Goal: Information Seeking & Learning: Learn about a topic

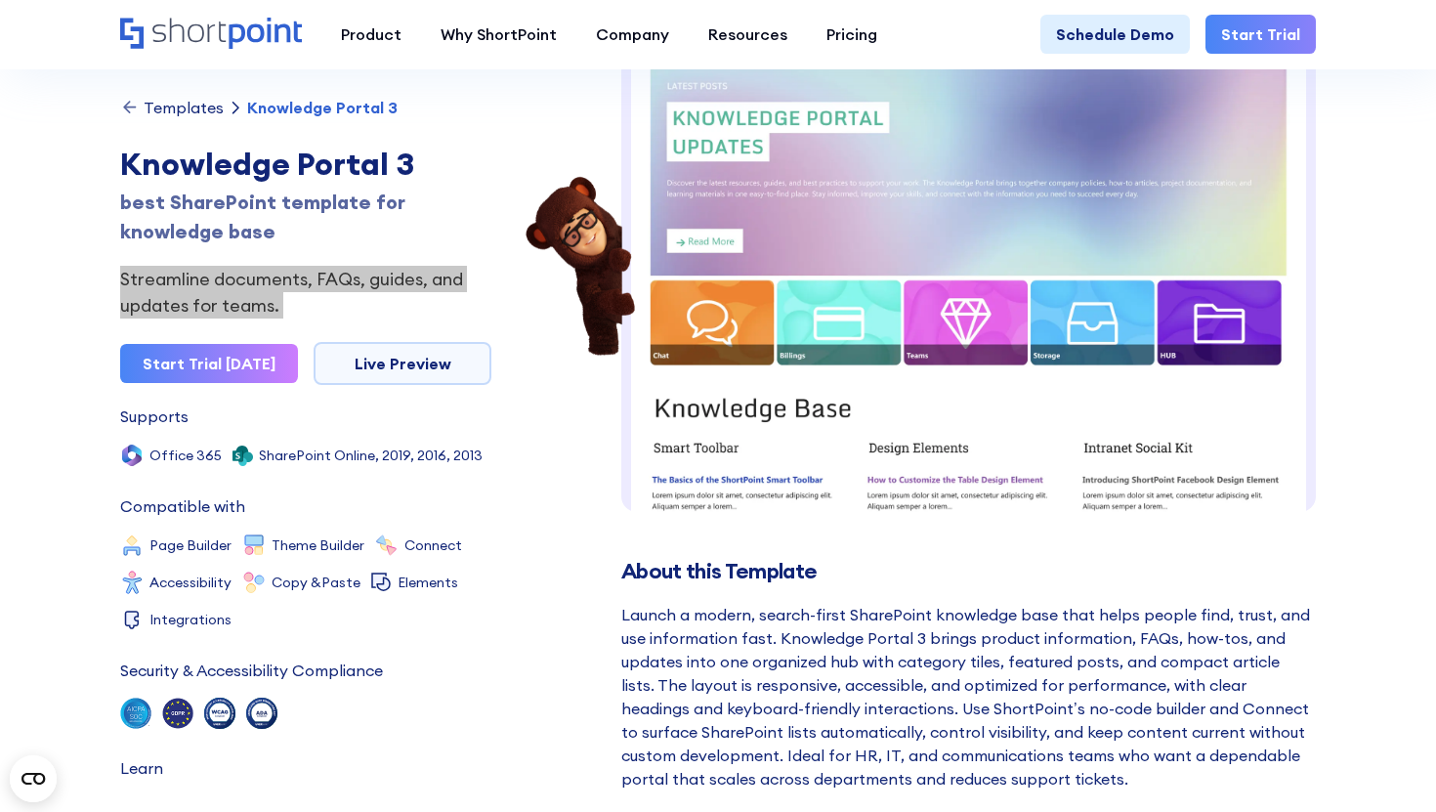
scroll to position [131, 0]
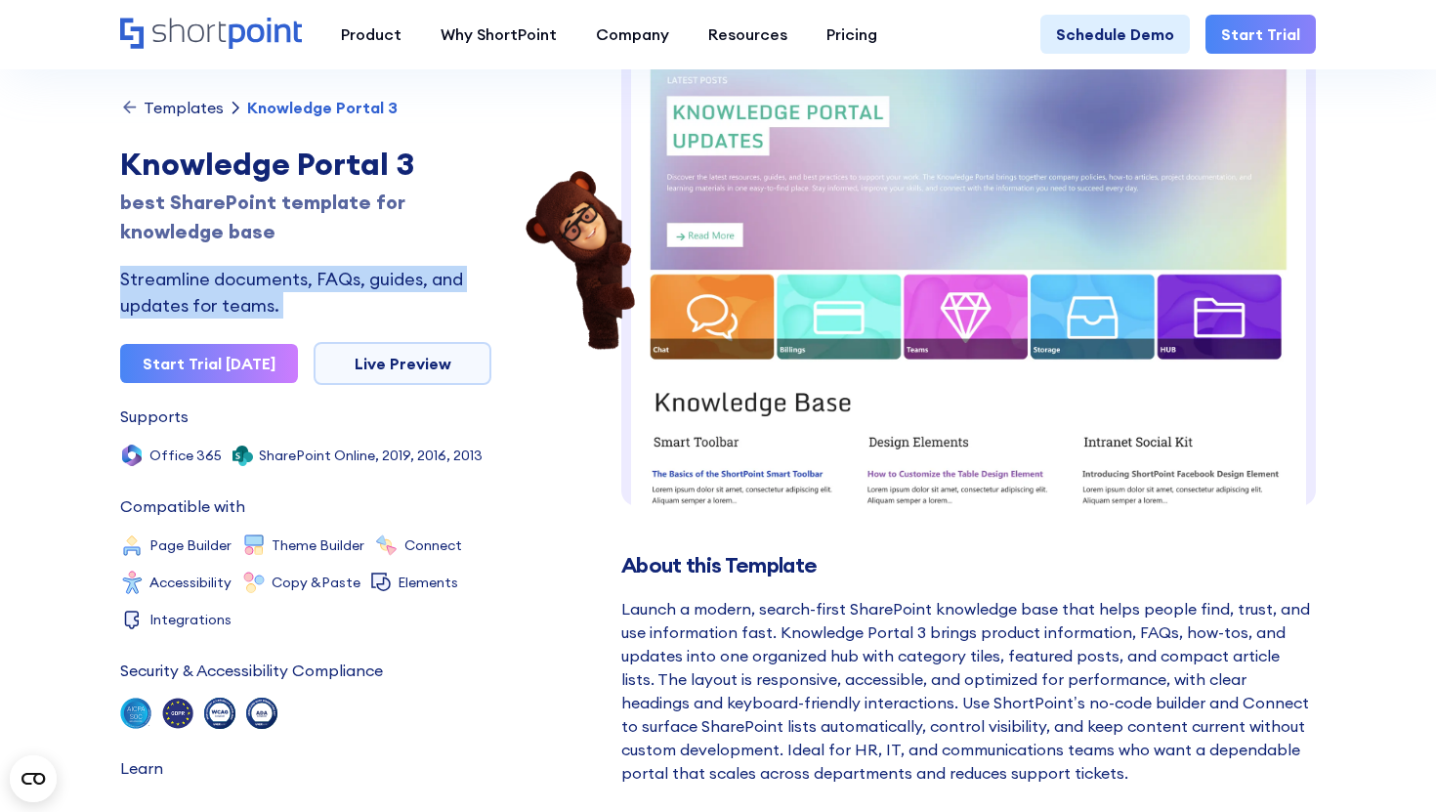
click at [173, 107] on div "Templates" at bounding box center [184, 108] width 80 height 16
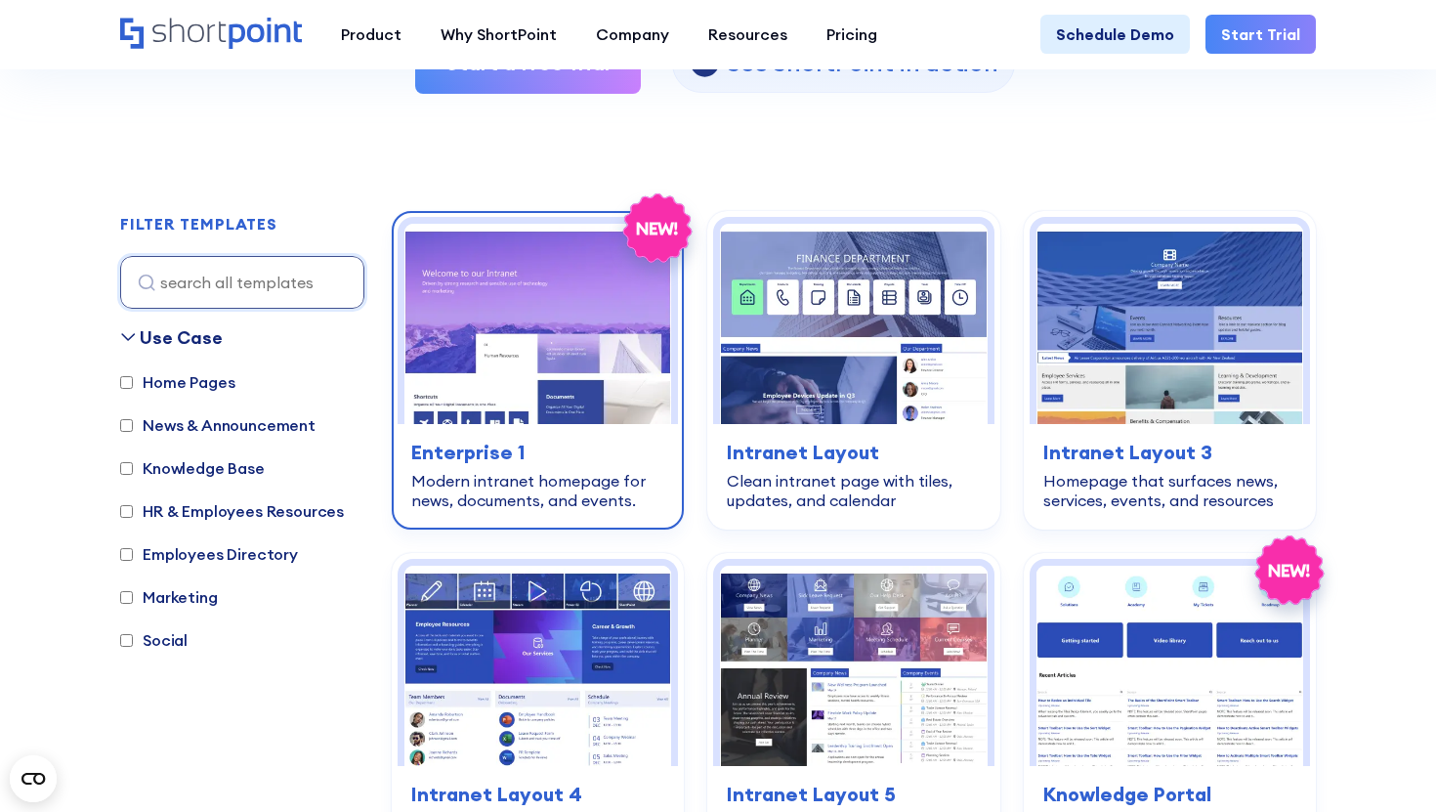
scroll to position [488, 0]
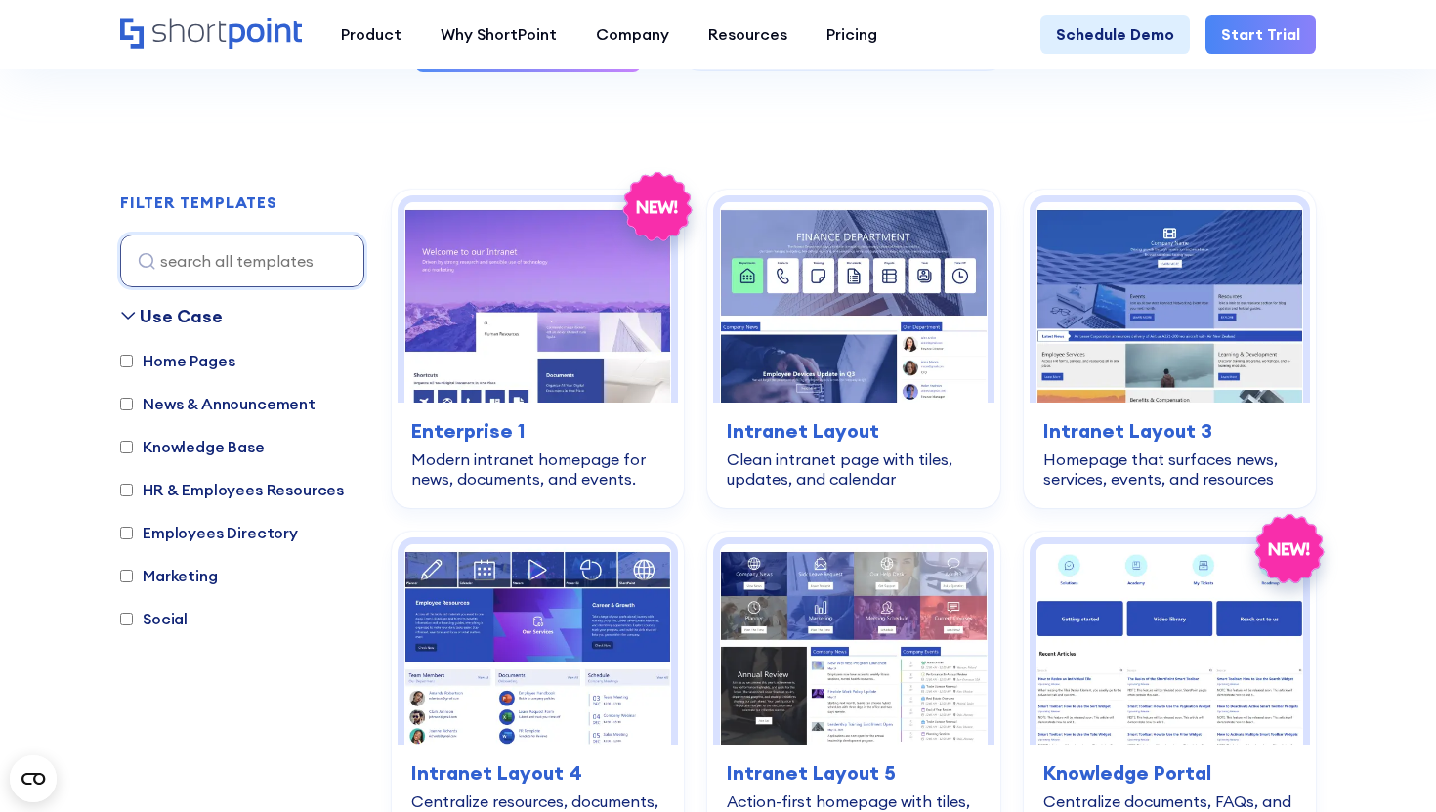
scroll to position [489, 0]
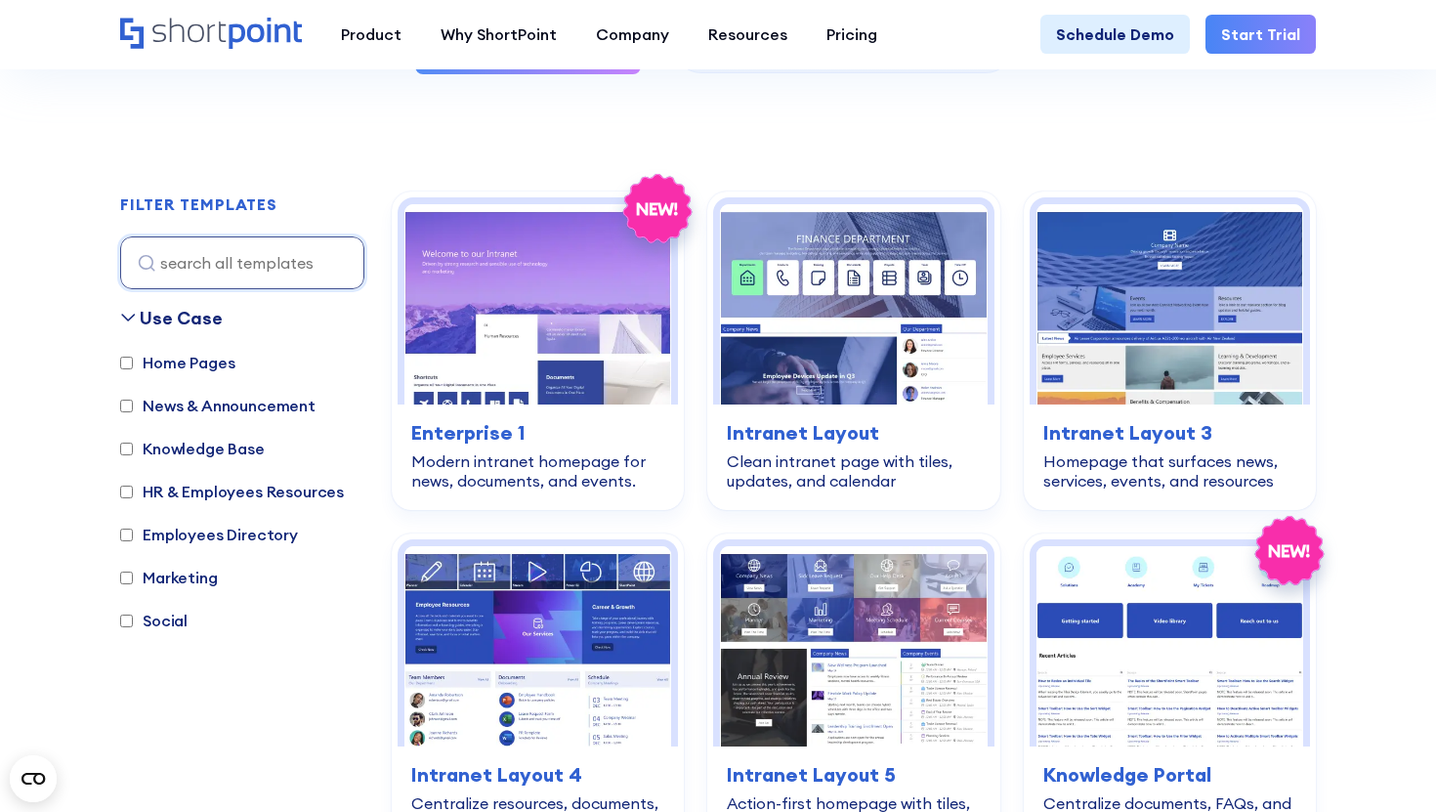
click at [210, 534] on label "Employees Directory" at bounding box center [209, 534] width 178 height 23
click at [133, 534] on input "Employees Directory" at bounding box center [126, 535] width 13 height 13
checkbox input "true"
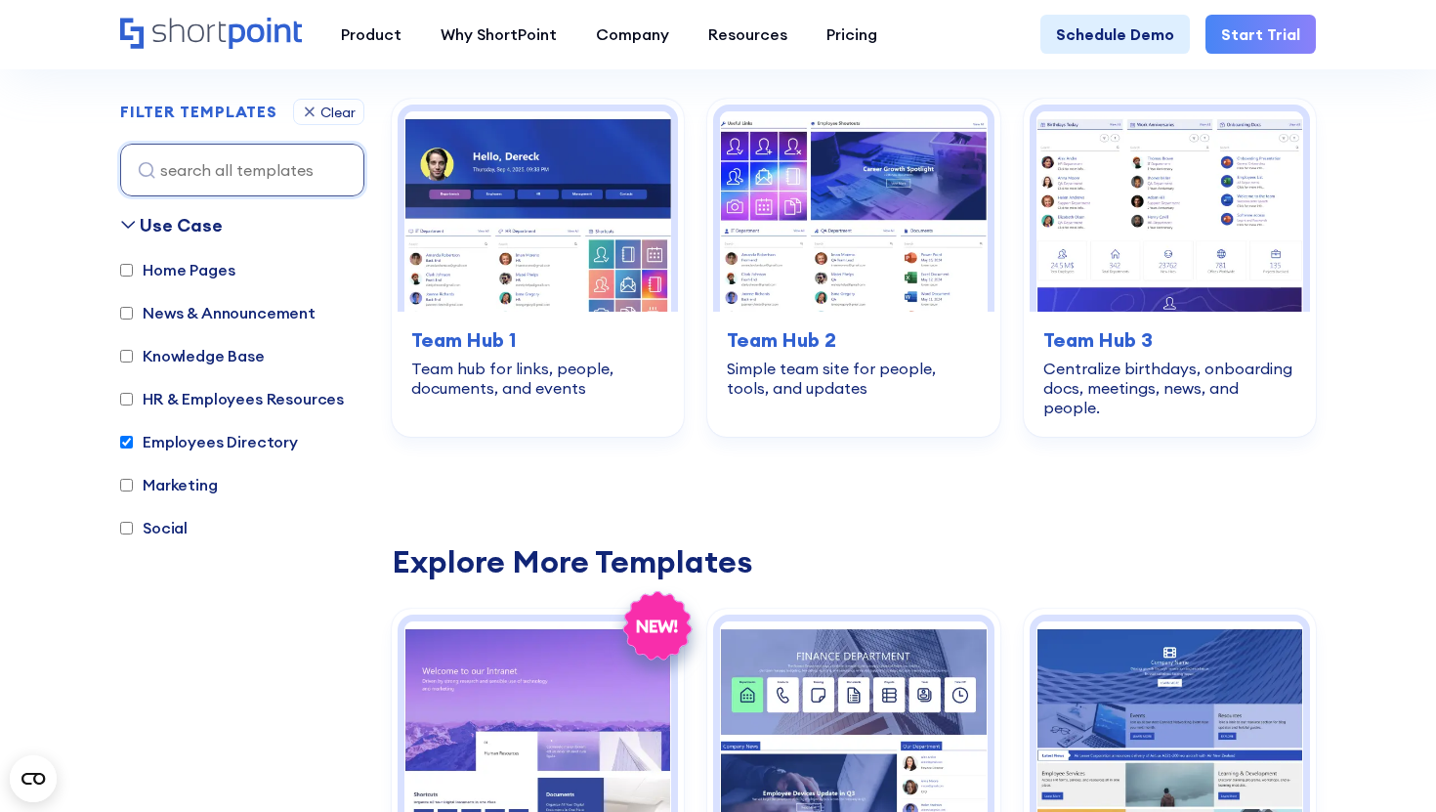
scroll to position [583, 0]
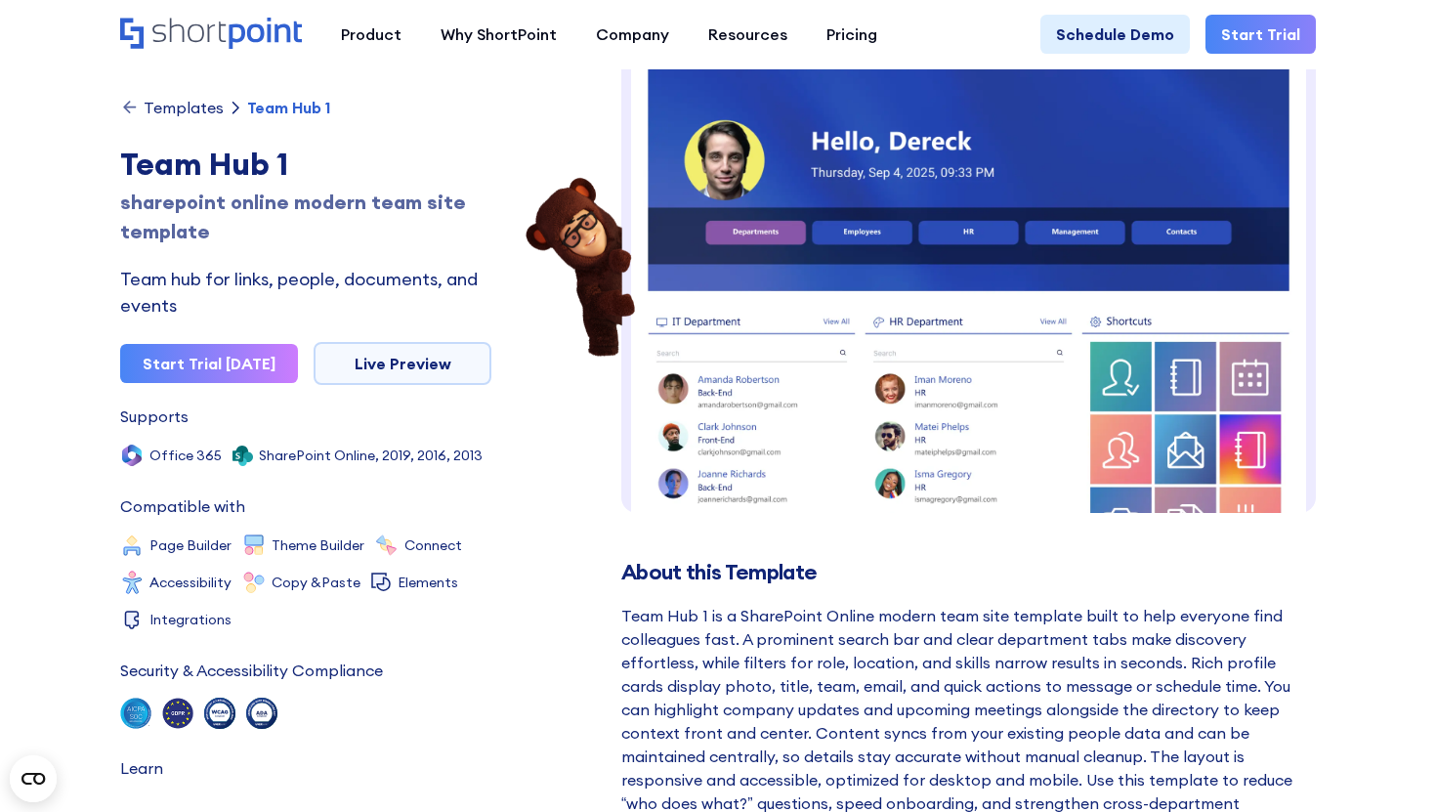
scroll to position [23, 0]
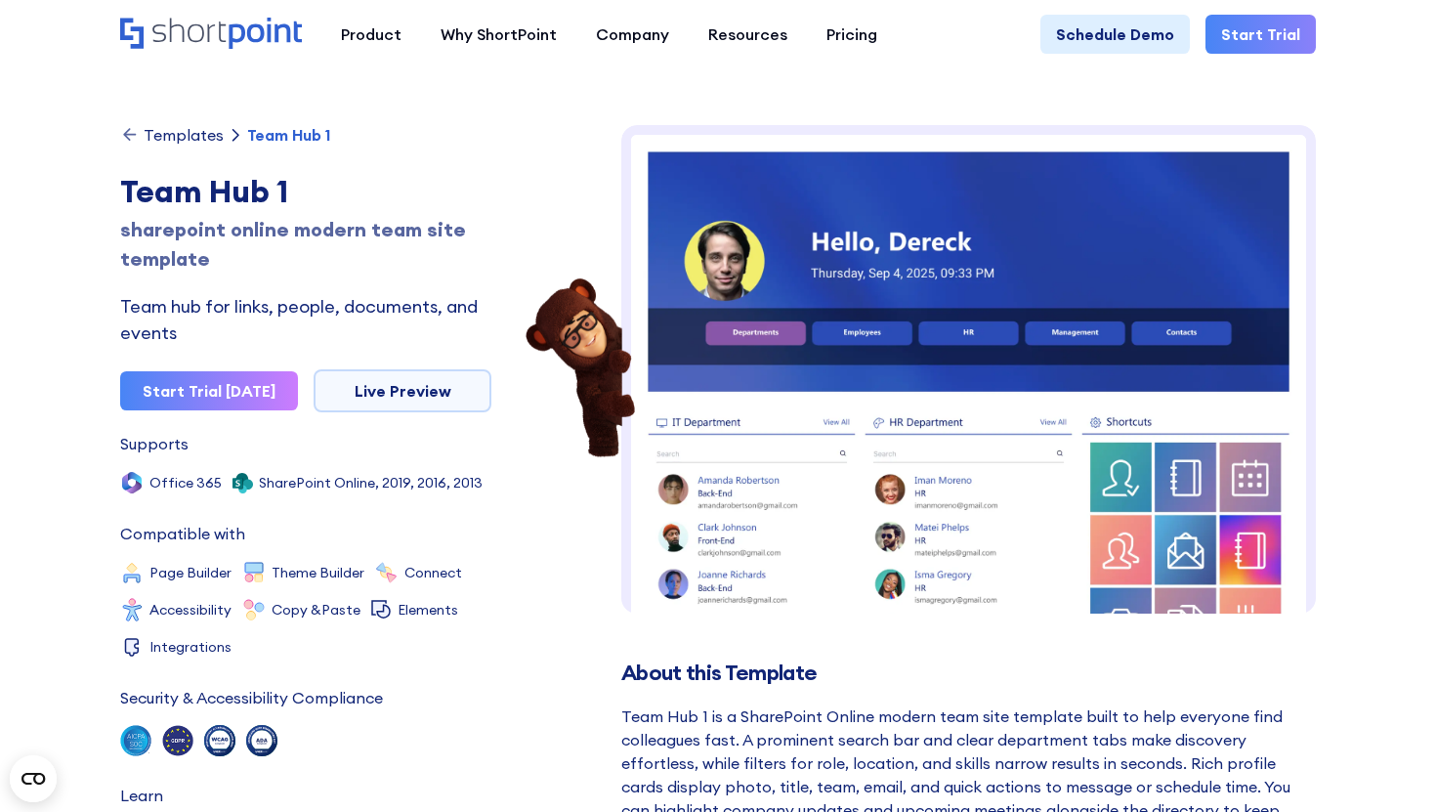
click at [179, 127] on div "Templates" at bounding box center [184, 135] width 80 height 16
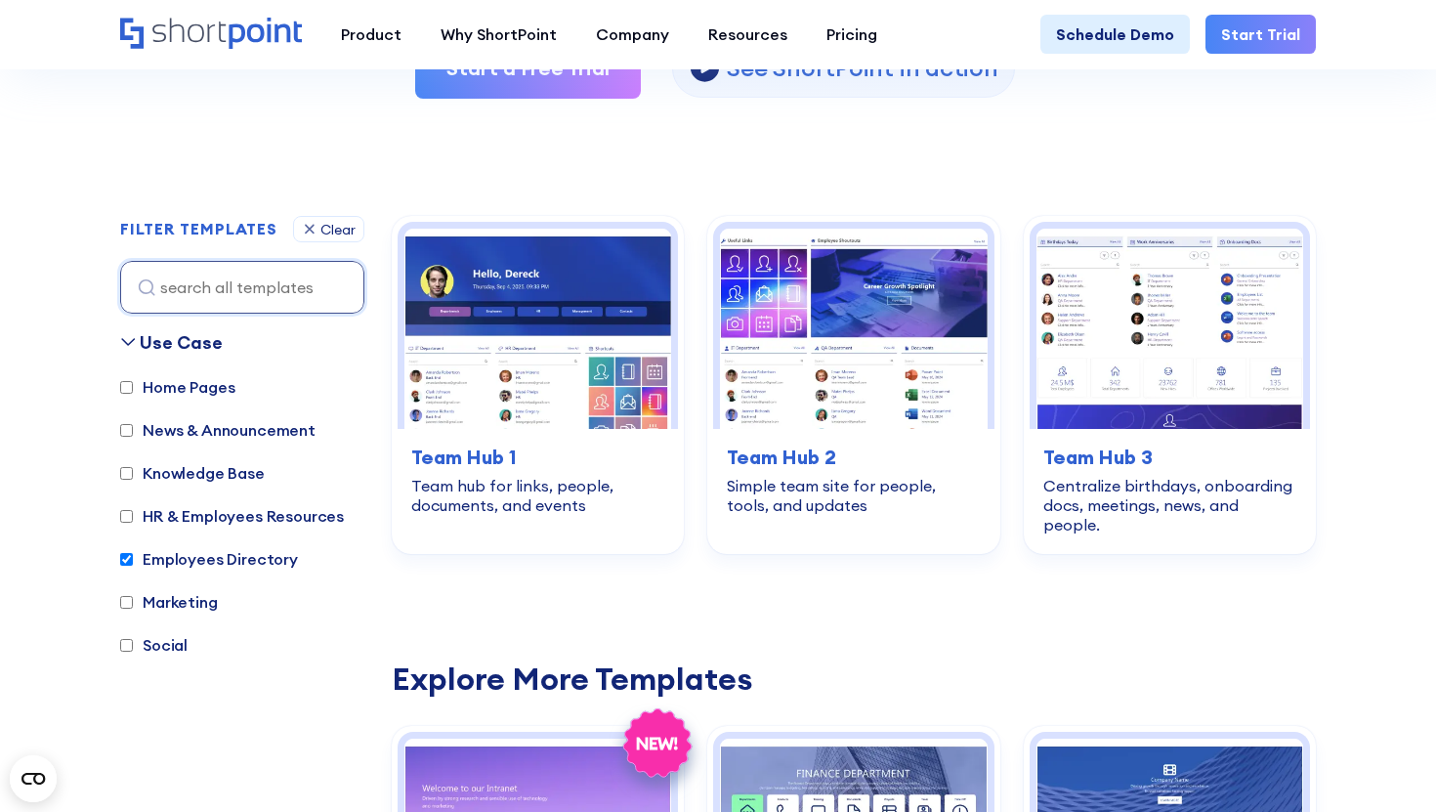
scroll to position [476, 0]
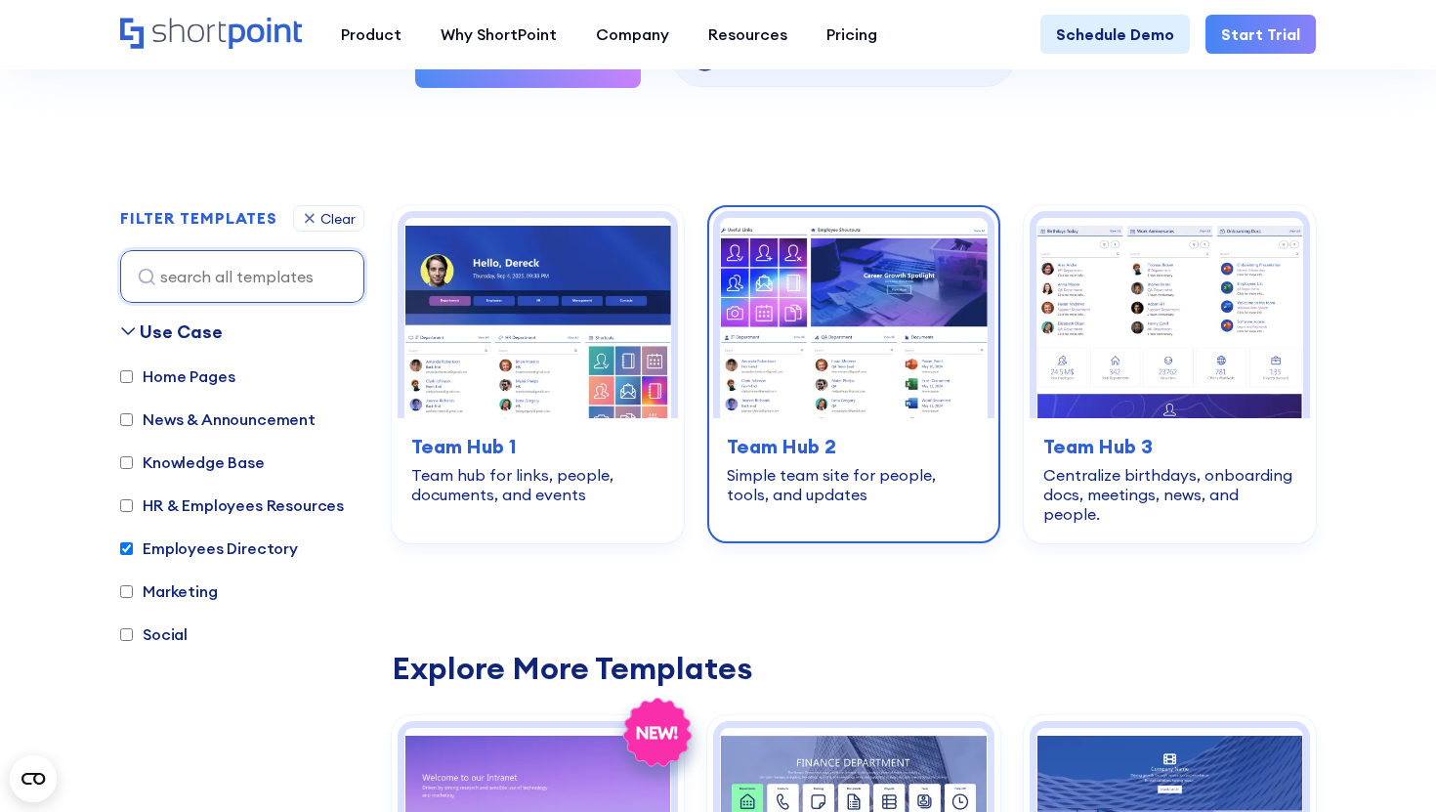
click at [893, 486] on div "Simple team site for people, tools, and updates" at bounding box center [853, 484] width 253 height 39
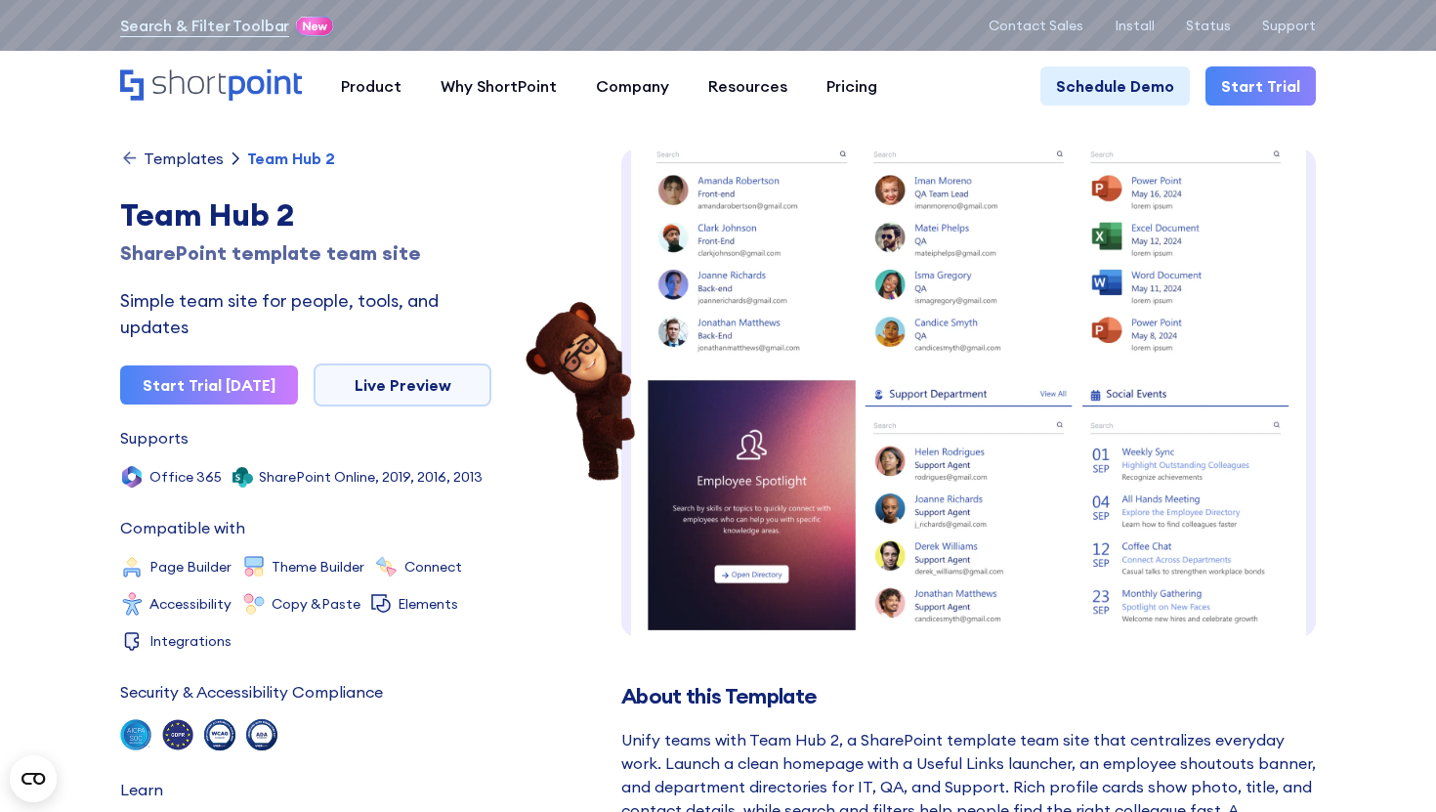
scroll to position [562, 0]
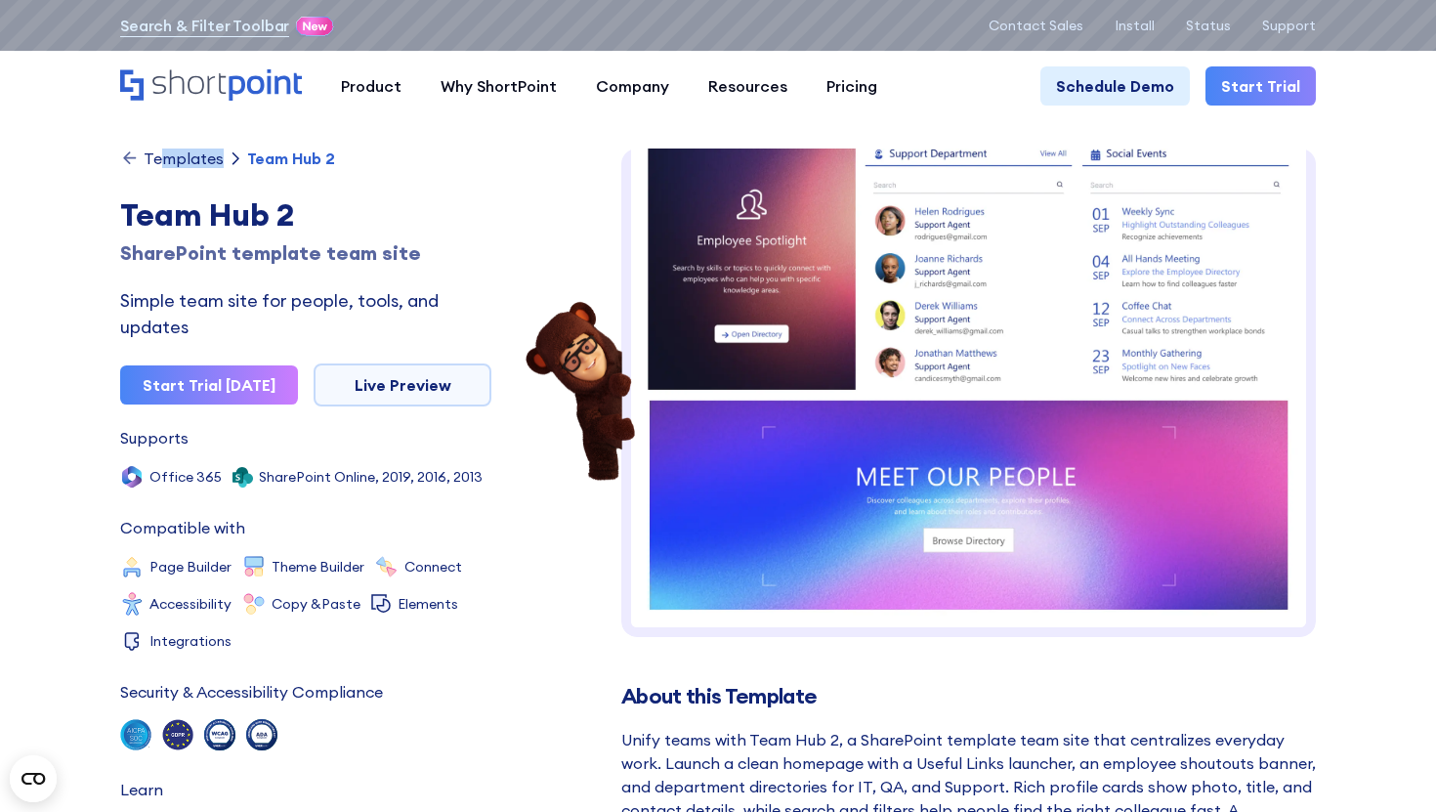
click at [165, 167] on div "Templates Team Hub 2 Team Hub 2 SharePoint template team site Simple team site …" at bounding box center [305, 495] width 371 height 695
click at [131, 159] on icon at bounding box center [130, 158] width 20 height 20
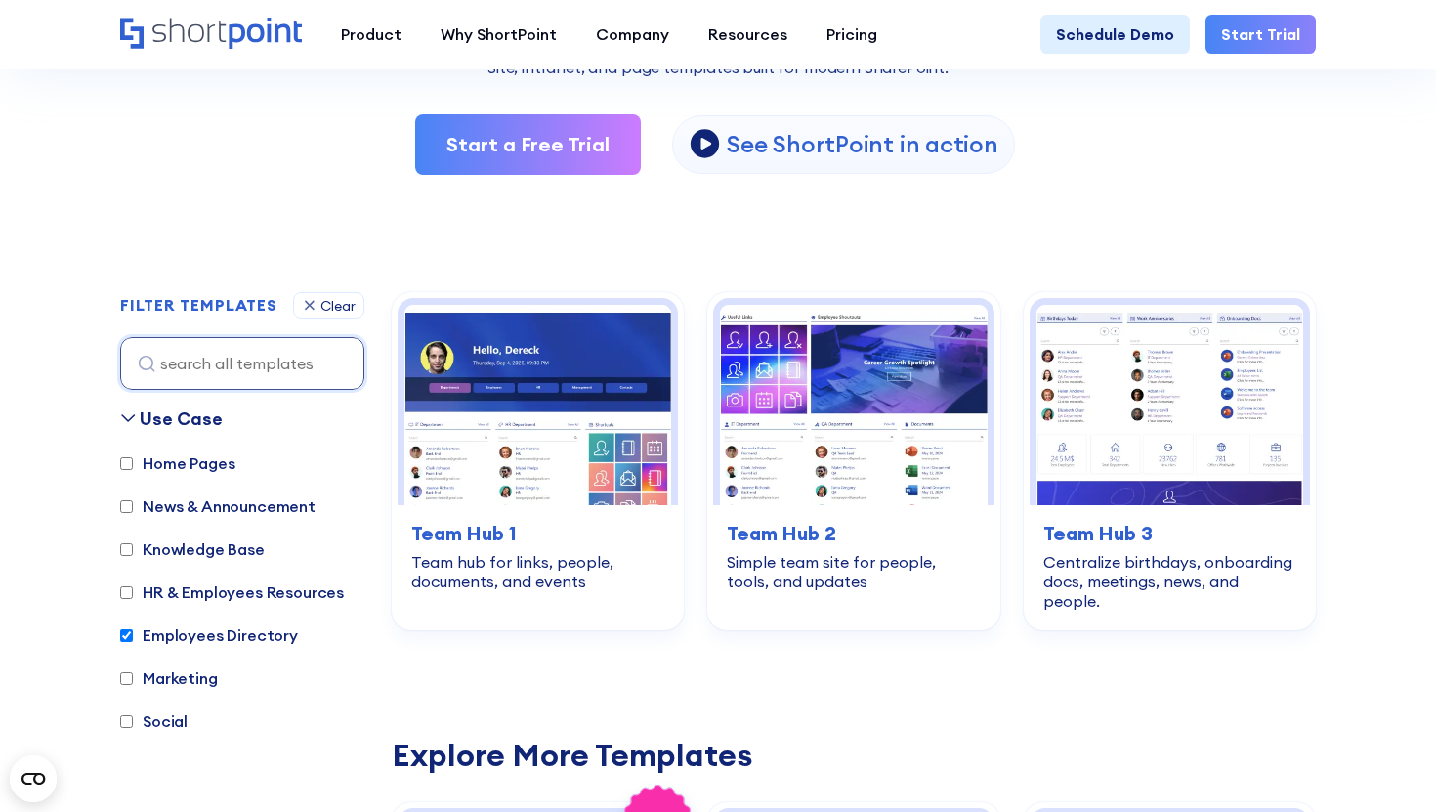
scroll to position [387, 0]
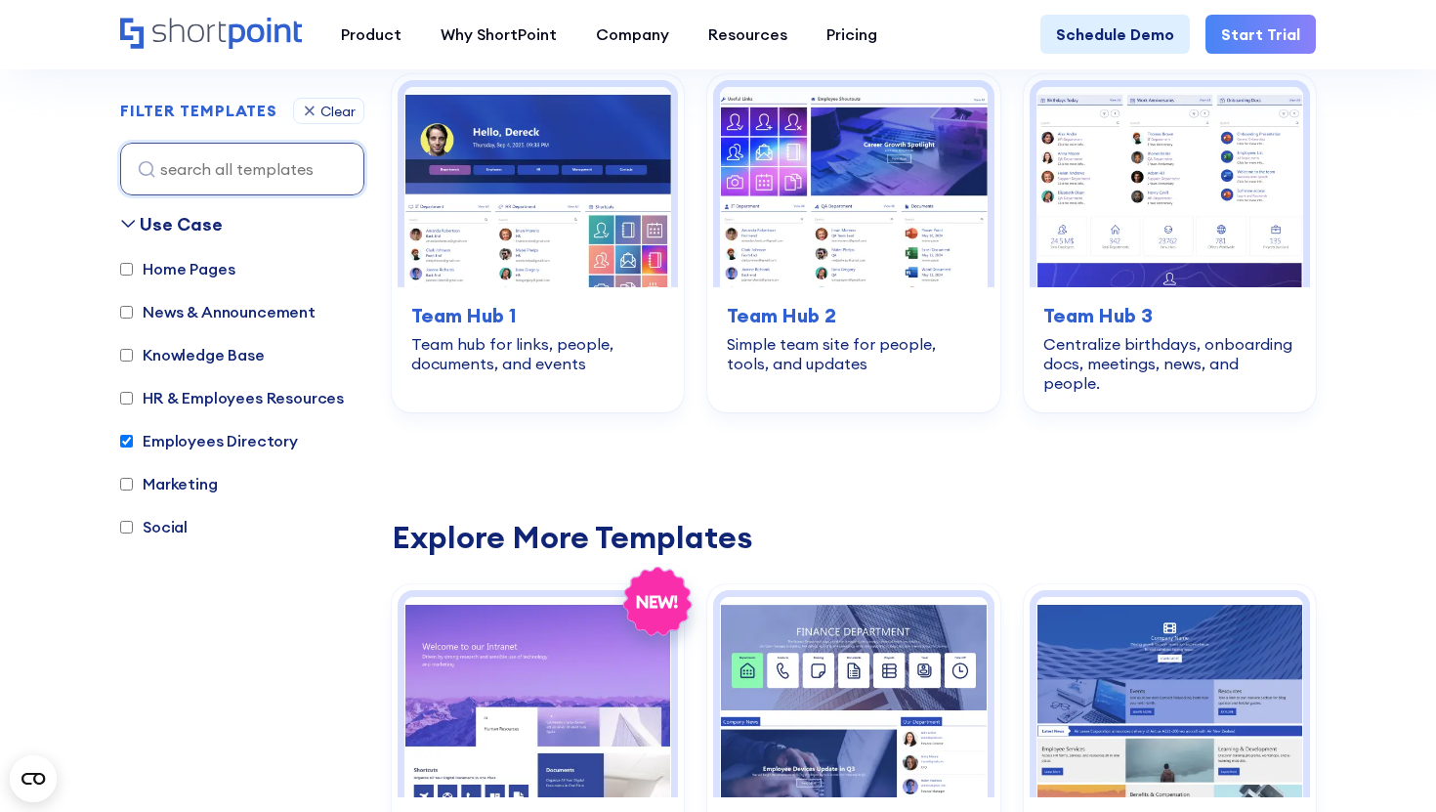
click at [192, 439] on label "Employees Directory" at bounding box center [209, 440] width 178 height 23
click at [133, 439] on input "Employees Directory" at bounding box center [126, 441] width 13 height 13
checkbox input "false"
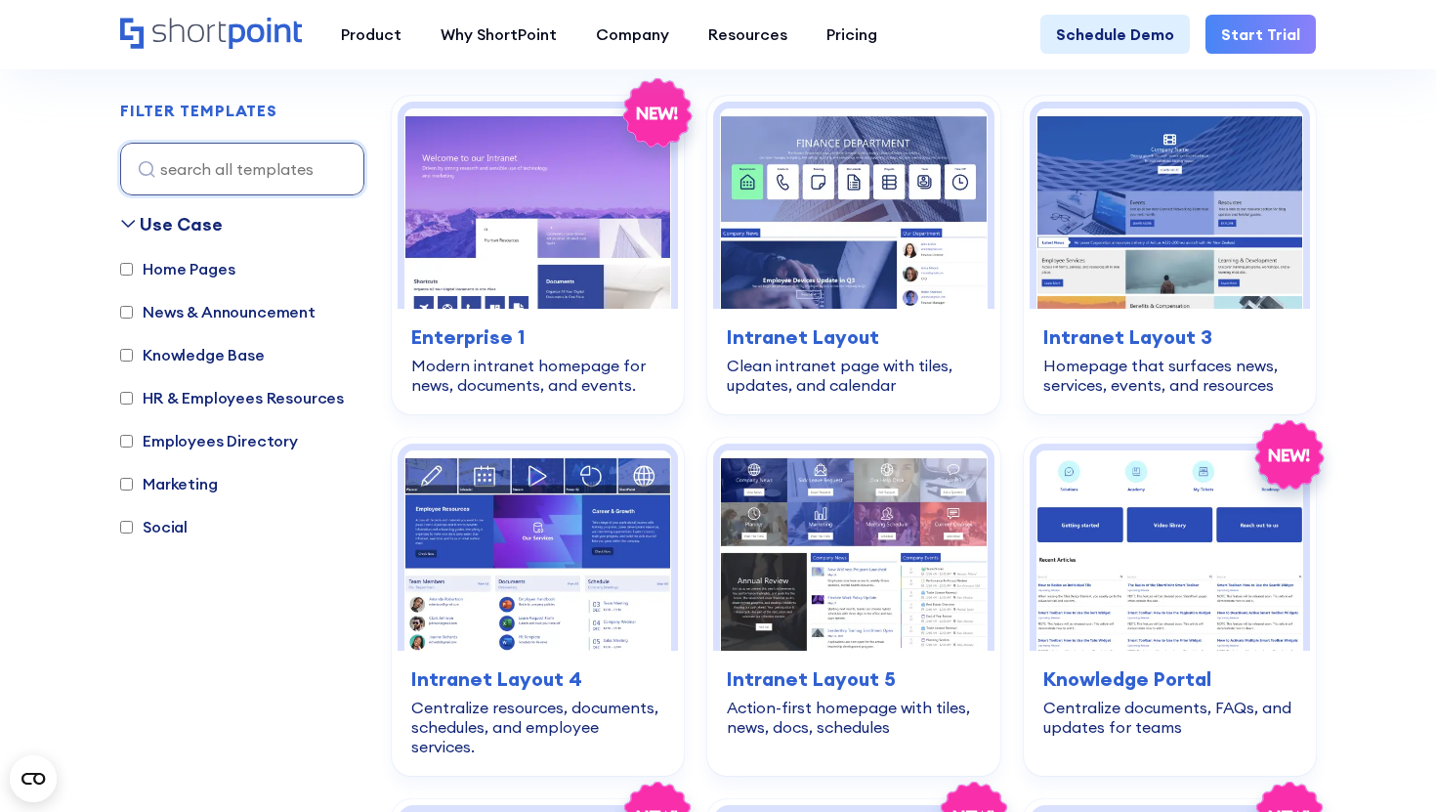
scroll to position [583, 0]
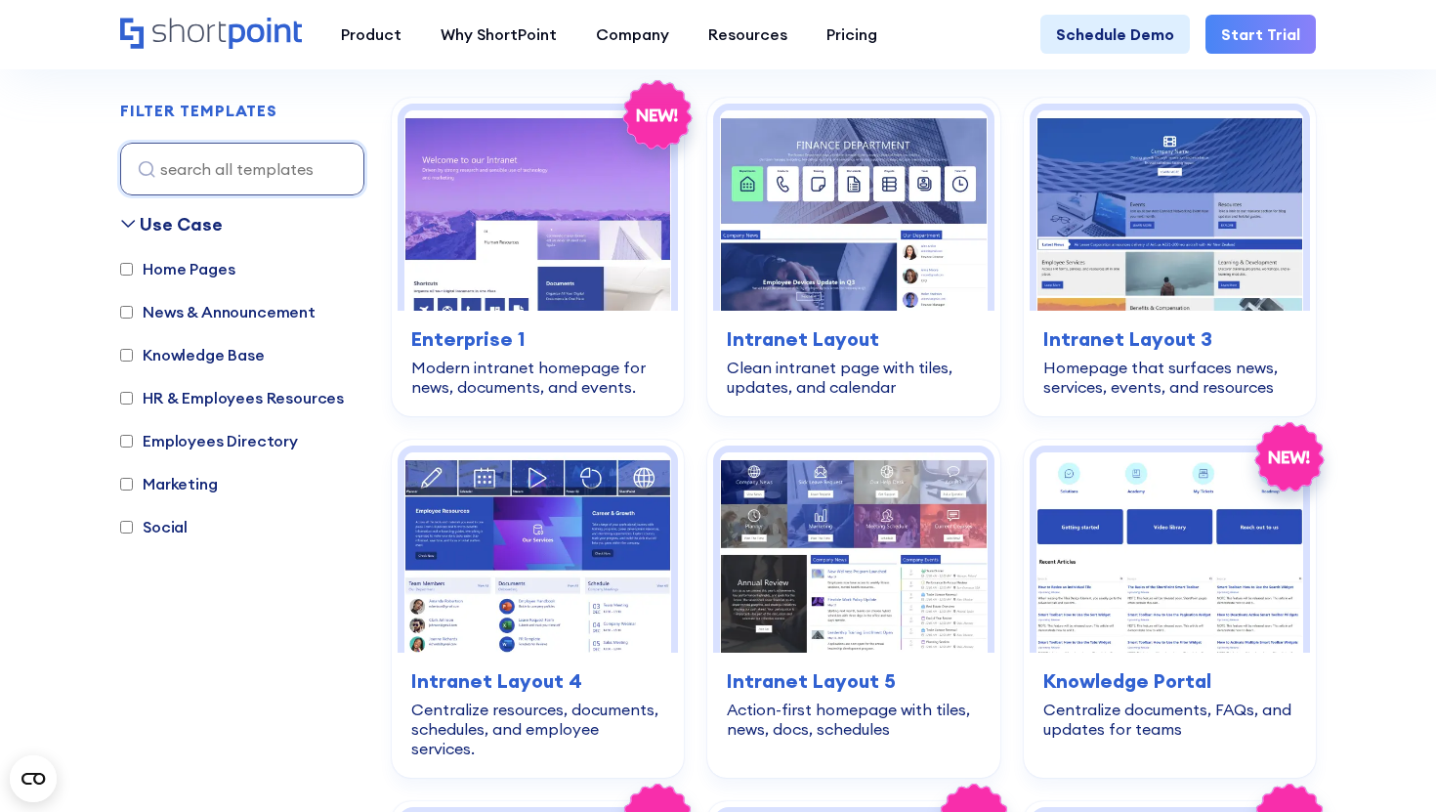
click at [178, 266] on label "Home Pages" at bounding box center [177, 268] width 114 height 23
click at [133, 266] on input "Home Pages" at bounding box center [126, 269] width 13 height 13
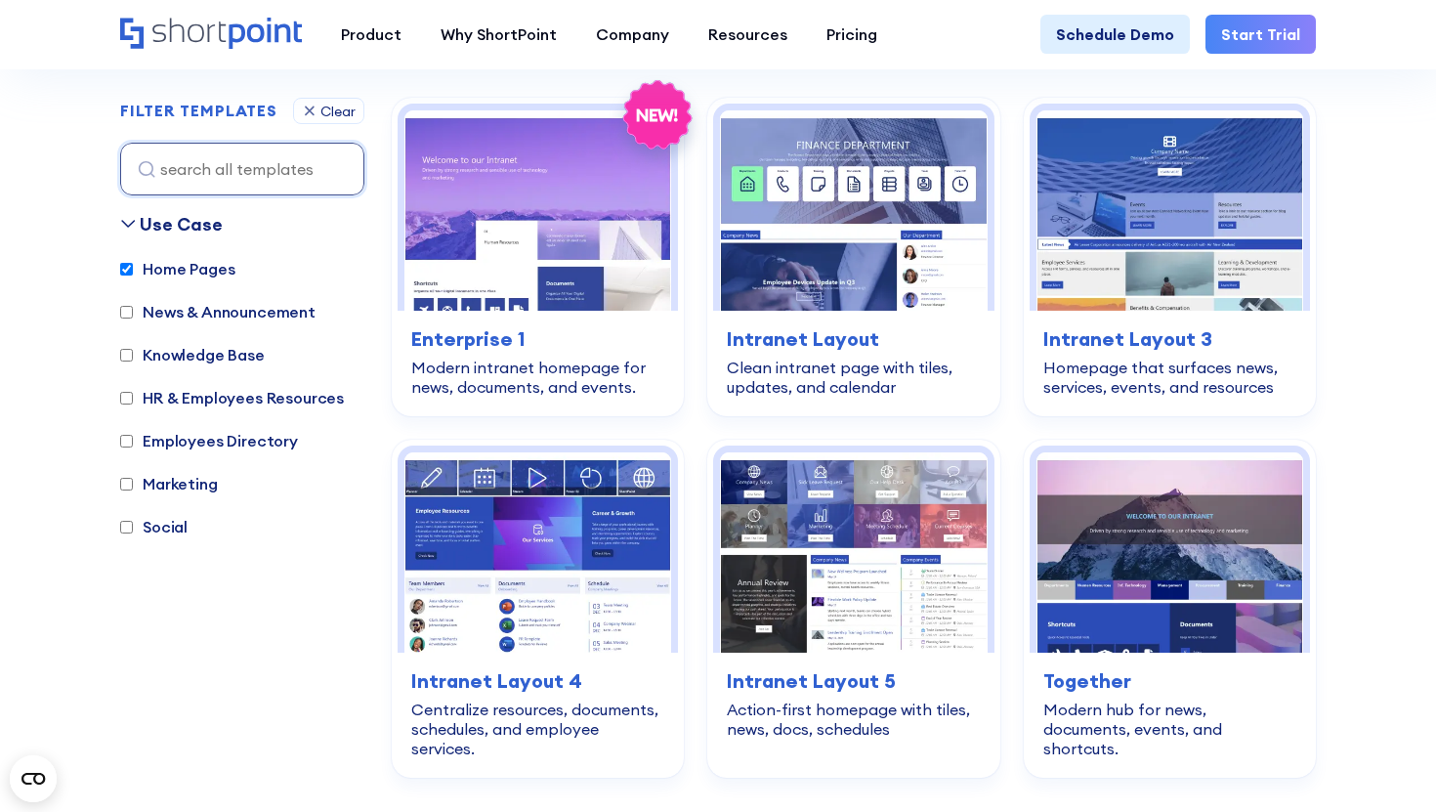
click at [178, 275] on label "Home Pages" at bounding box center [177, 268] width 114 height 23
click at [133, 275] on input "Home Pages" at bounding box center [126, 269] width 13 height 13
checkbox input "false"
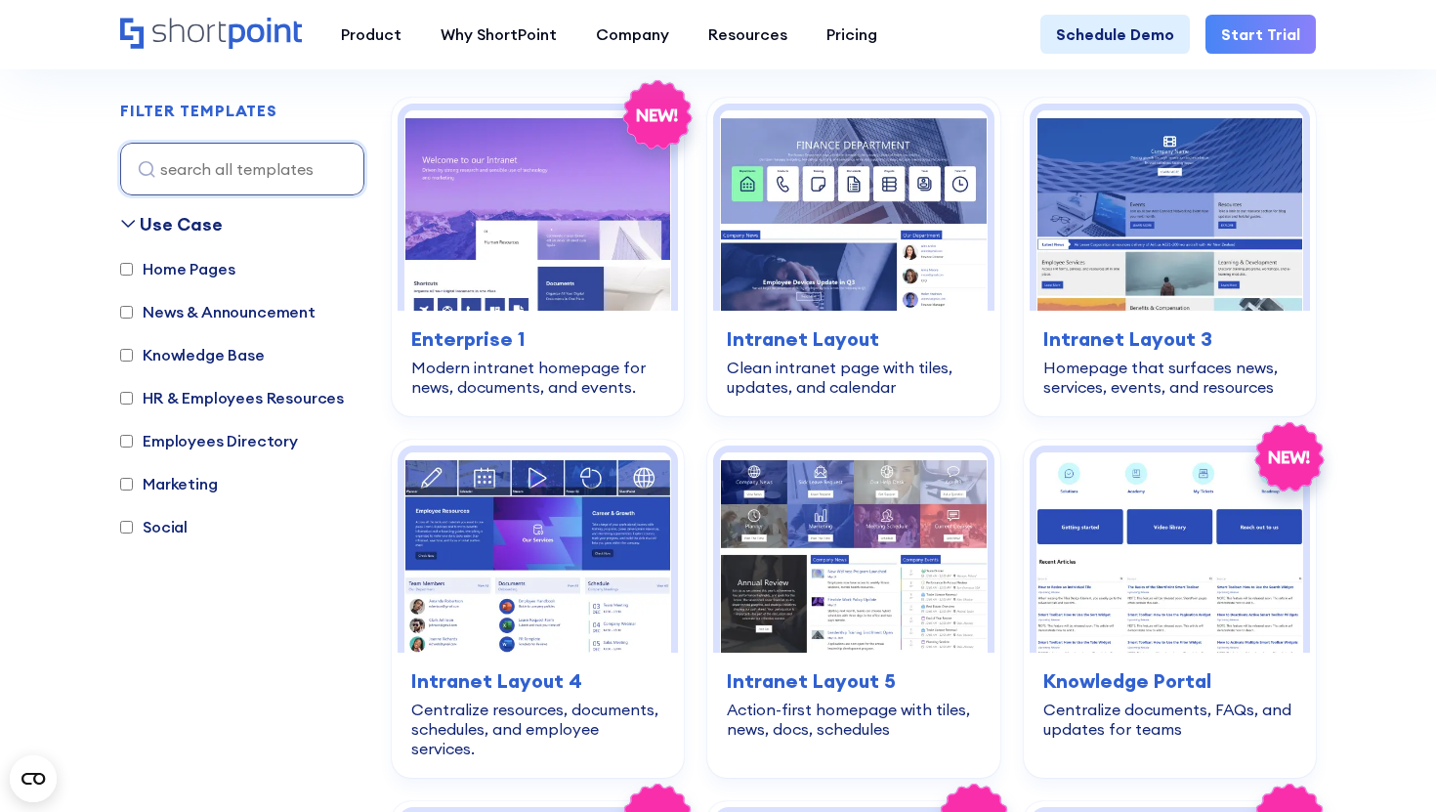
click at [178, 314] on label "News & Announcement" at bounding box center [217, 311] width 195 height 23
click at [133, 314] on input "News & Announcement" at bounding box center [126, 312] width 13 height 13
checkbox input "true"
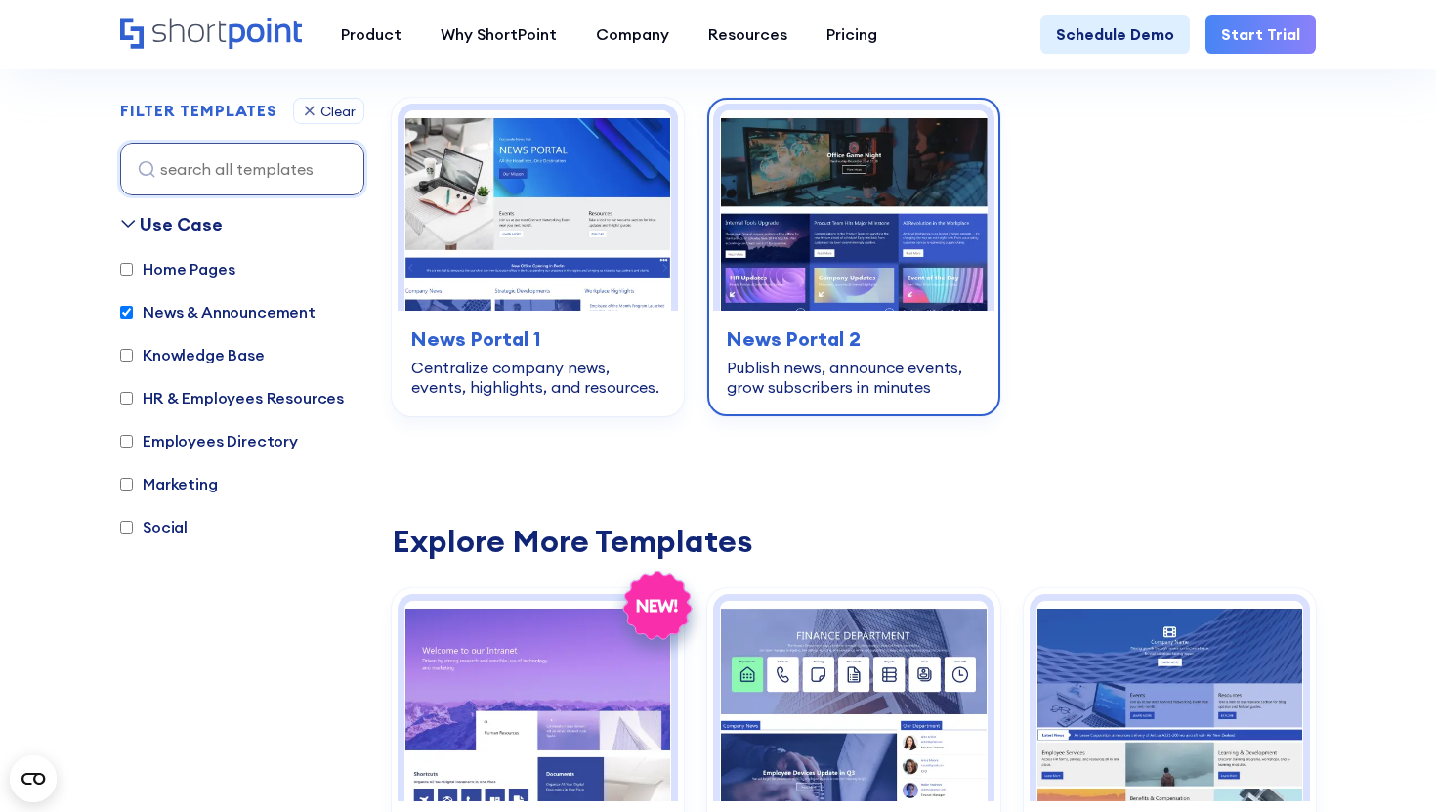
click at [850, 275] on img at bounding box center [853, 210] width 267 height 200
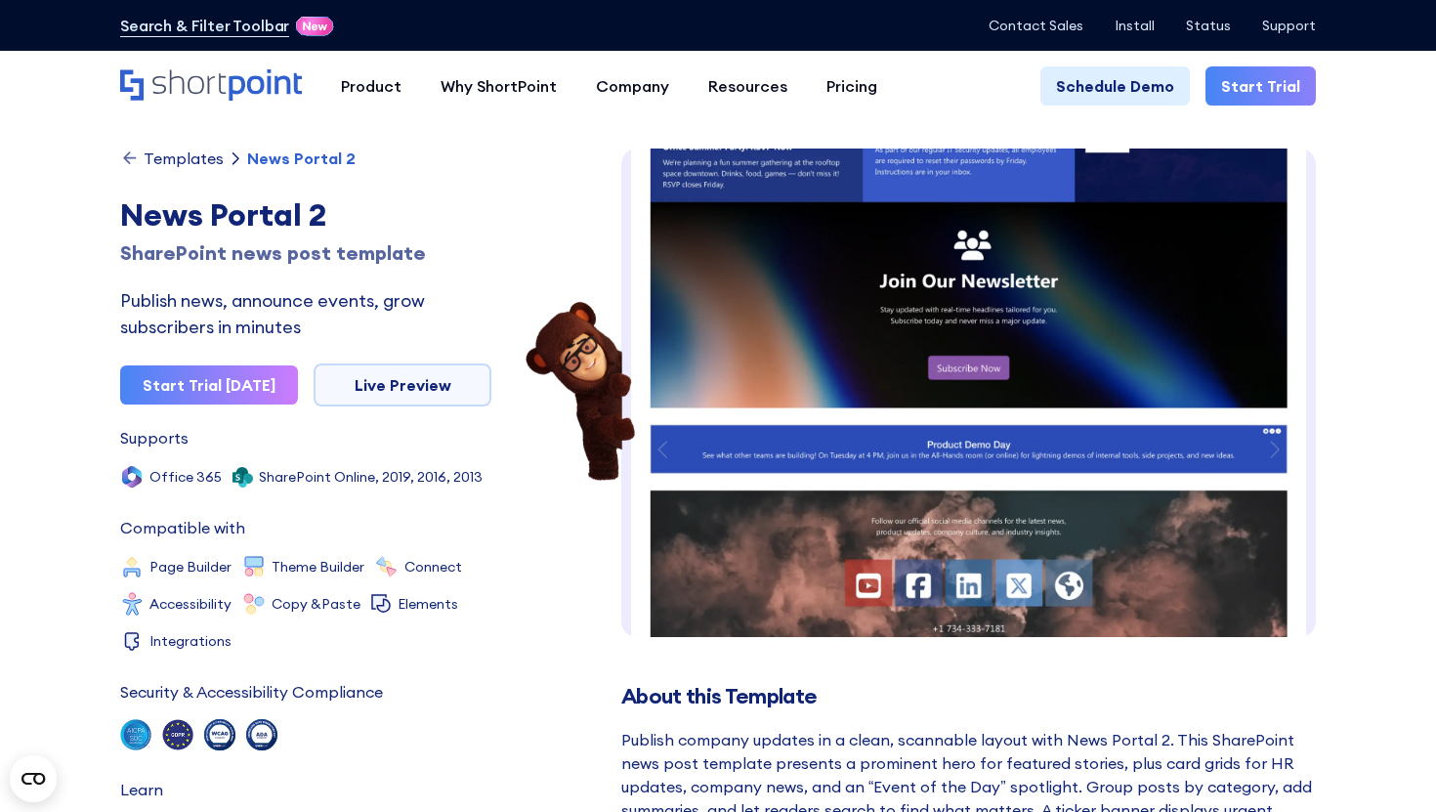
scroll to position [714, 0]
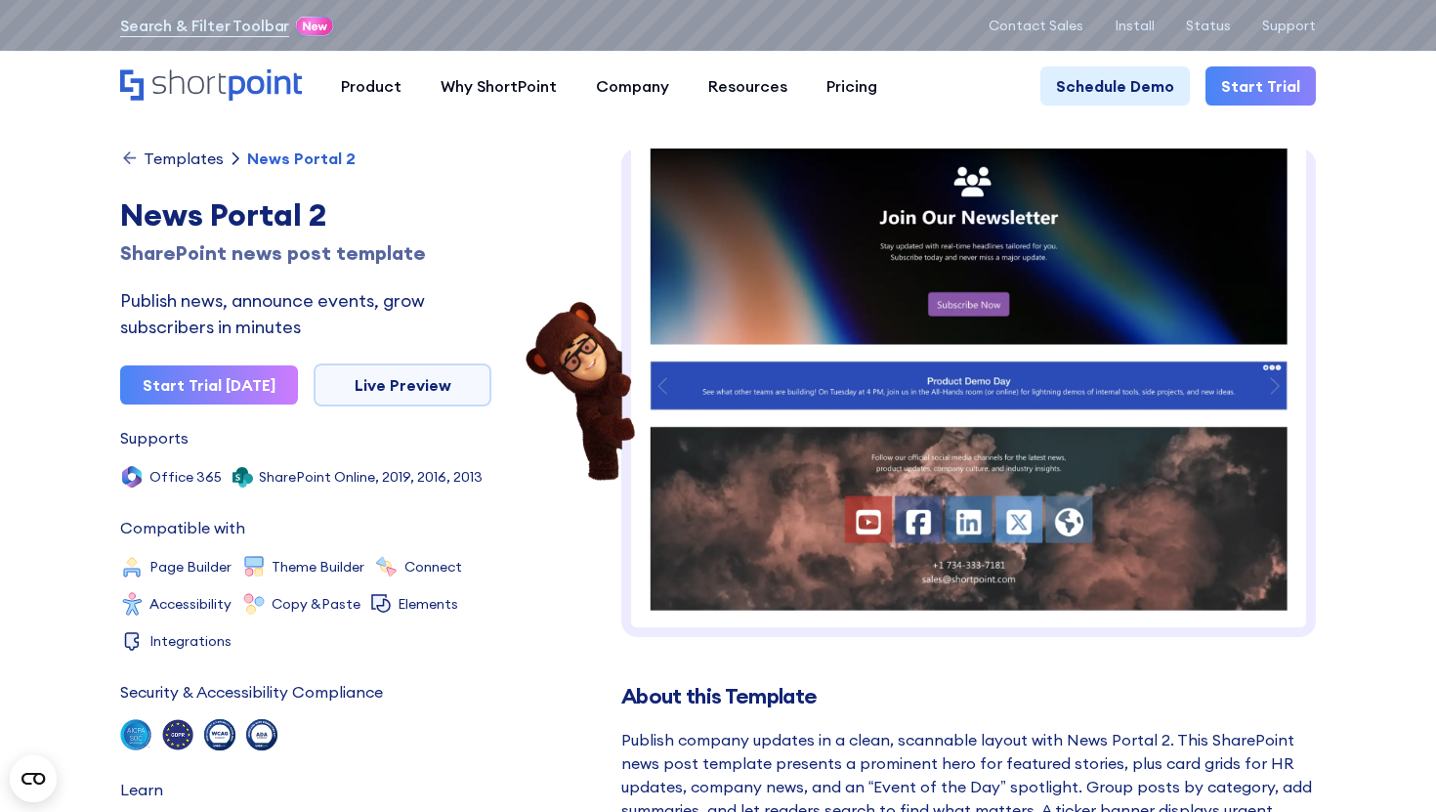
click at [291, 214] on div "News Portal 2" at bounding box center [305, 214] width 371 height 47
copy h1 "News Portal 2"
click at [292, 211] on div "News Portal 2" at bounding box center [305, 214] width 371 height 47
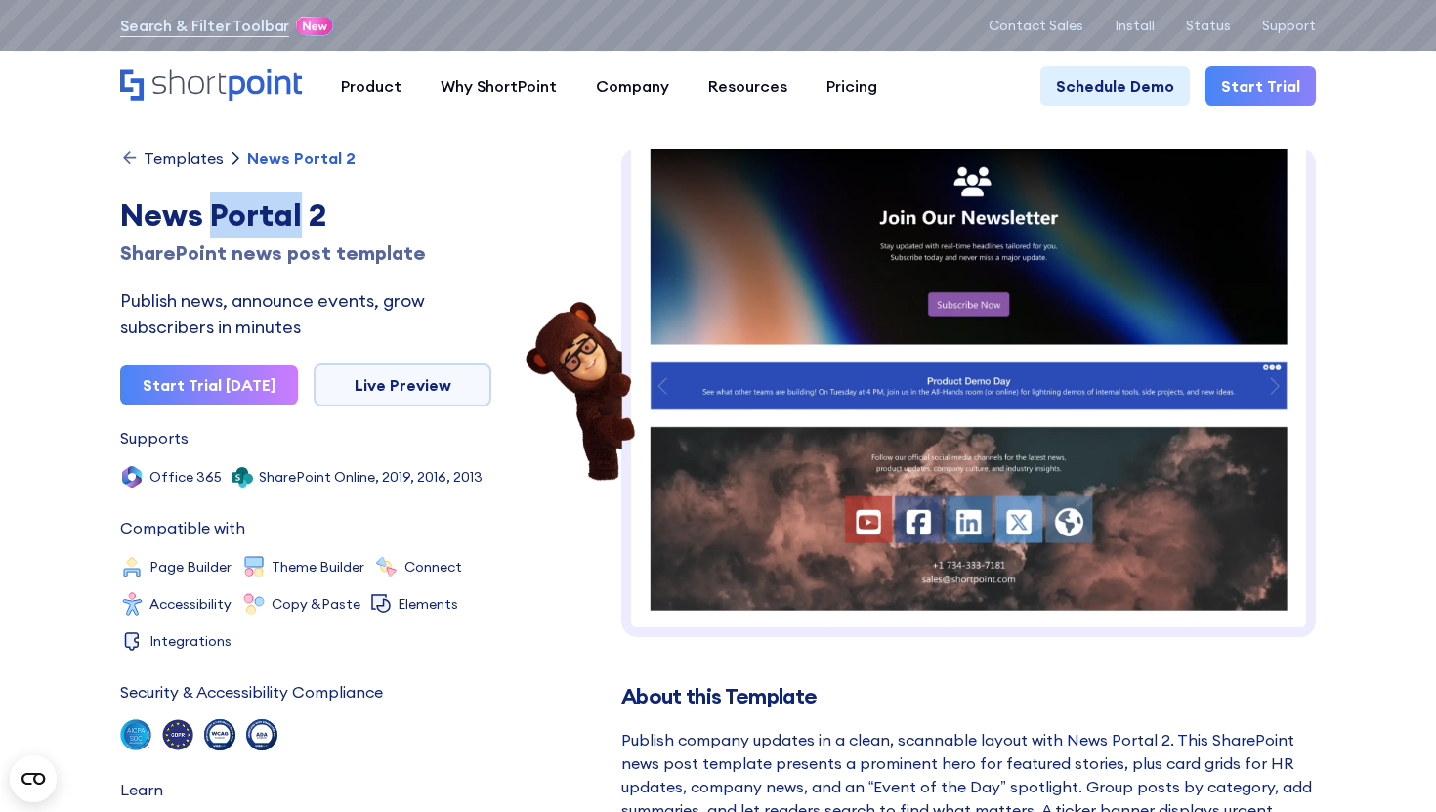
click at [292, 211] on div "News Portal 2" at bounding box center [305, 214] width 371 height 47
copy h1 "News Portal 2"
click at [311, 255] on div "SharePoint news post template" at bounding box center [305, 252] width 371 height 29
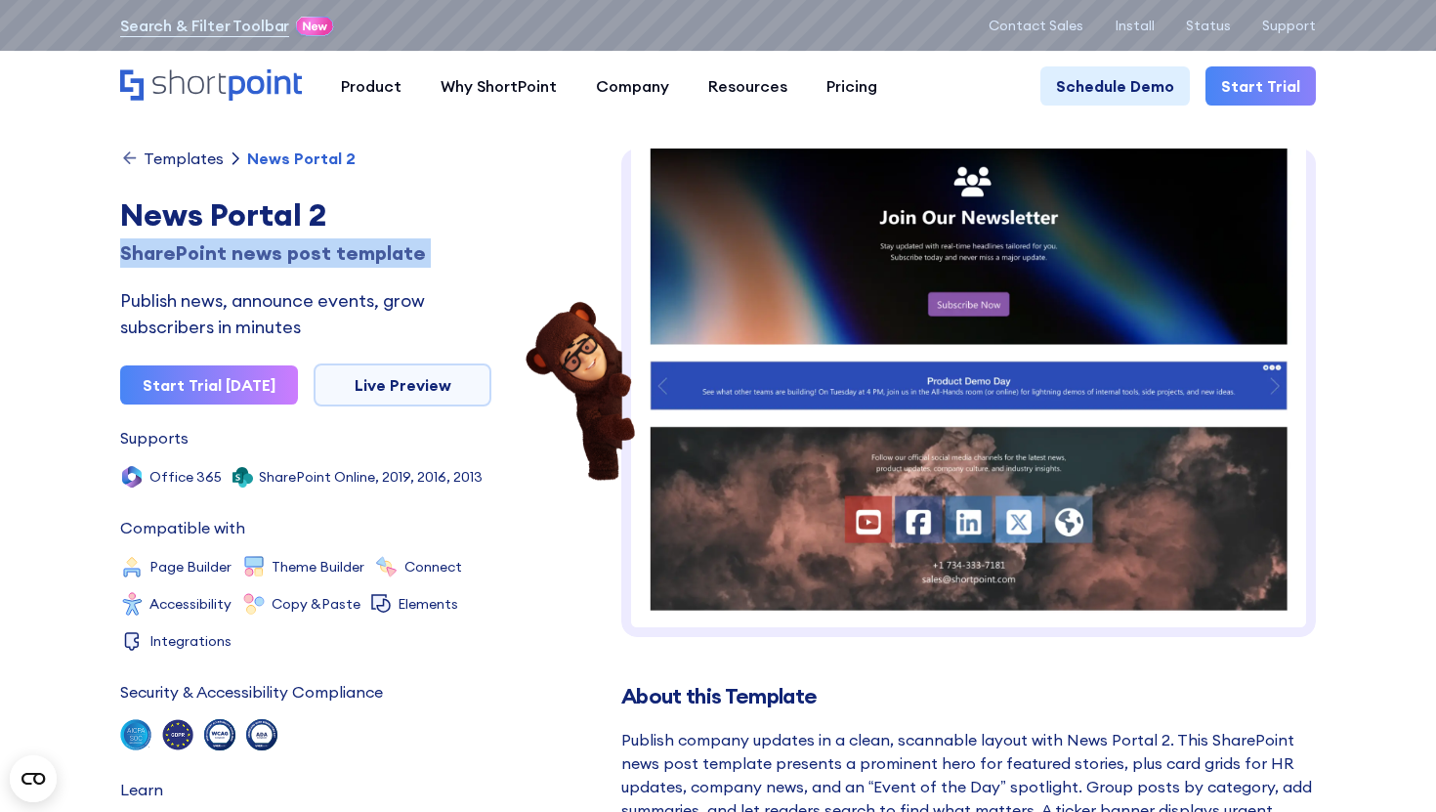
click at [311, 255] on div "SharePoint news post template" at bounding box center [305, 252] width 371 height 29
copy div "post"
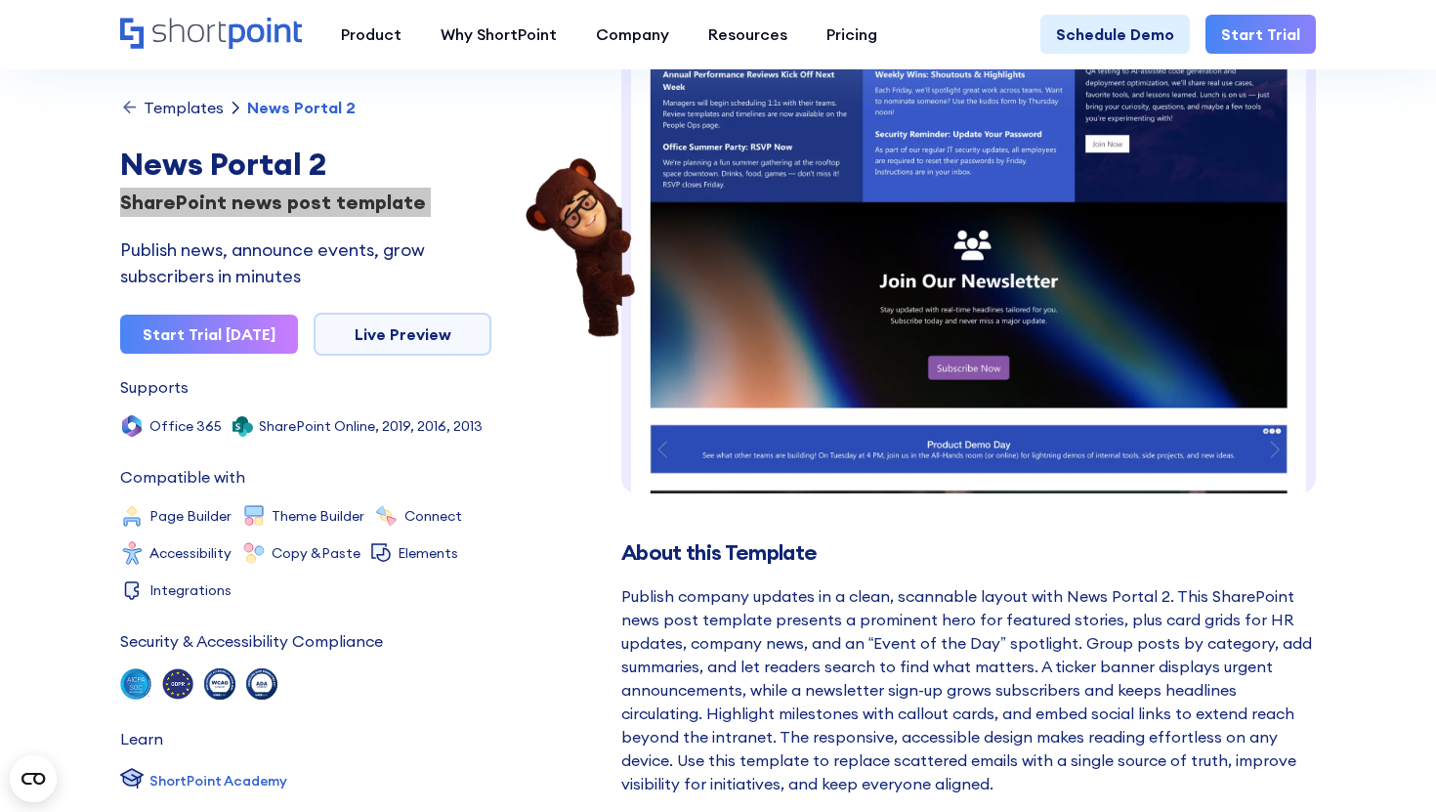
scroll to position [531, 0]
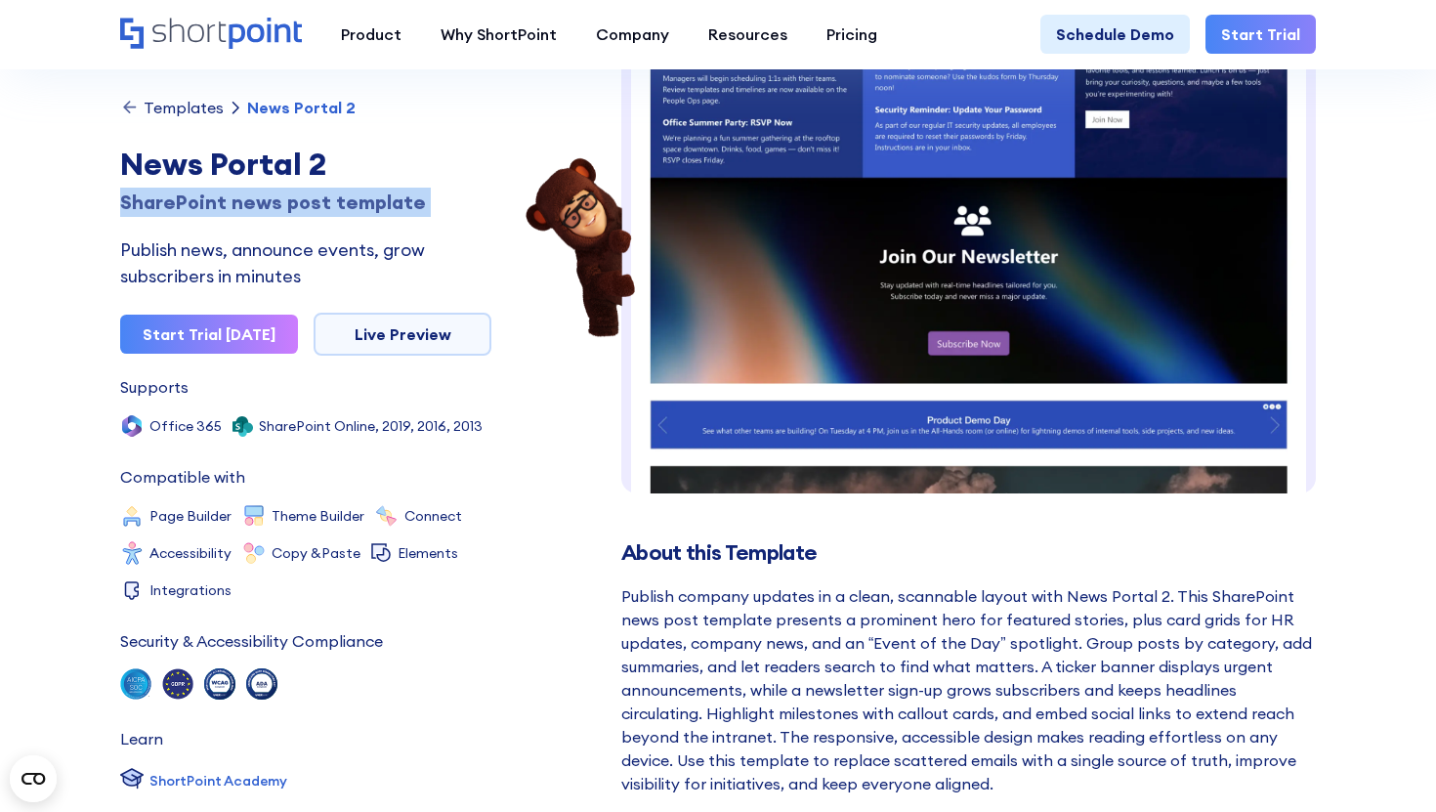
click at [154, 100] on div "Templates" at bounding box center [184, 108] width 80 height 16
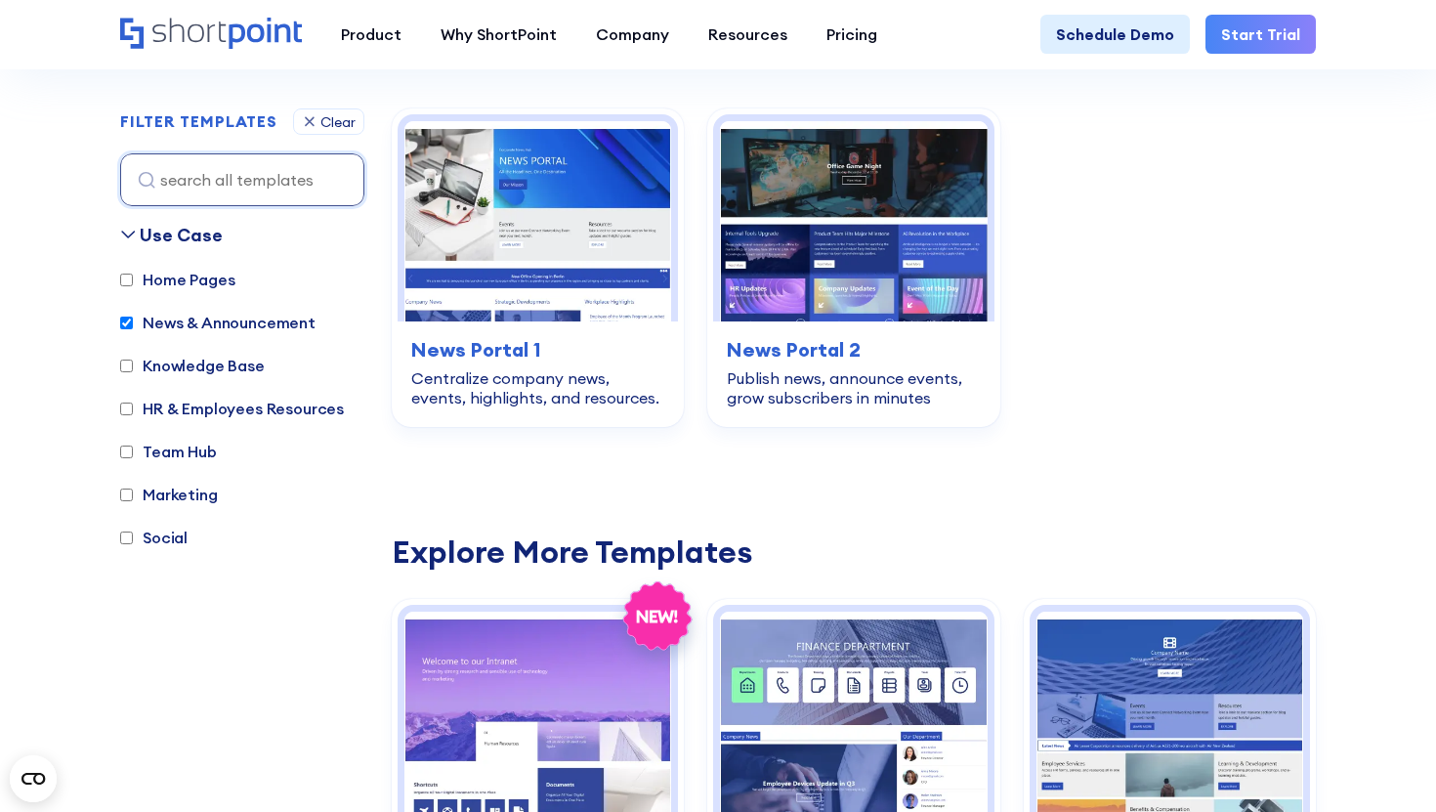
scroll to position [588, 0]
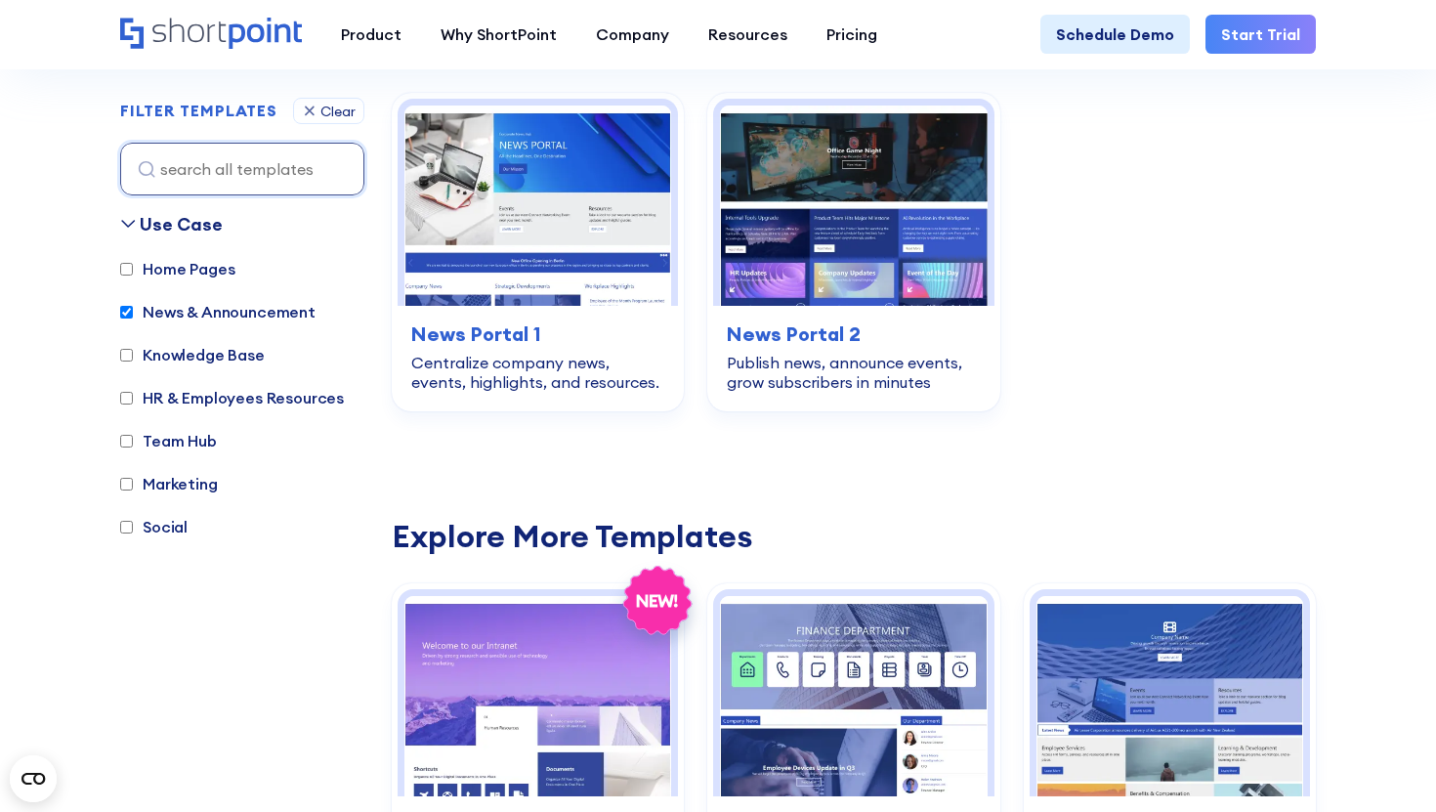
click at [217, 317] on label "News & Announcement" at bounding box center [217, 311] width 195 height 23
click at [133, 317] on input "News & Announcement" at bounding box center [126, 312] width 13 height 13
checkbox input "false"
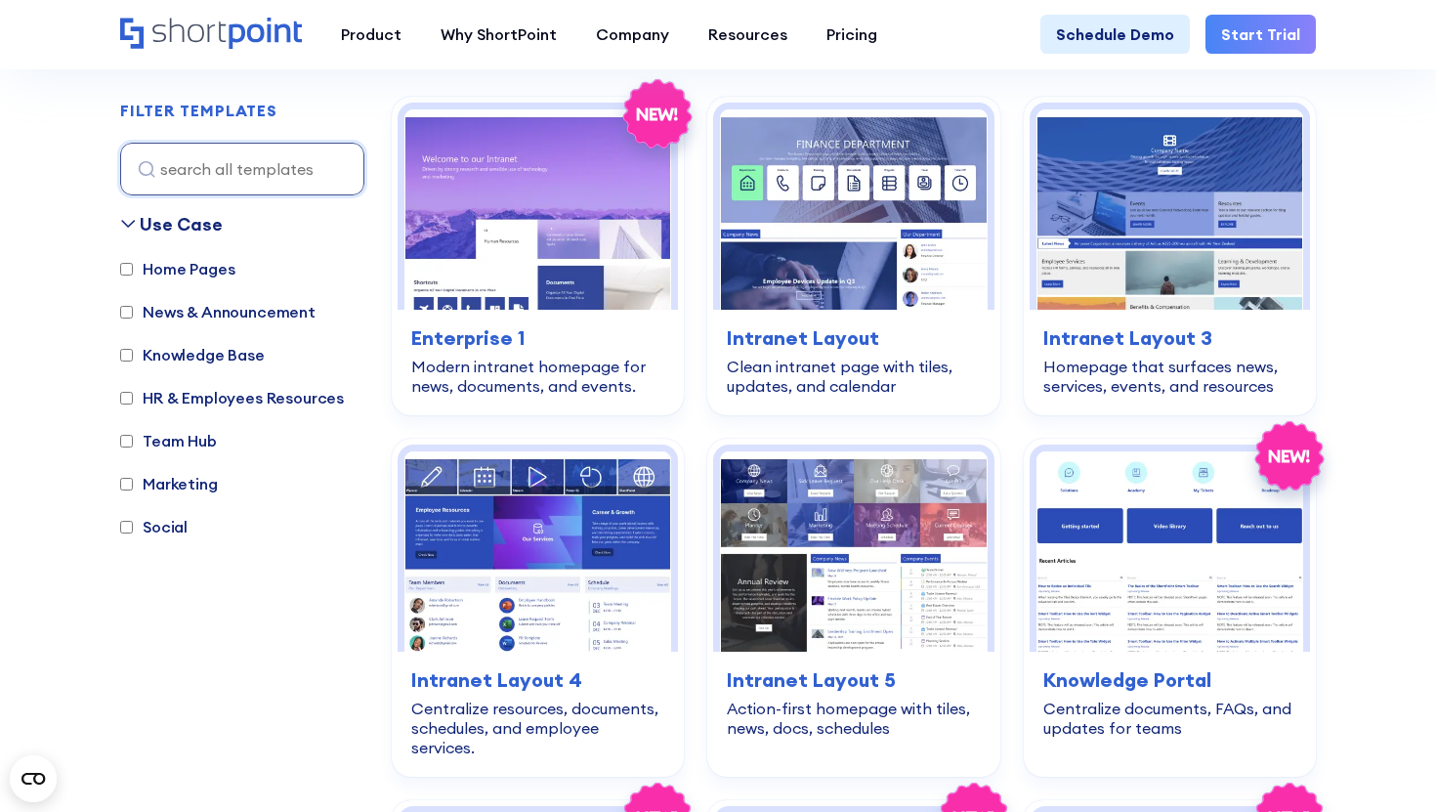
scroll to position [583, 0]
click at [205, 356] on label "Knowledge Base" at bounding box center [192, 354] width 145 height 23
click at [133, 356] on input "Knowledge Base" at bounding box center [126, 355] width 13 height 13
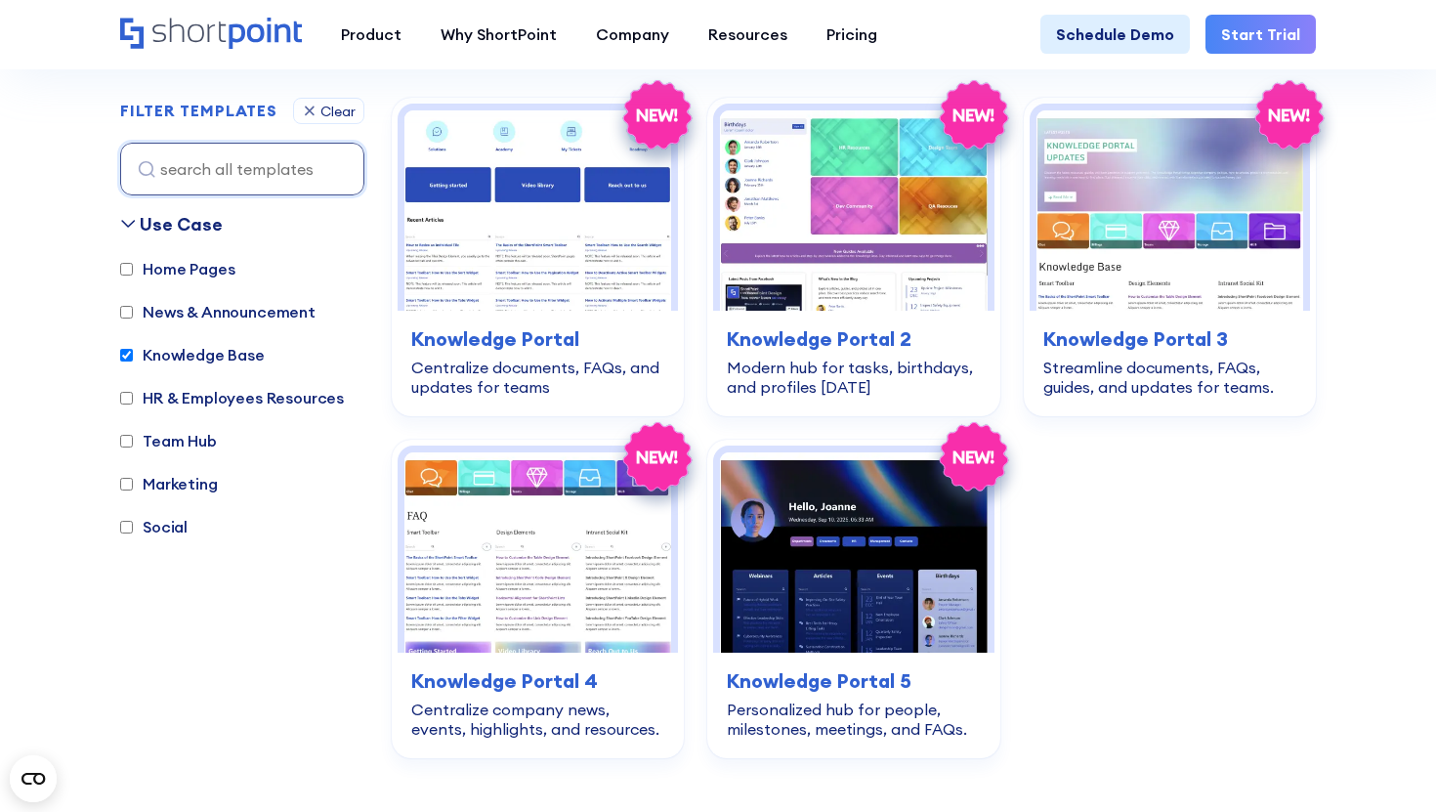
click at [211, 352] on label "Knowledge Base" at bounding box center [192, 354] width 145 height 23
click at [133, 352] on input "Knowledge Base" at bounding box center [126, 355] width 13 height 13
checkbox input "false"
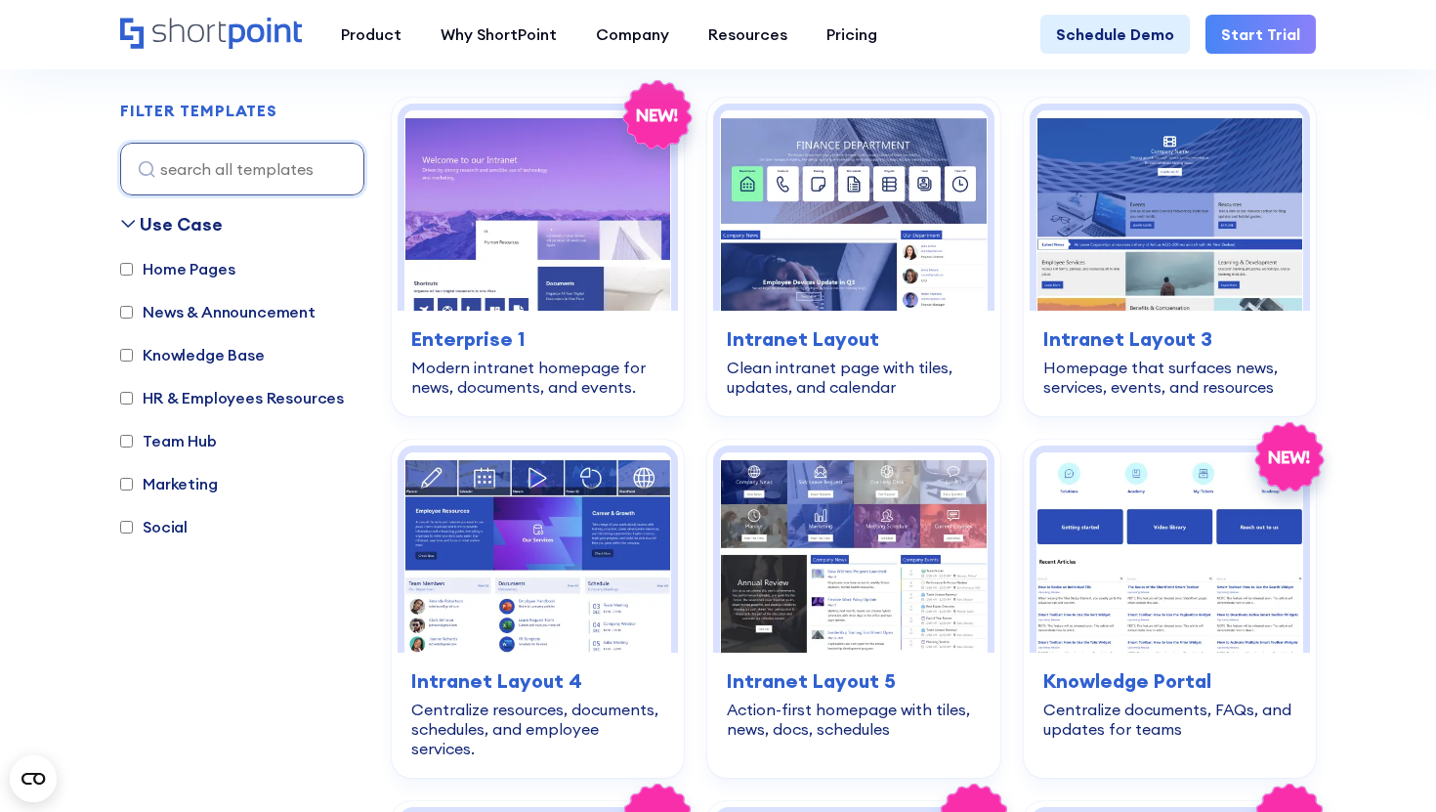
click at [210, 388] on label "HR & Employees Resources" at bounding box center [232, 397] width 224 height 23
click at [133, 392] on input "HR & Employees Resources" at bounding box center [126, 398] width 13 height 13
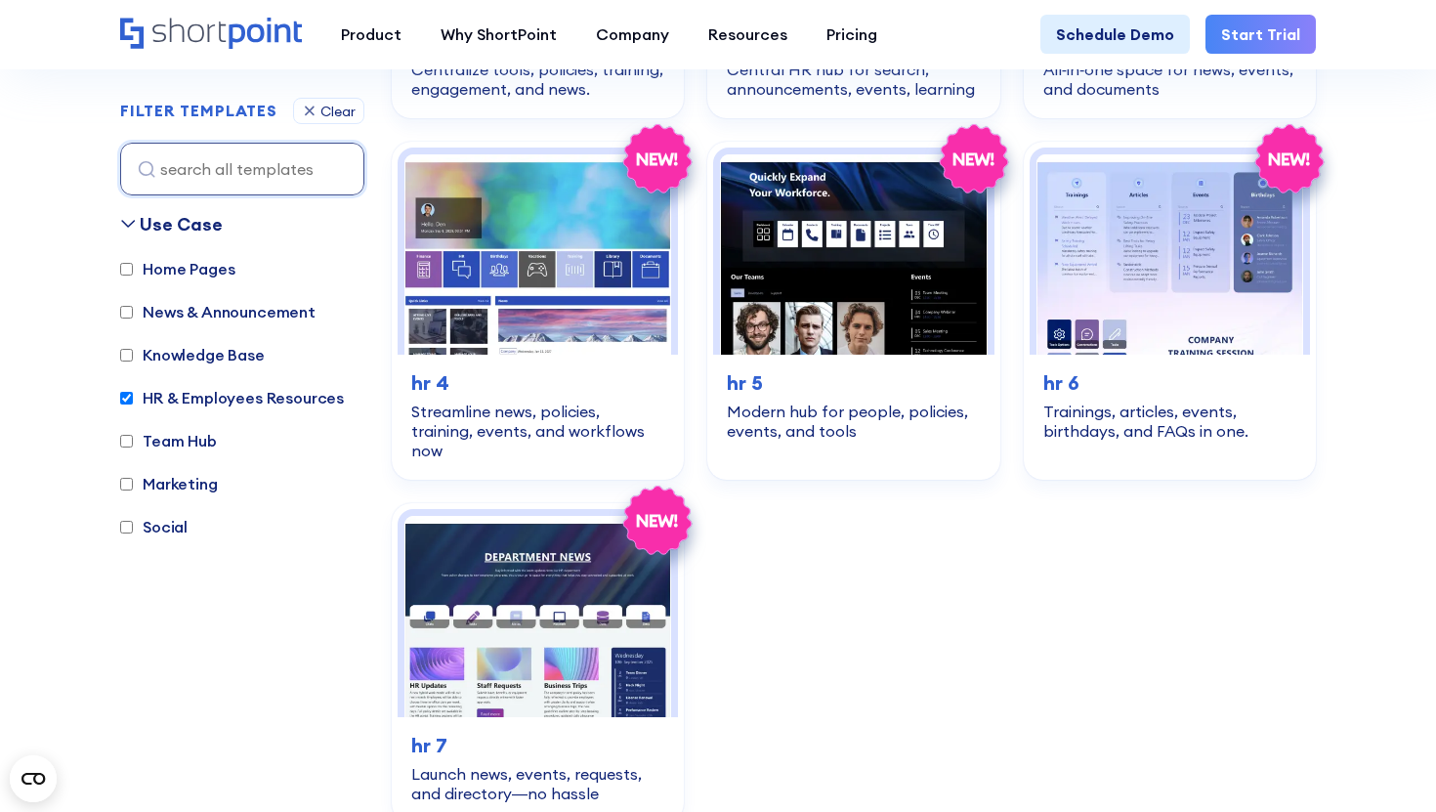
scroll to position [879, 0]
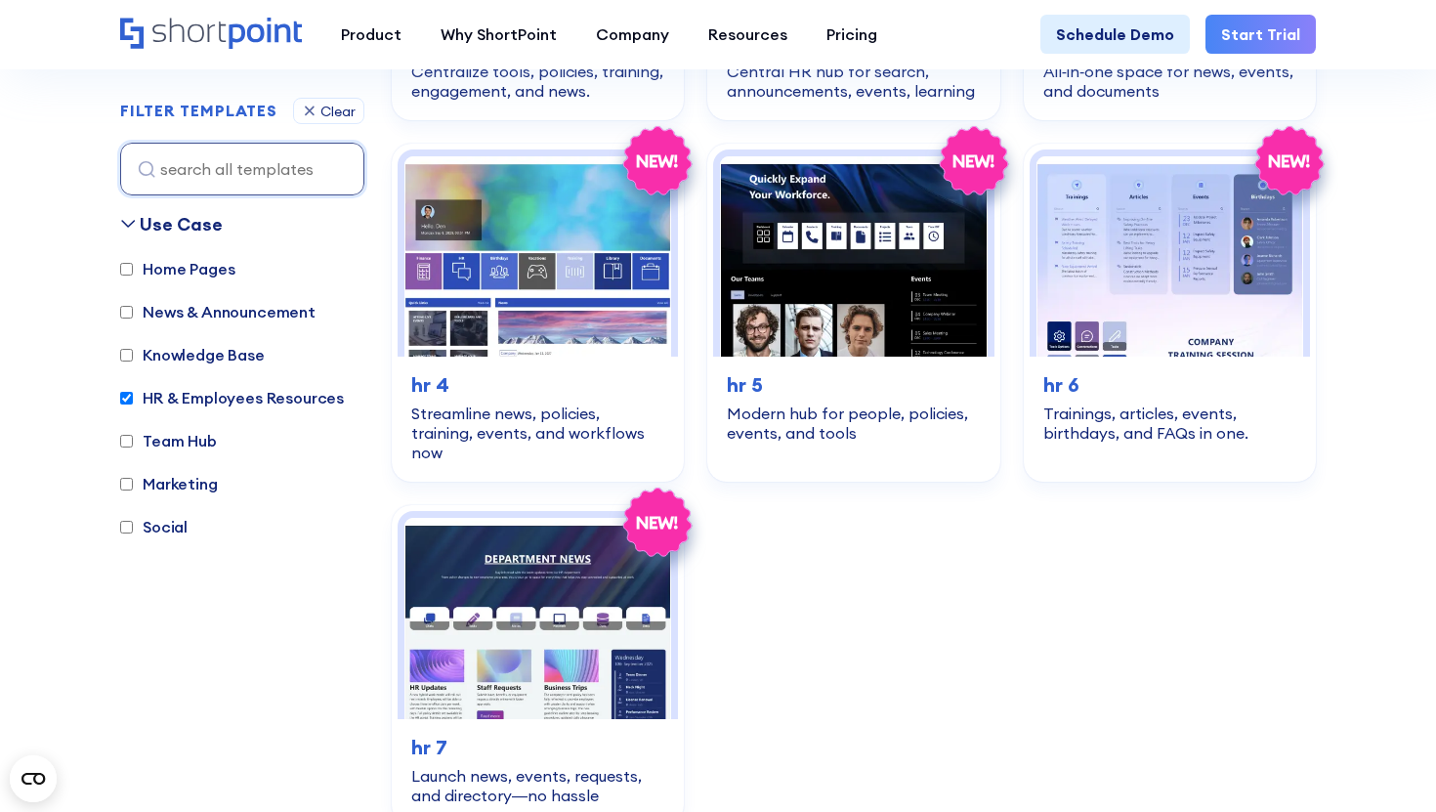
click at [147, 398] on label "HR & Employees Resources" at bounding box center [232, 397] width 224 height 23
click at [133, 398] on input "HR & Employees Resources" at bounding box center [126, 398] width 13 height 13
checkbox input "false"
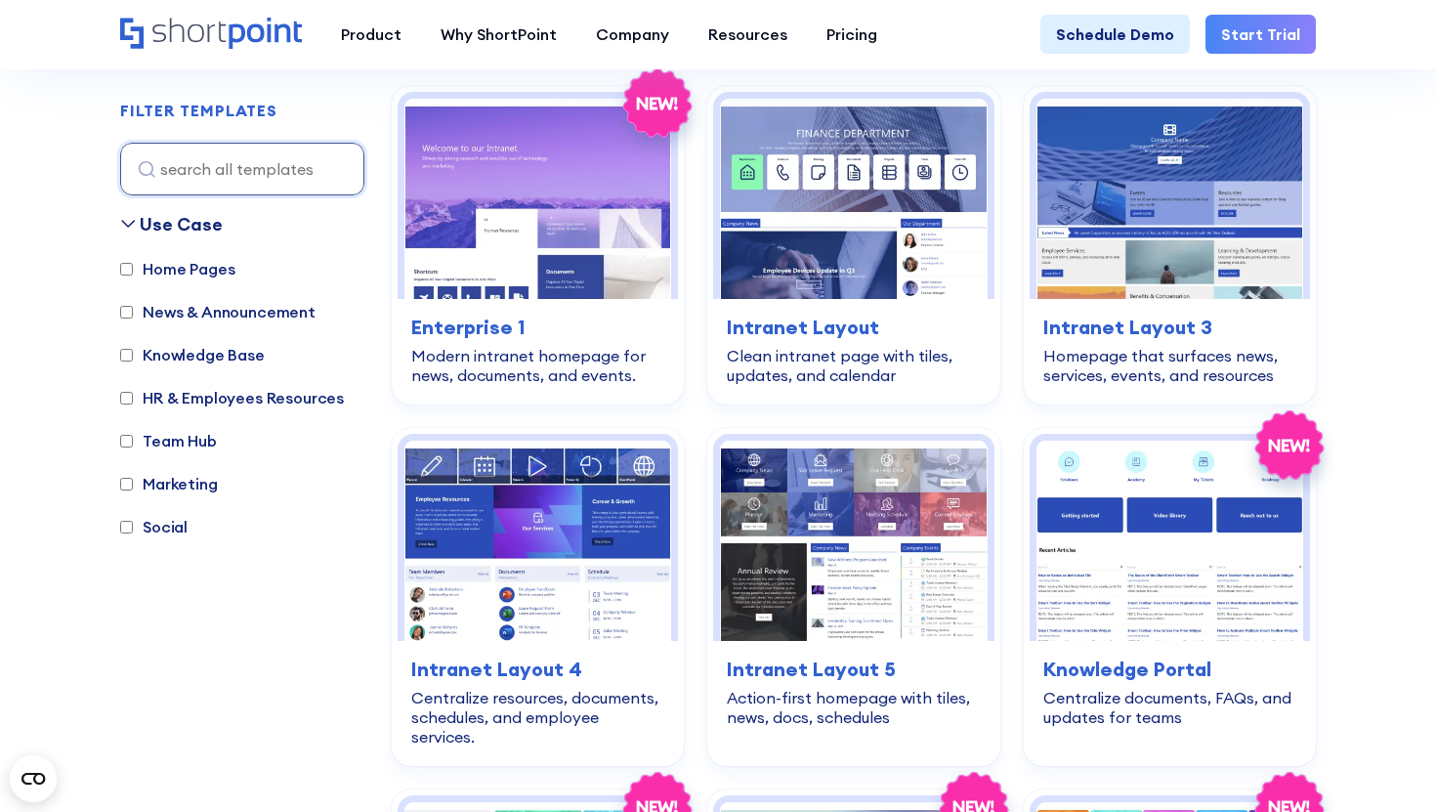
scroll to position [583, 0]
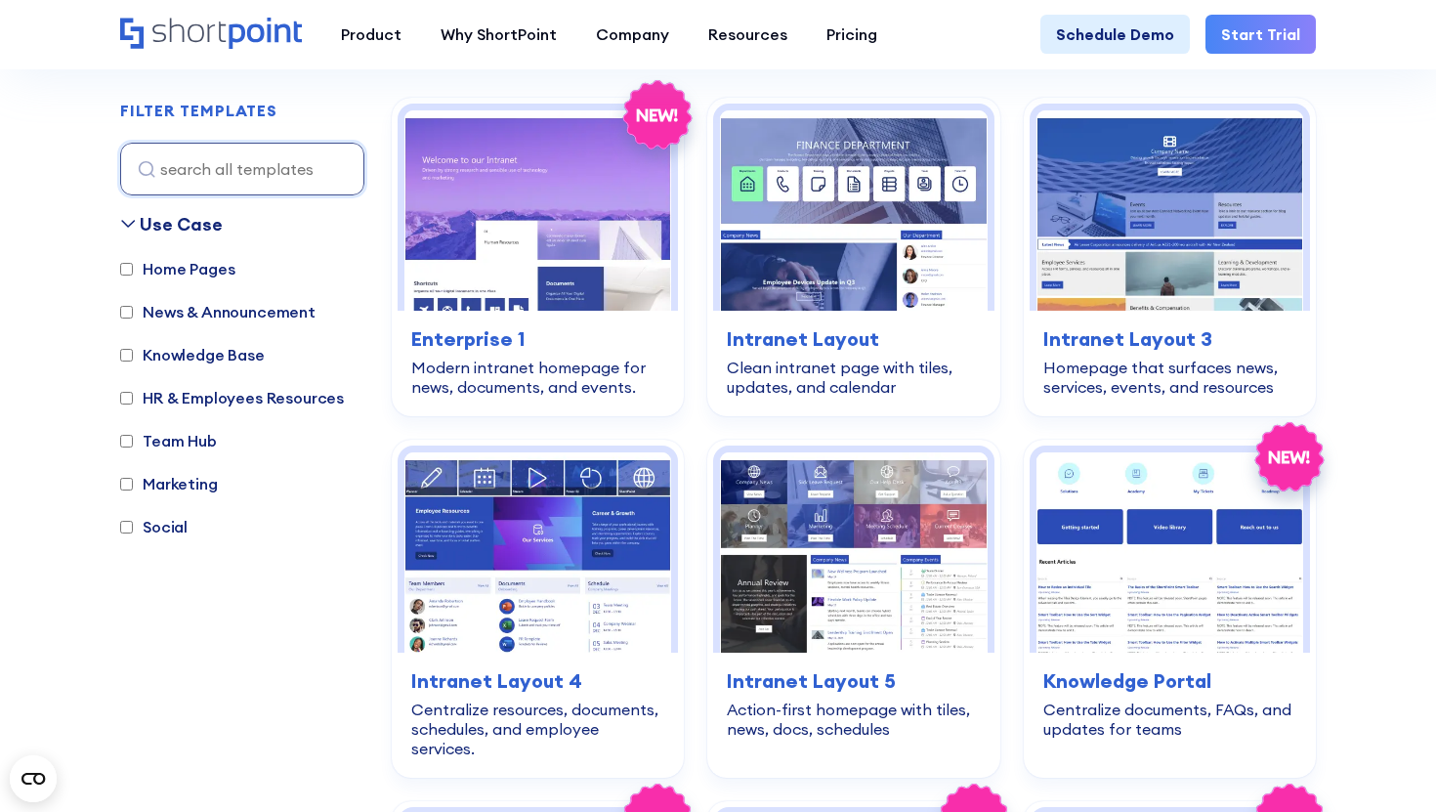
click at [155, 439] on label "Team Hub" at bounding box center [168, 440] width 97 height 23
click at [133, 439] on input "Team Hub" at bounding box center [126, 441] width 13 height 13
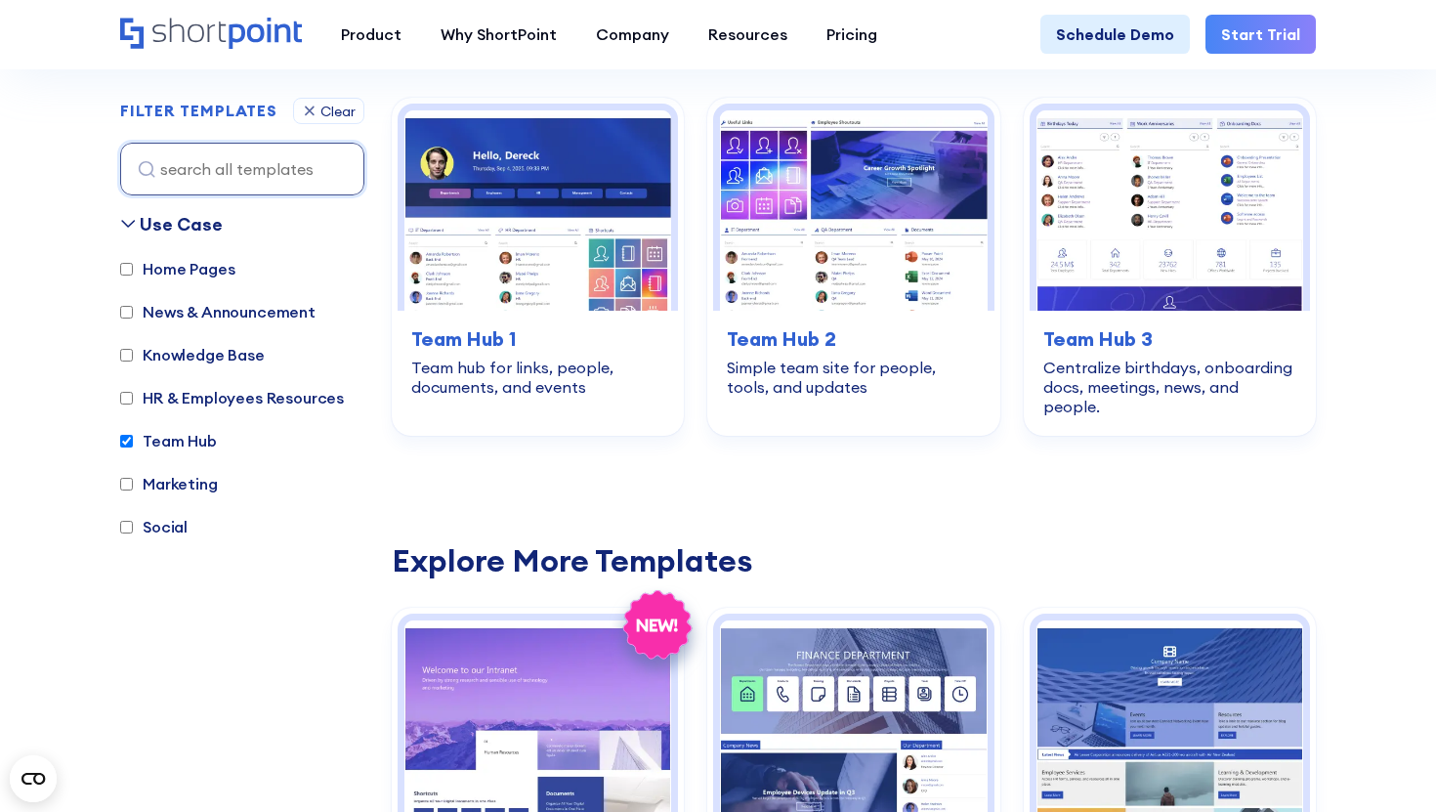
click at [164, 439] on label "Team Hub" at bounding box center [168, 440] width 97 height 23
click at [133, 439] on input "Team Hub" at bounding box center [126, 441] width 13 height 13
checkbox input "false"
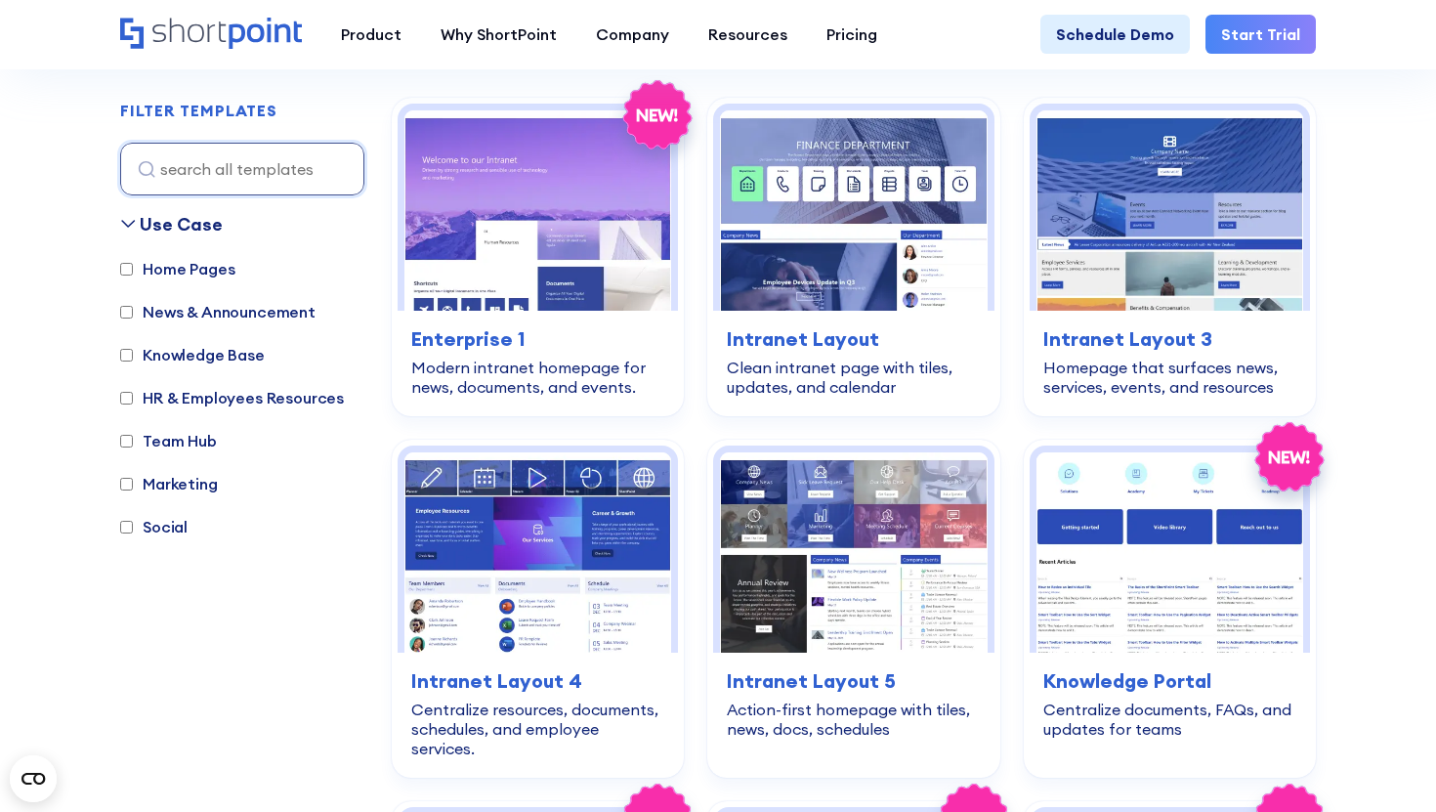
click at [165, 482] on label "Marketing" at bounding box center [169, 483] width 98 height 23
click at [133, 482] on input "Marketing" at bounding box center [126, 484] width 13 height 13
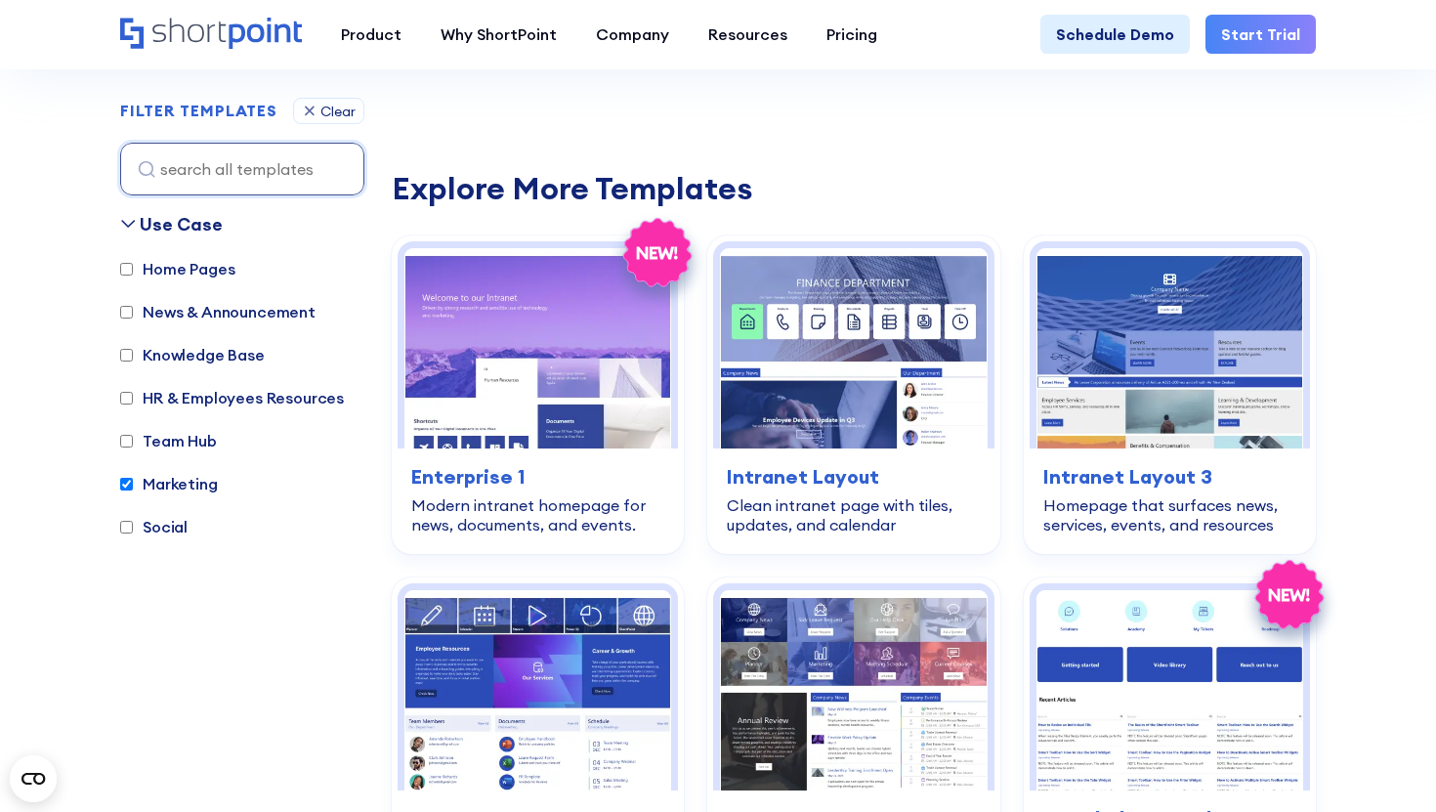
scroll to position [616, 0]
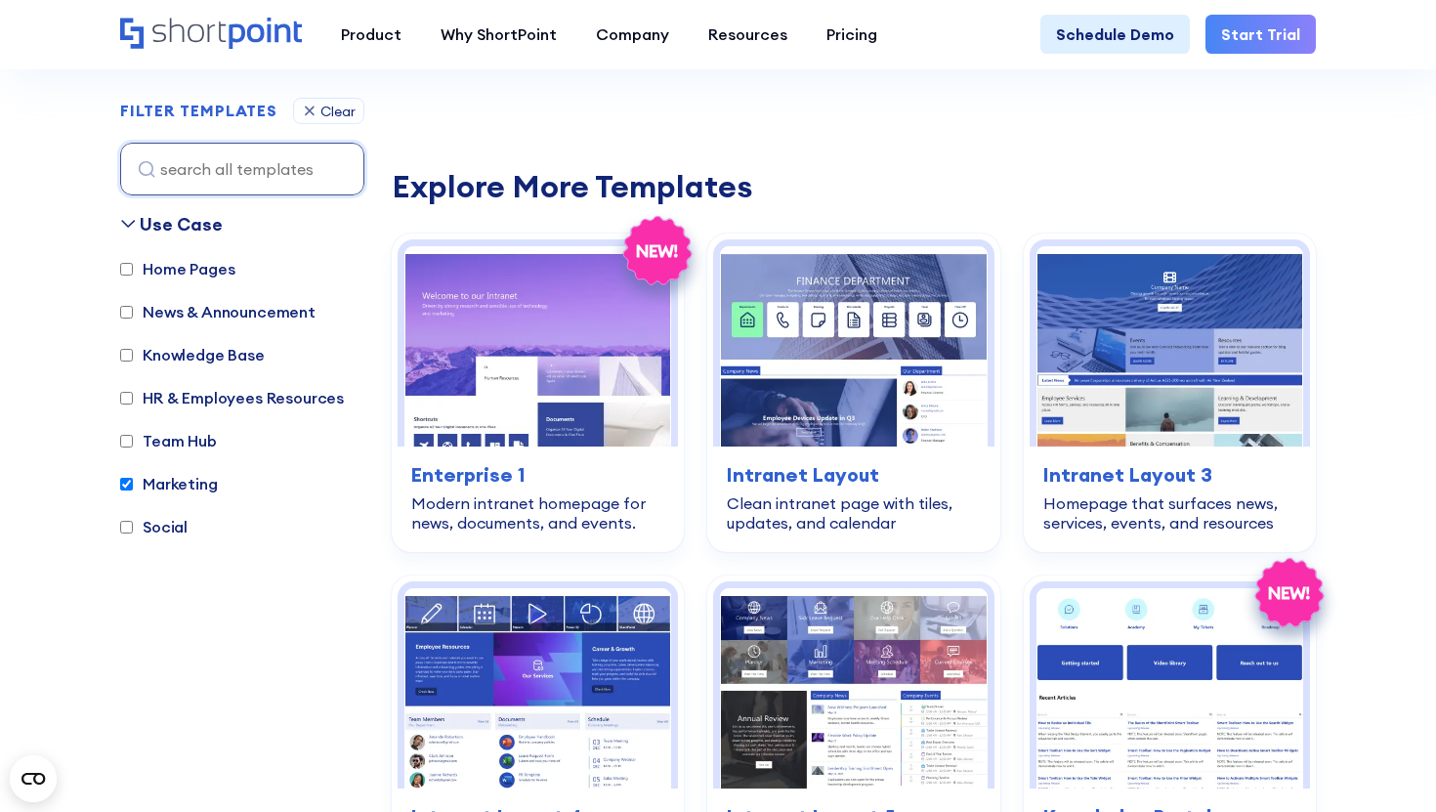
click at [182, 486] on label "Marketing" at bounding box center [169, 483] width 98 height 23
click at [133, 486] on input "Marketing" at bounding box center [126, 484] width 13 height 13
checkbox input "false"
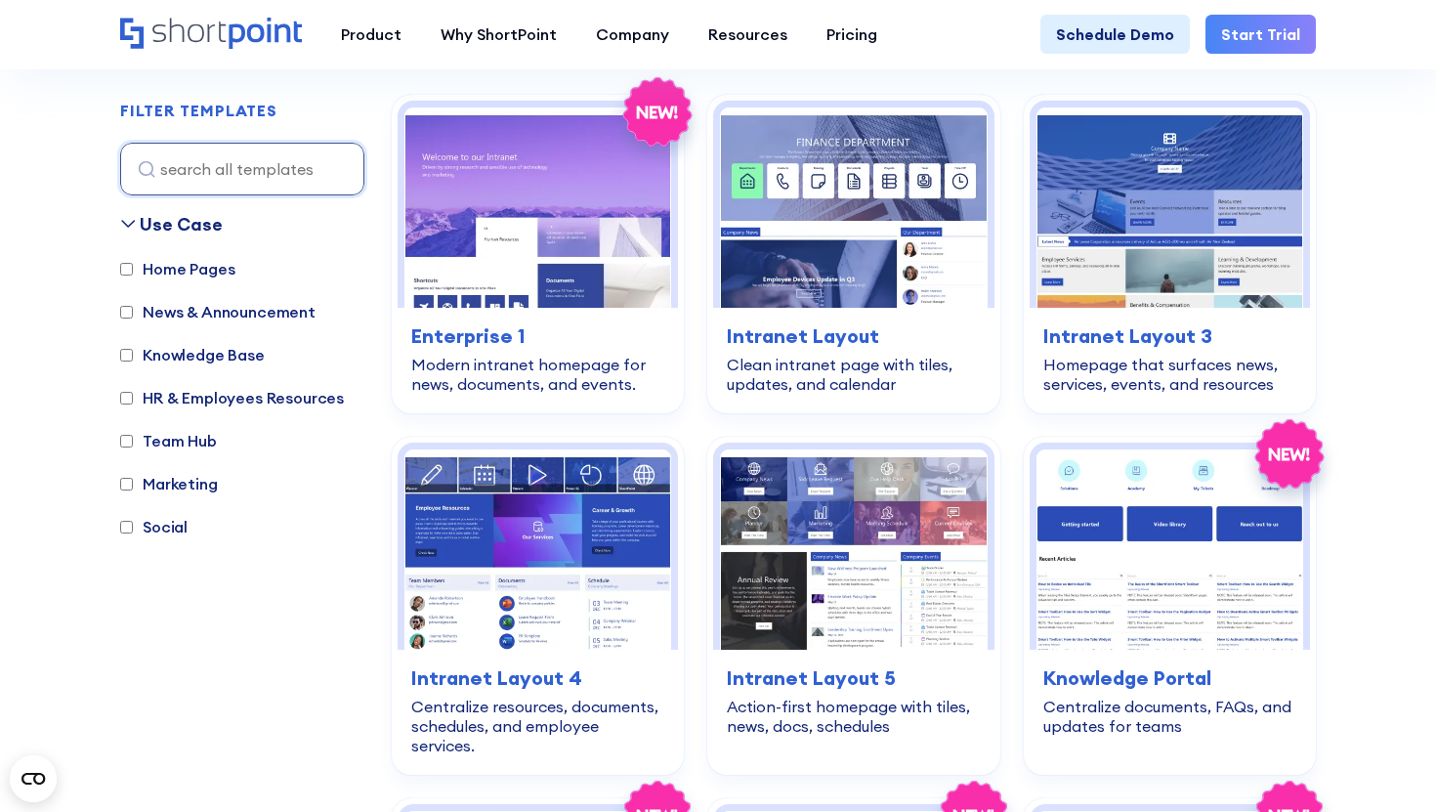
scroll to position [583, 0]
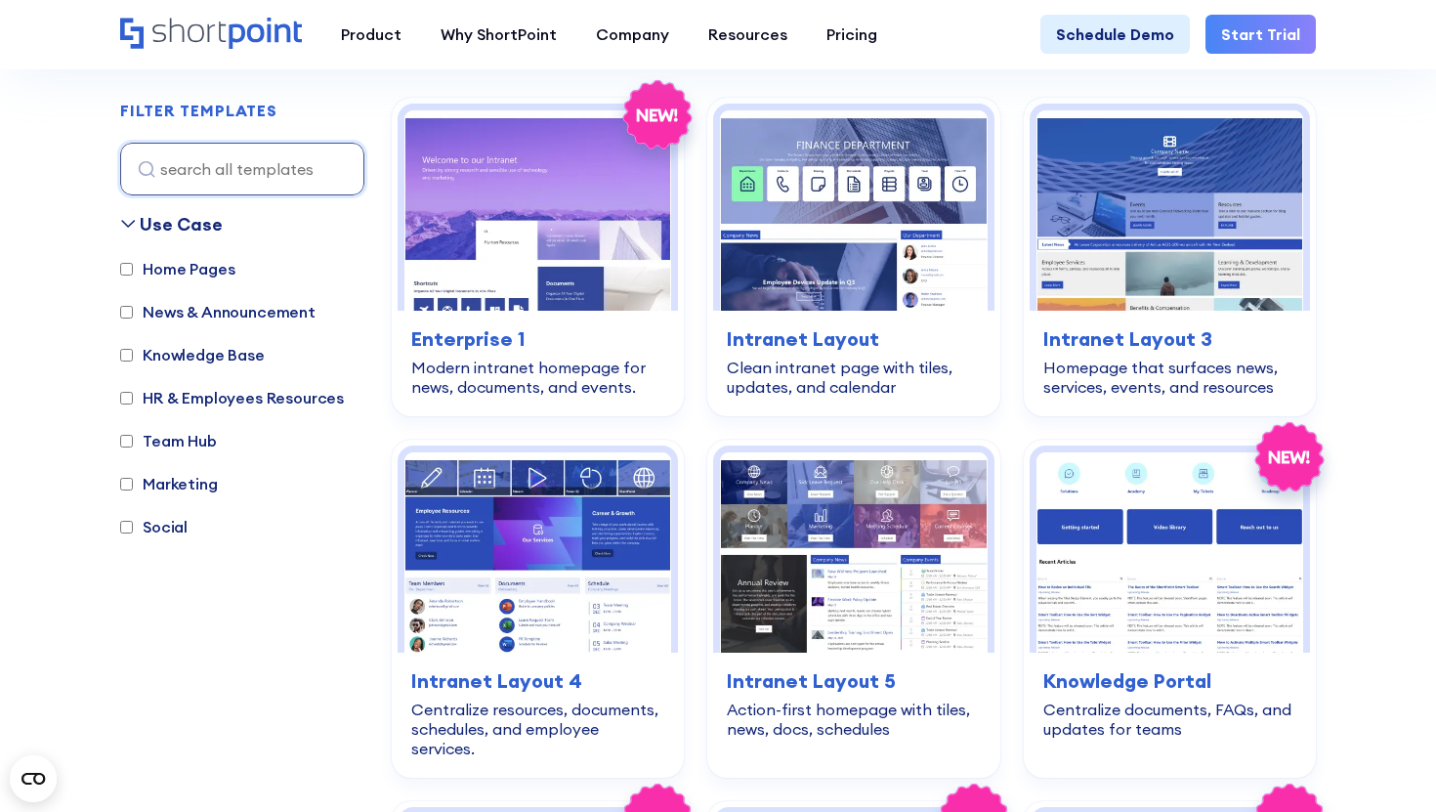
click at [171, 521] on label "Social" at bounding box center [153, 526] width 67 height 23
click at [133, 521] on input "Social" at bounding box center [126, 527] width 13 height 13
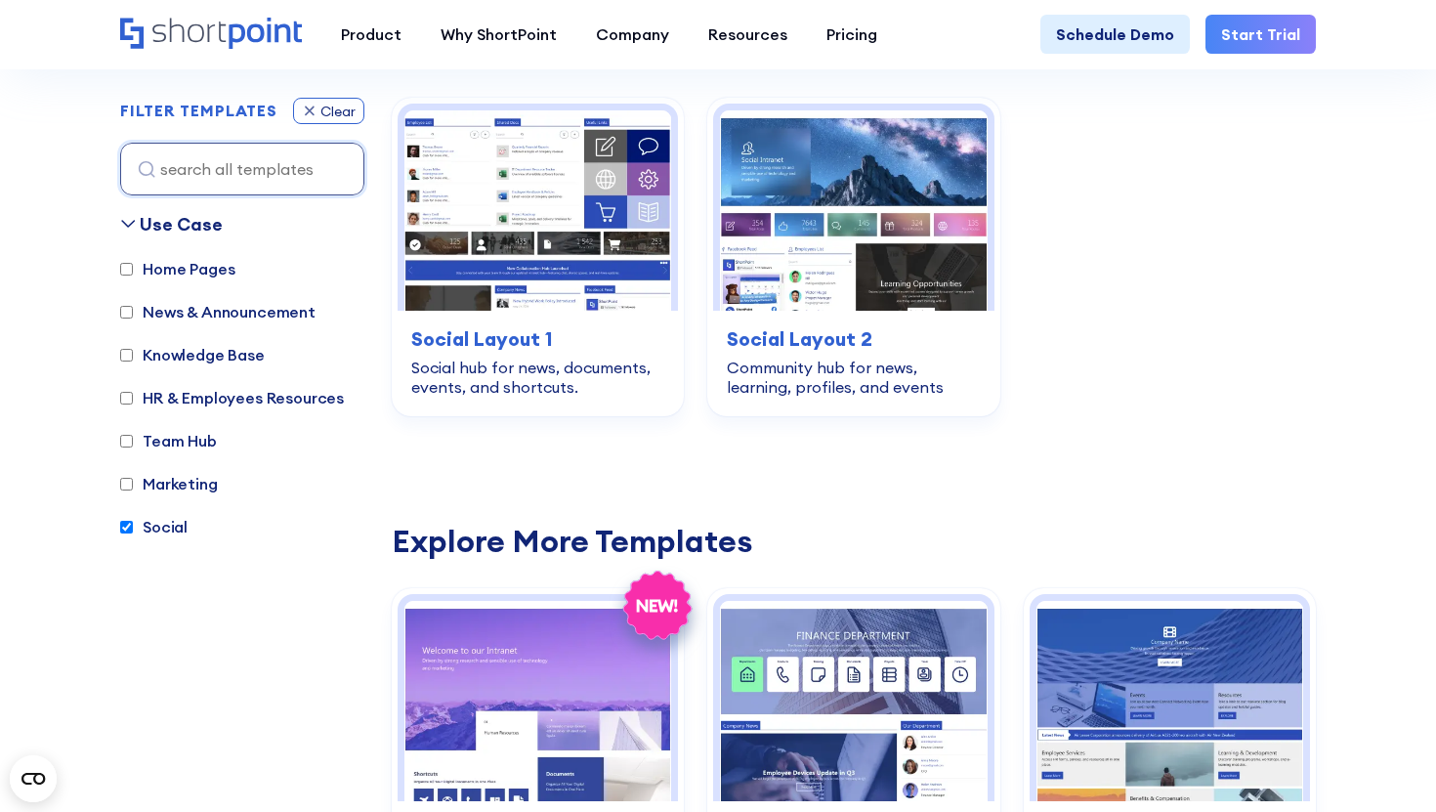
click at [333, 112] on div "Clear" at bounding box center [337, 112] width 35 height 14
checkbox input "false"
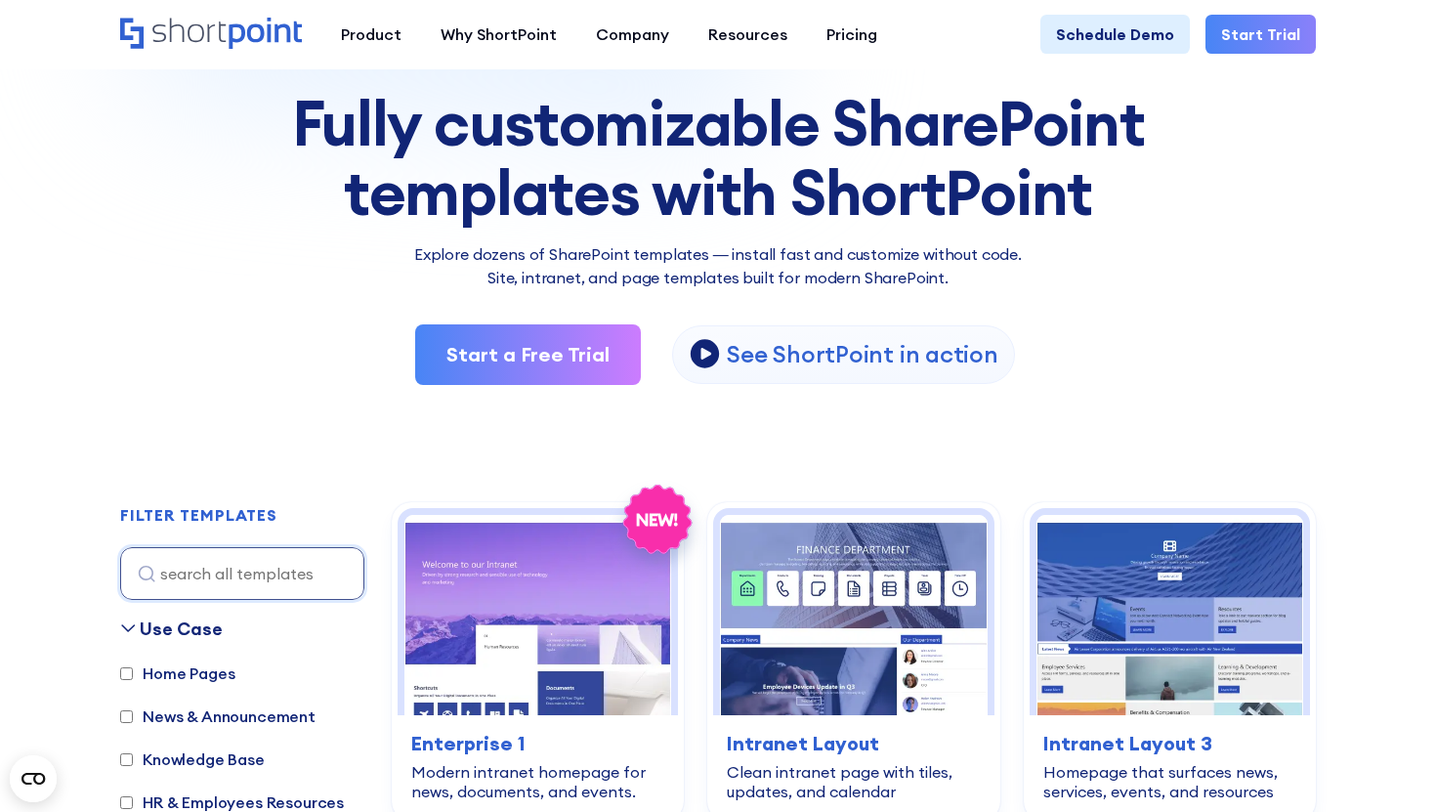
scroll to position [0, 0]
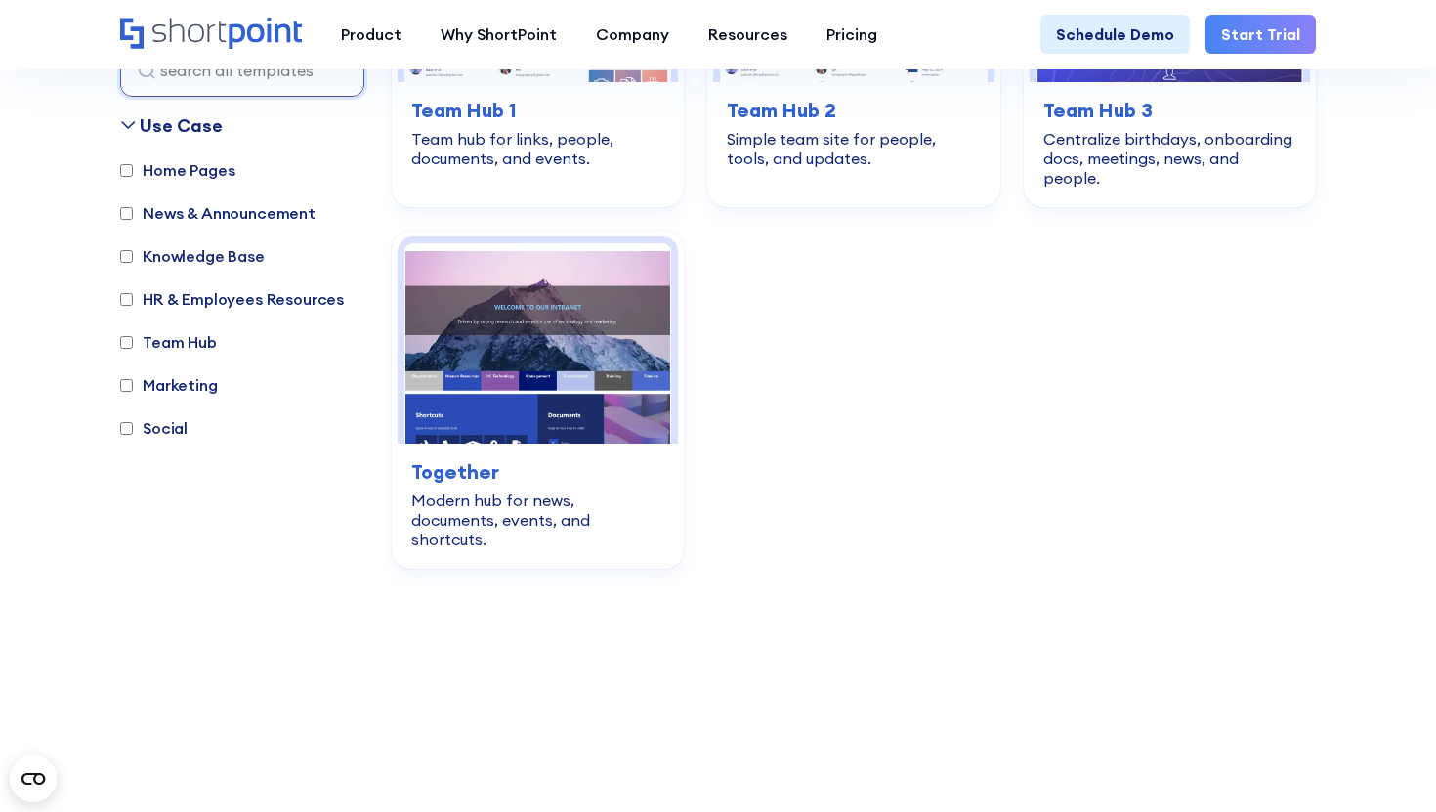
scroll to position [3247, 0]
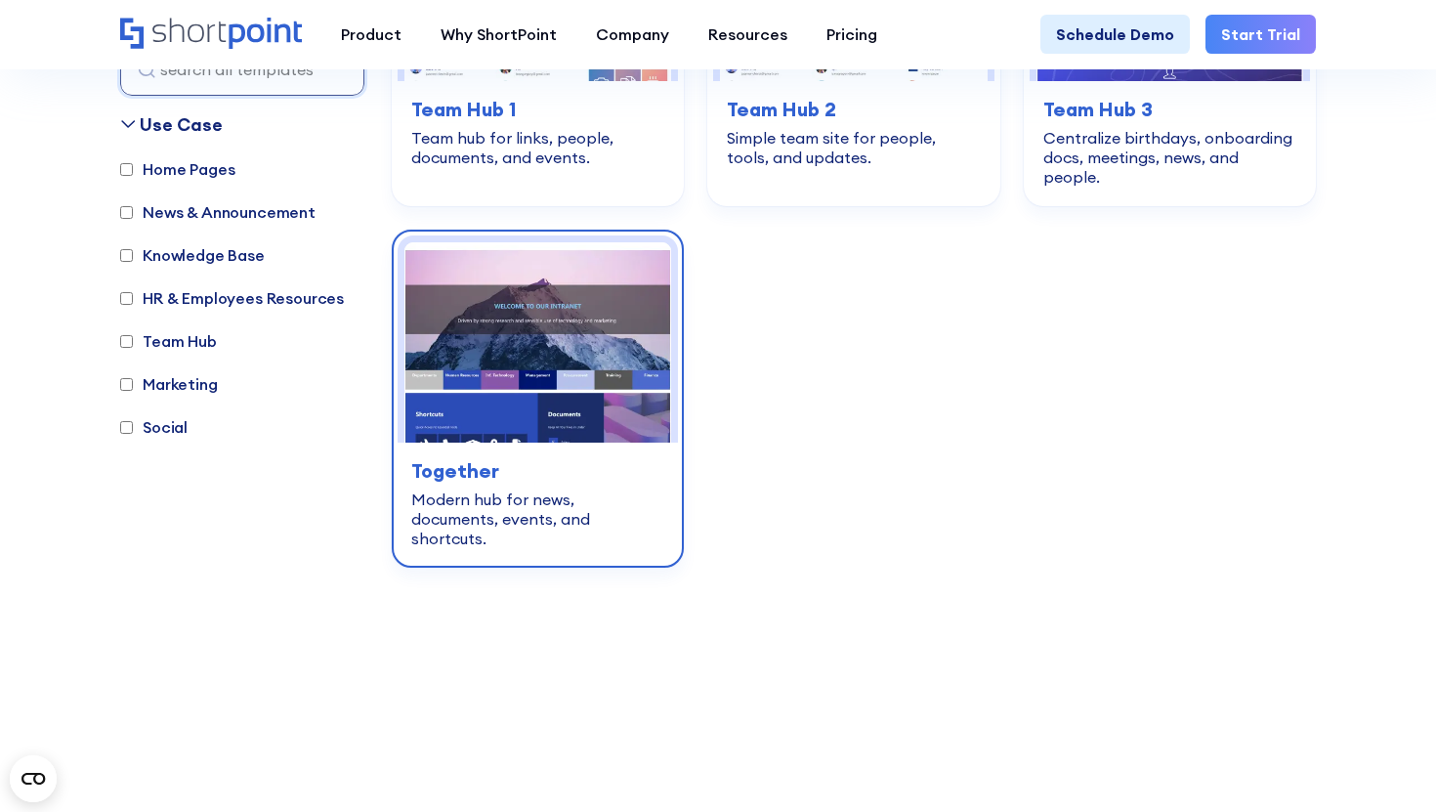
click at [490, 328] on img at bounding box center [537, 342] width 267 height 200
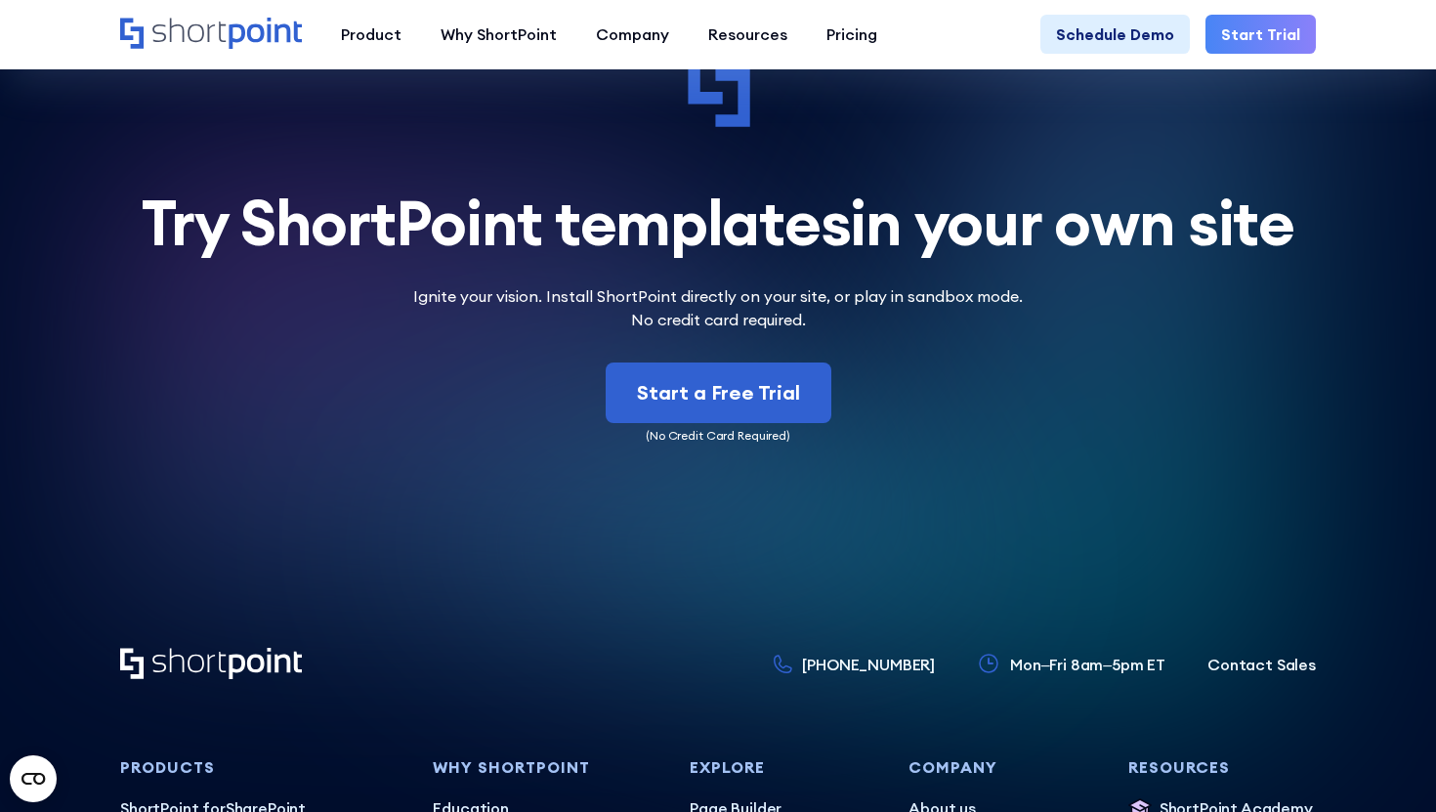
scroll to position [5765, 0]
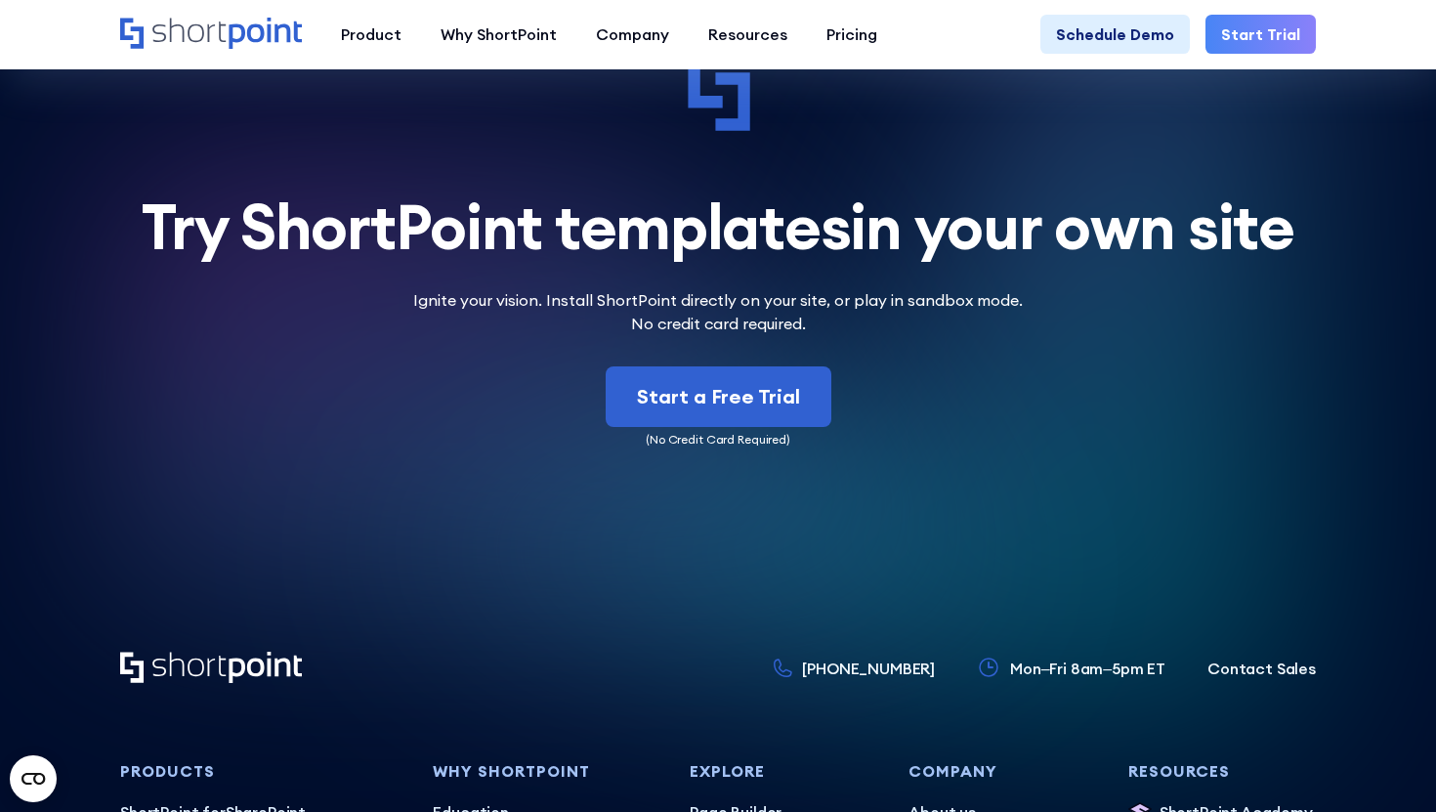
click at [740, 288] on p "Ignite your vision. Install ShortPoint directly on your site, or play in sandbo…" at bounding box center [718, 311] width 610 height 47
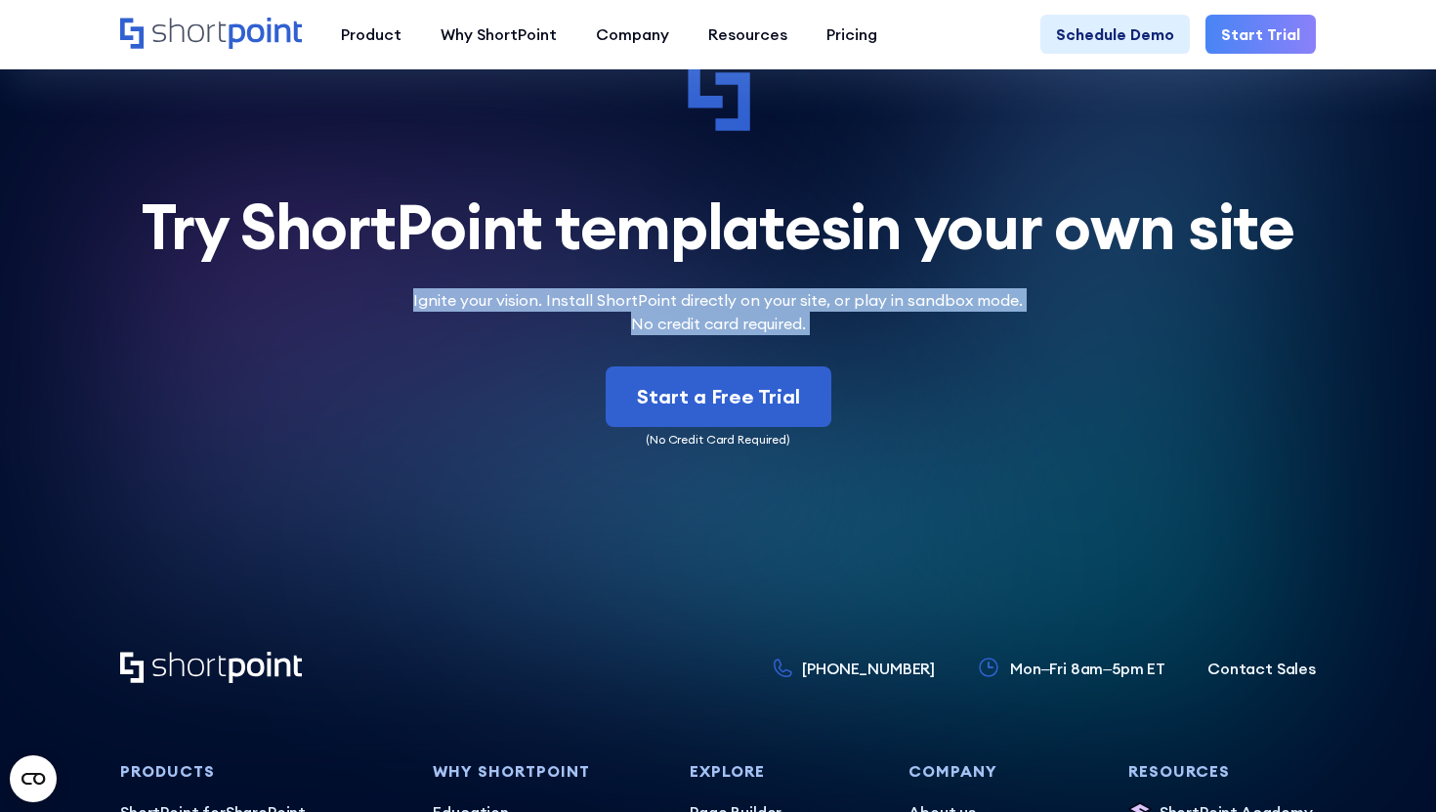
click at [740, 288] on p "Ignite your vision. Install ShortPoint directly on your site, or play in sandbo…" at bounding box center [718, 311] width 610 height 47
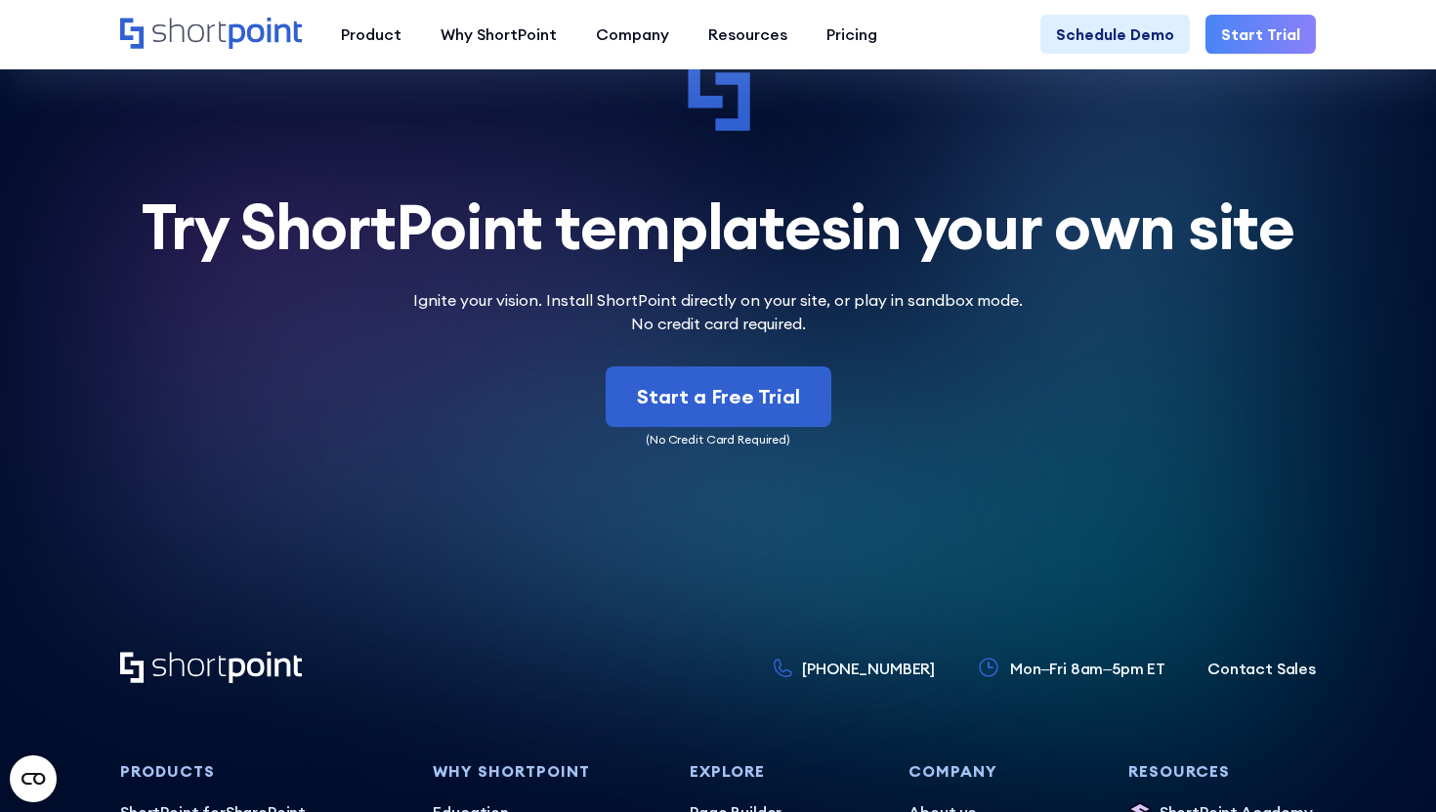
click at [927, 366] on div "Start a Free Trial" at bounding box center [718, 396] width 1196 height 61
drag, startPoint x: 825, startPoint y: 287, endPoint x: 629, endPoint y: 285, distance: 196.4
click at [629, 288] on p "Ignite your vision. Install ShortPoint directly on your site, or play in sandbo…" at bounding box center [718, 311] width 610 height 47
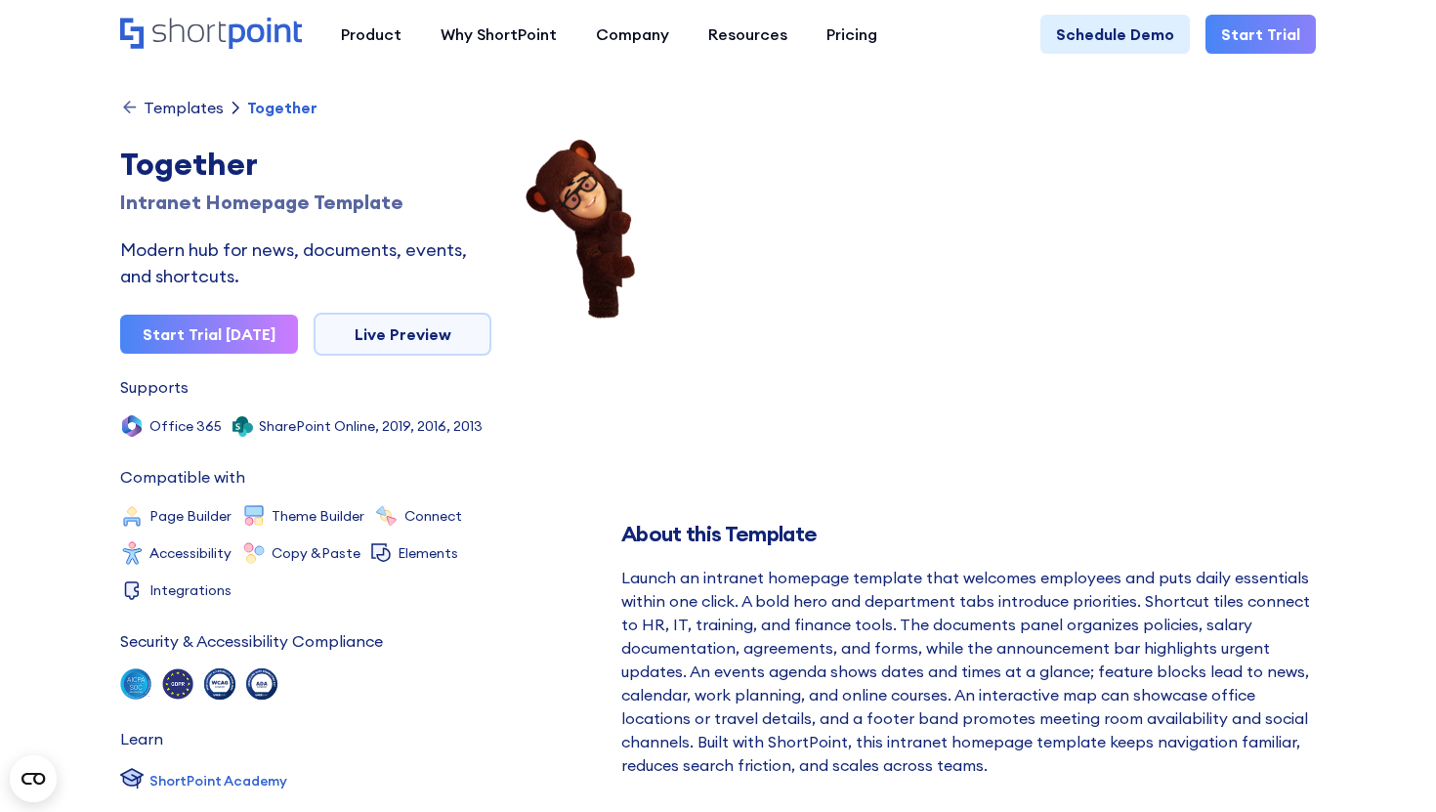
scroll to position [0, 0]
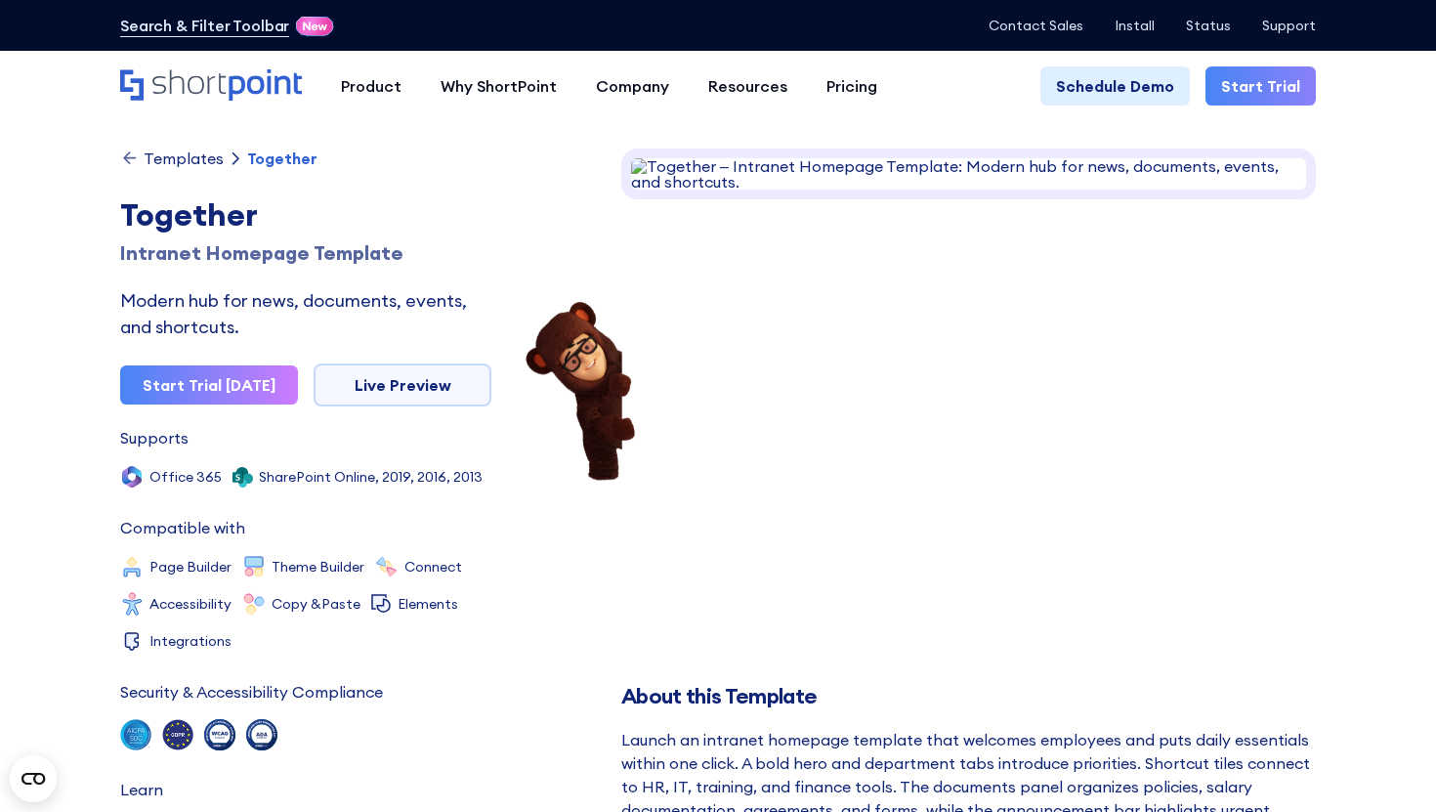
click at [185, 161] on div "Templates" at bounding box center [184, 158] width 80 height 16
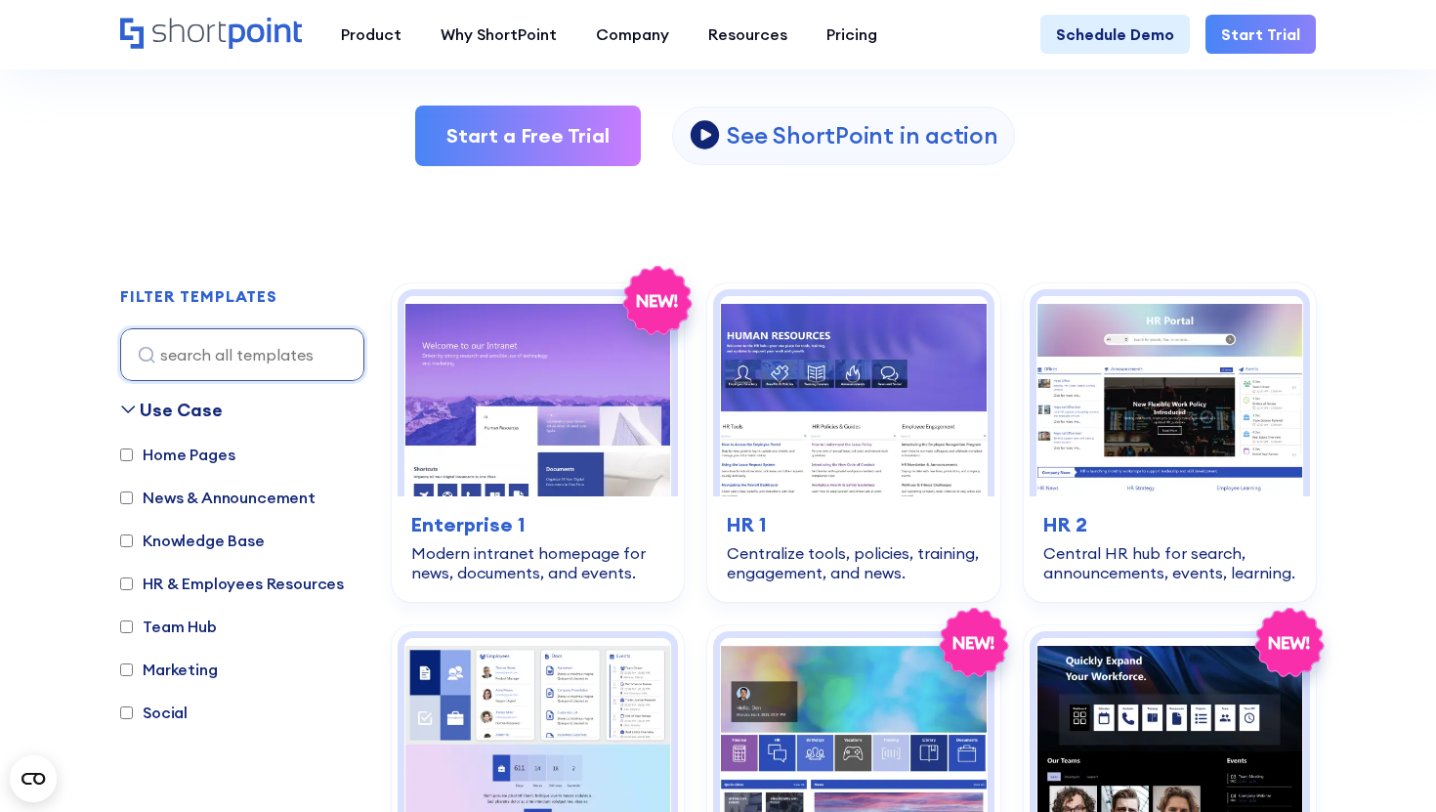
scroll to position [659, 0]
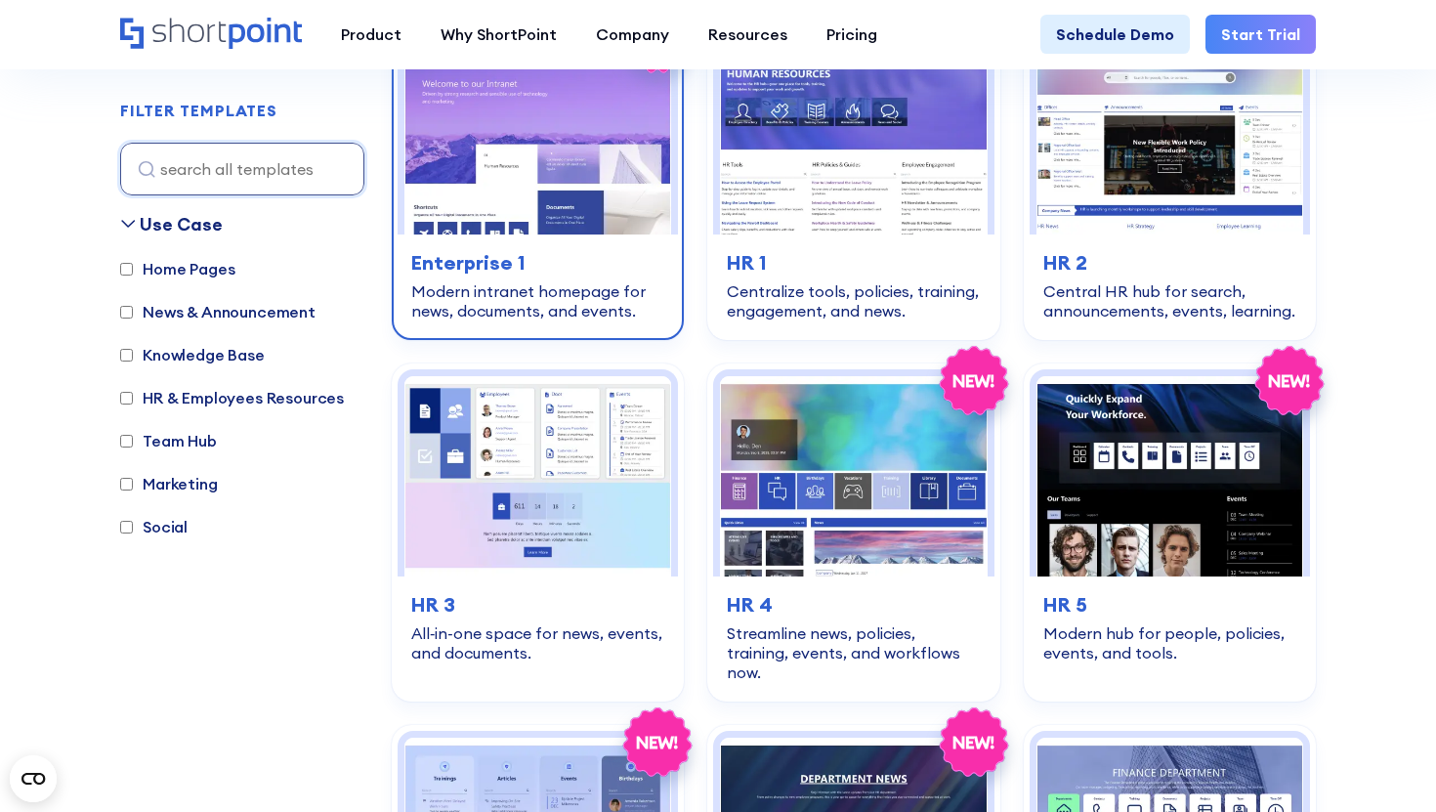
click at [564, 177] on img at bounding box center [537, 134] width 267 height 200
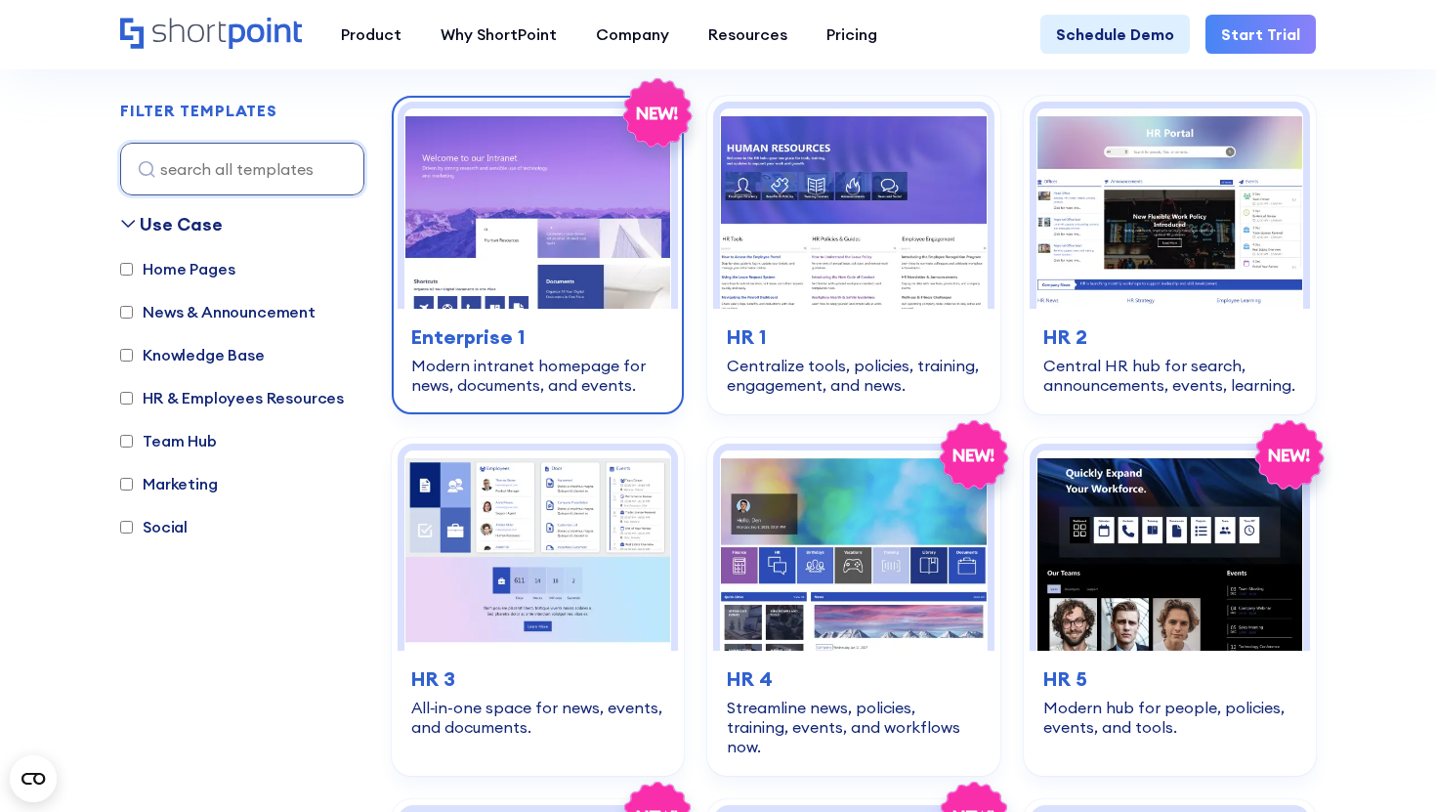
scroll to position [613, 0]
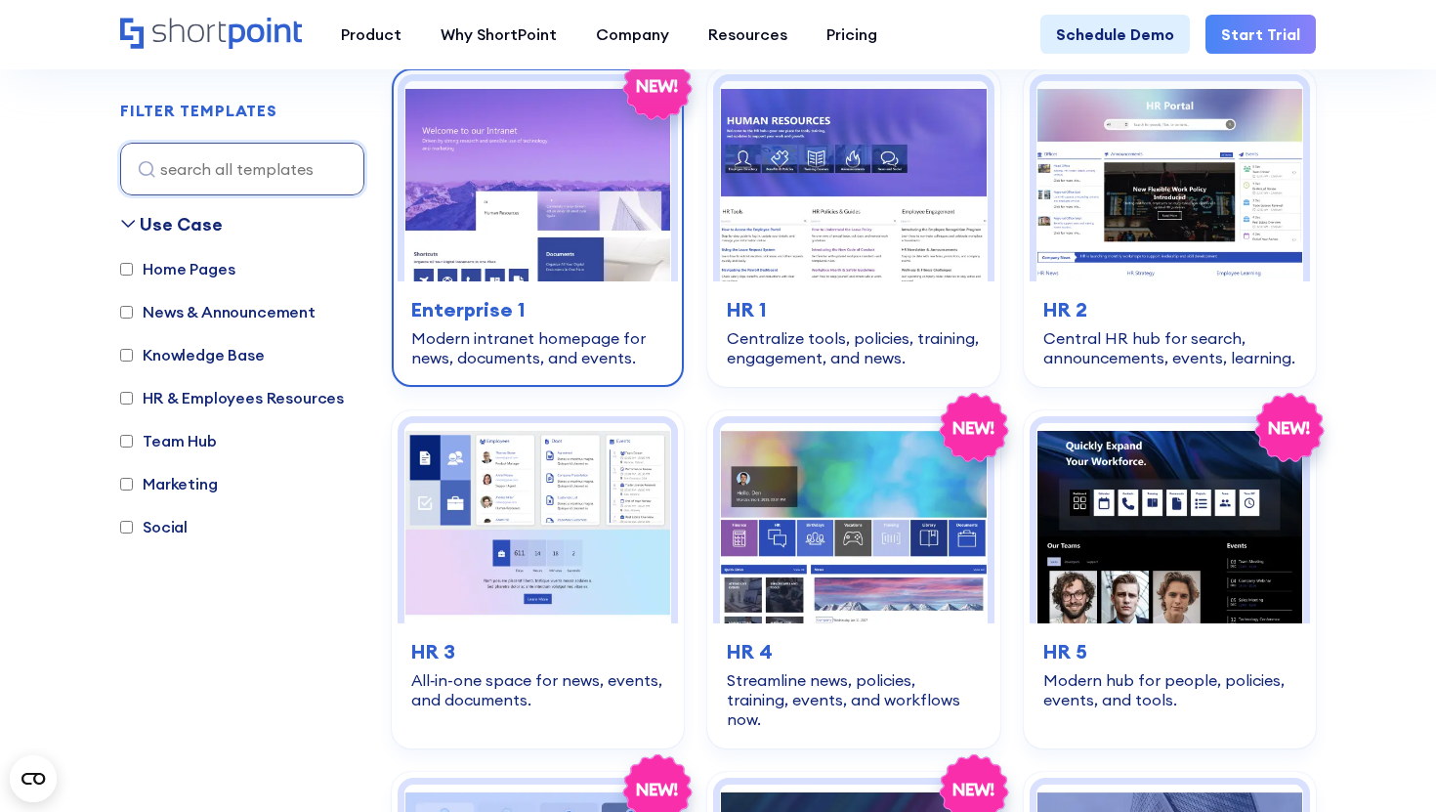
click at [444, 207] on img at bounding box center [537, 181] width 267 height 200
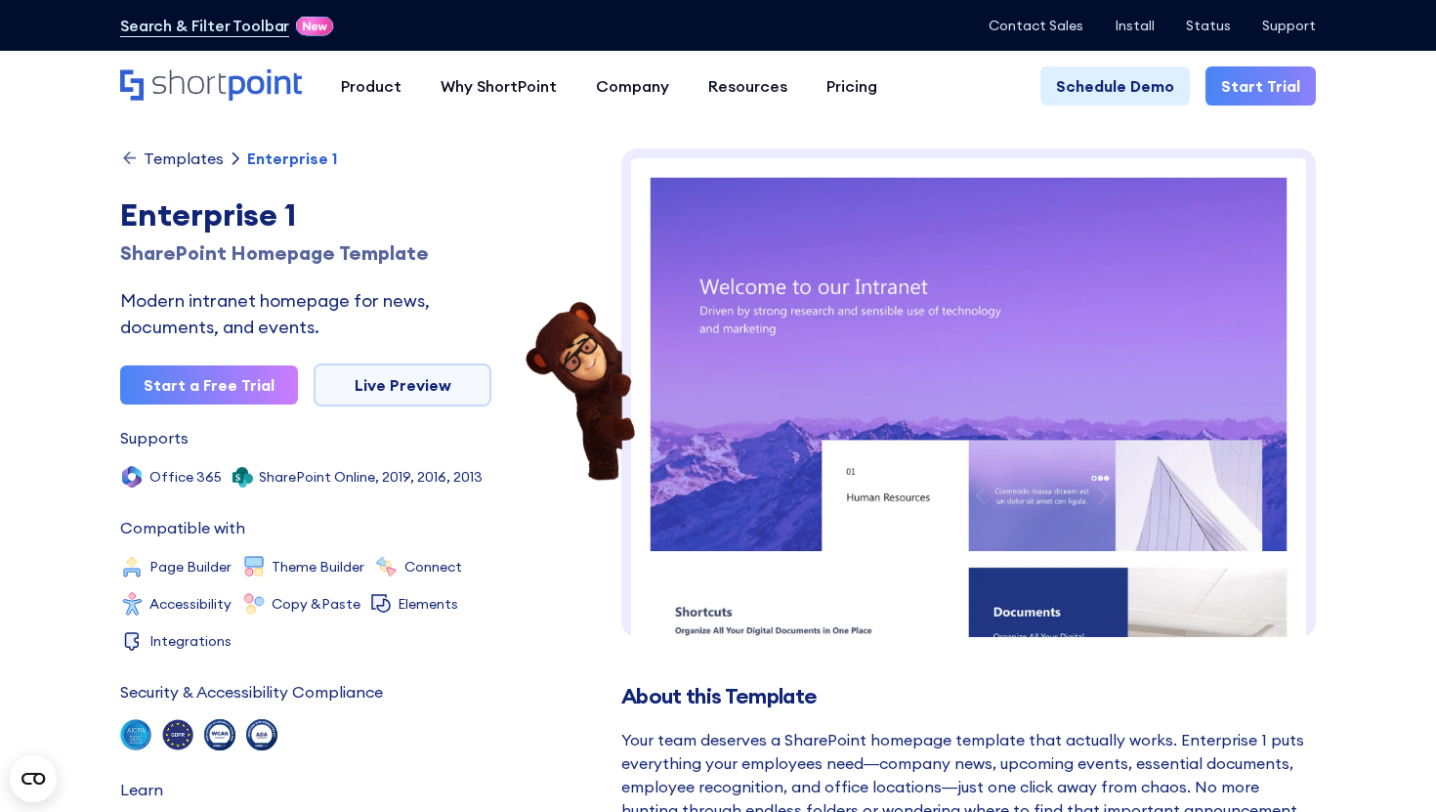
scroll to position [3, 0]
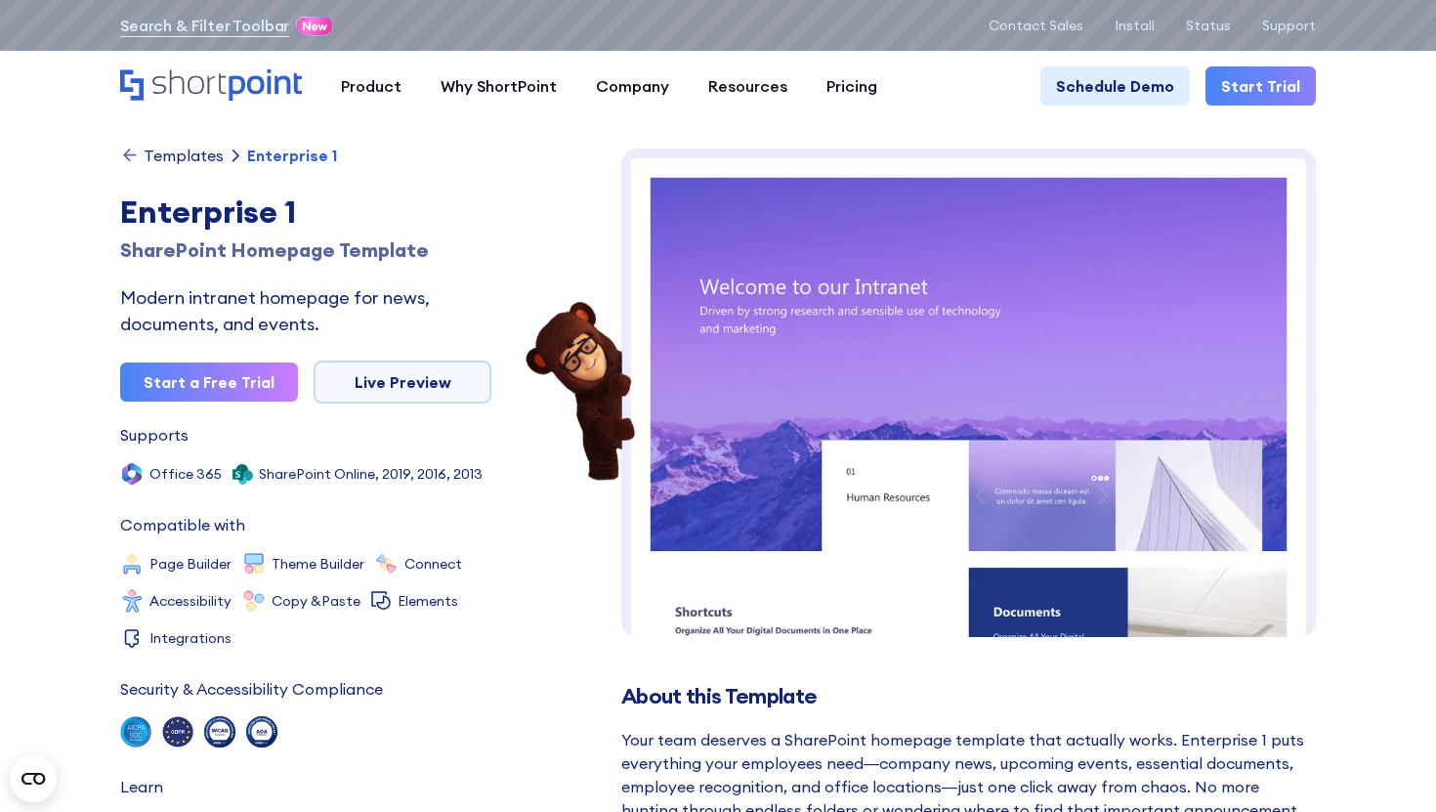
click at [203, 155] on div "Templates" at bounding box center [184, 156] width 80 height 16
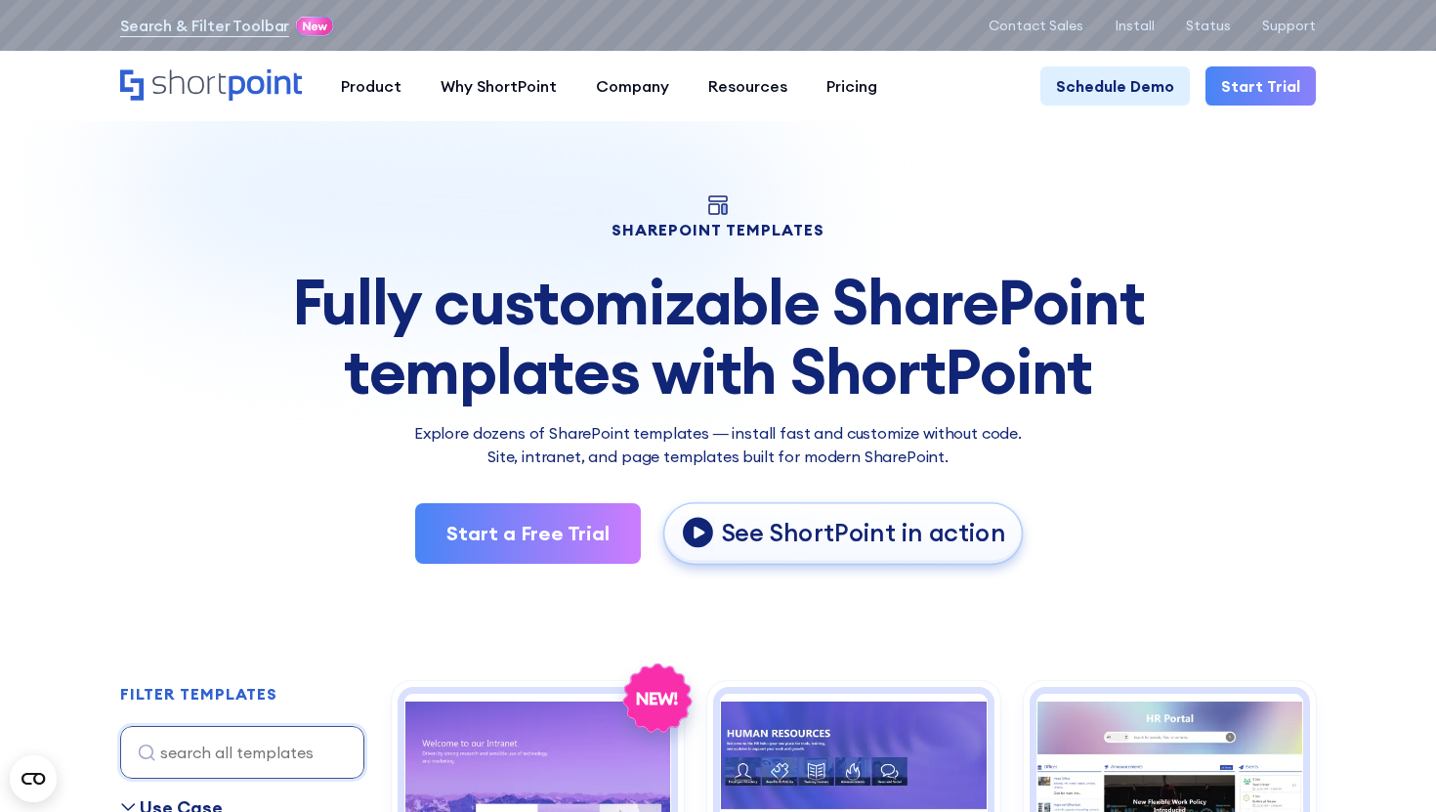
click at [751, 537] on p "See ShortPoint in action" at bounding box center [863, 534] width 284 height 32
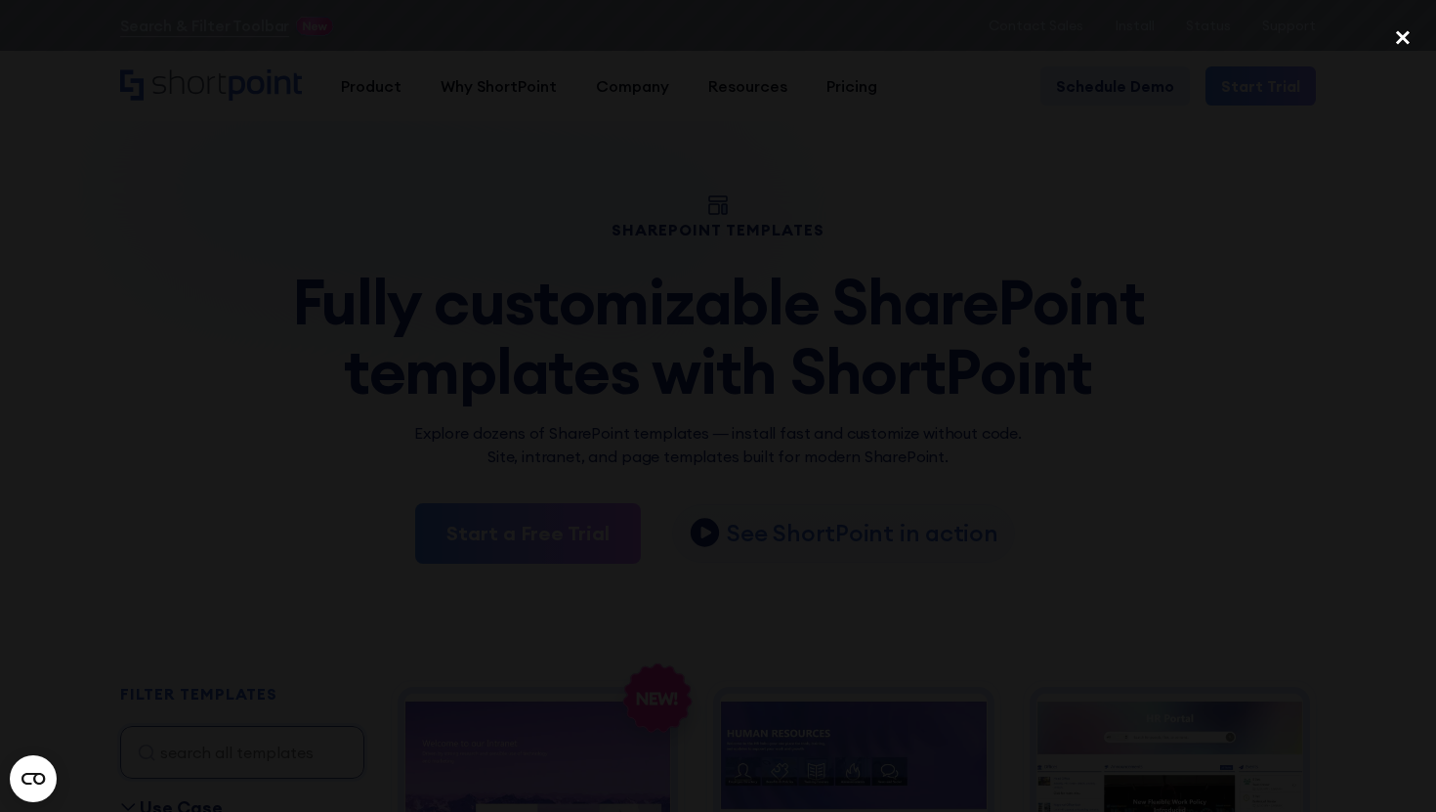
click at [1391, 32] on div "close lightbox" at bounding box center [1403, 38] width 66 height 43
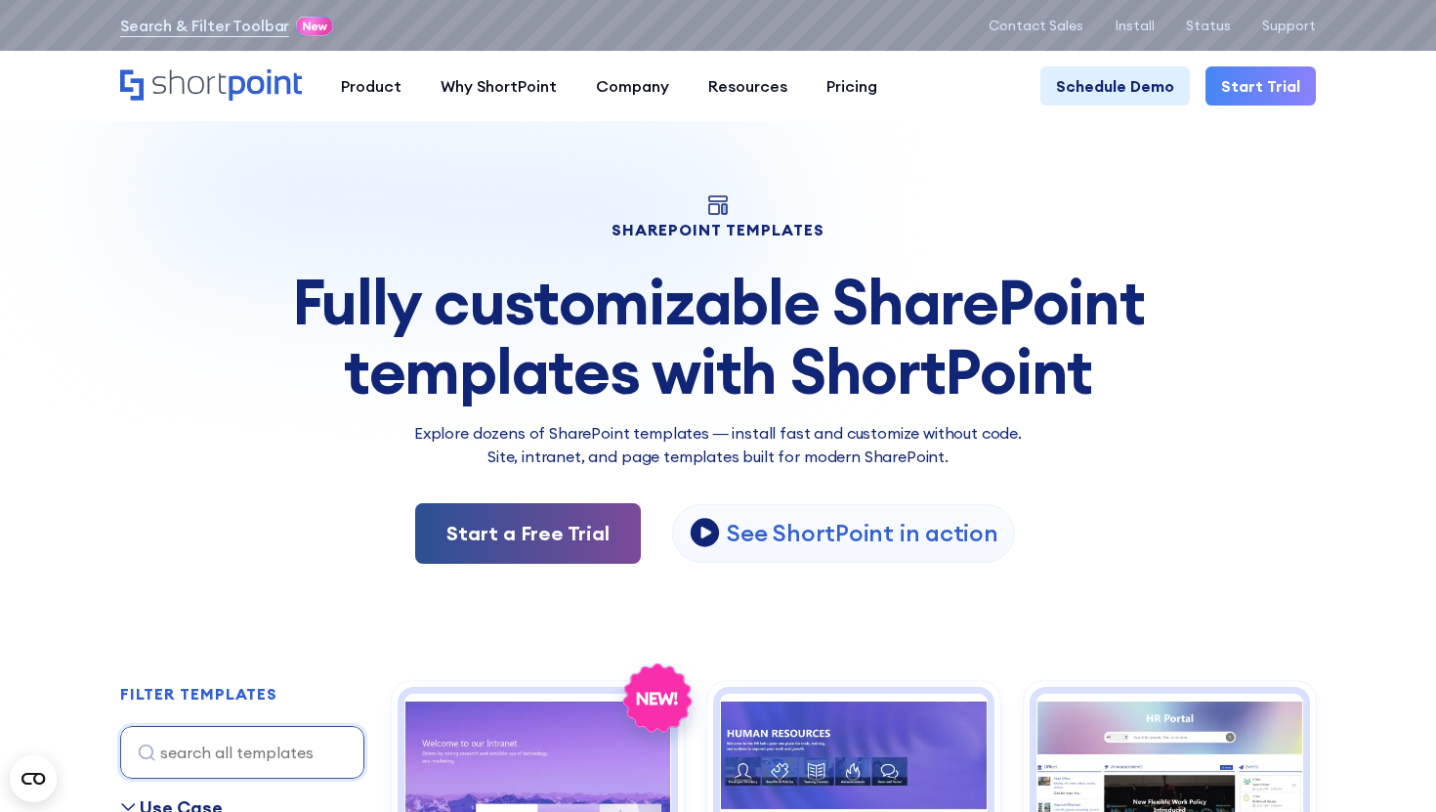
click at [578, 521] on link "Start a Free Trial" at bounding box center [528, 533] width 226 height 61
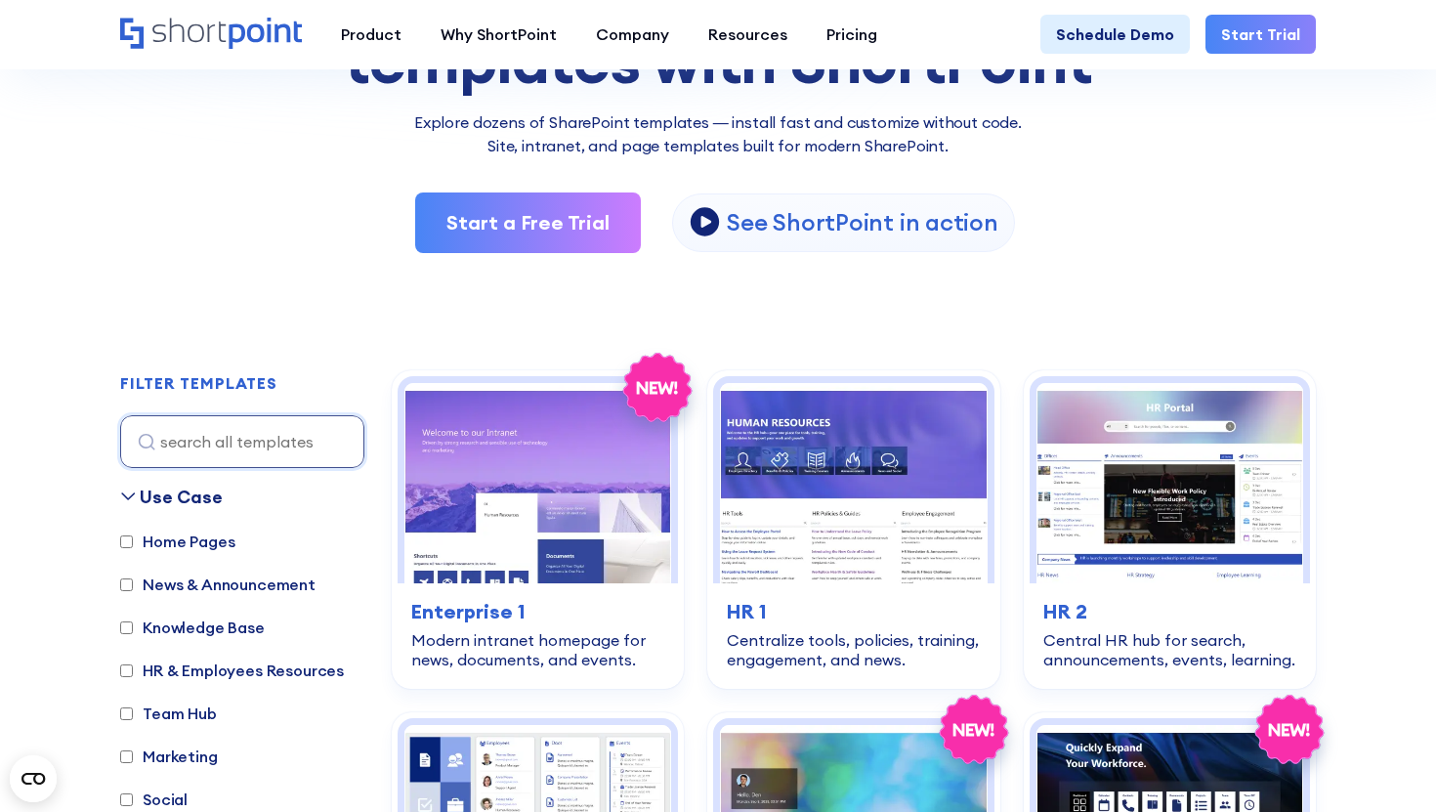
scroll to position [411, 0]
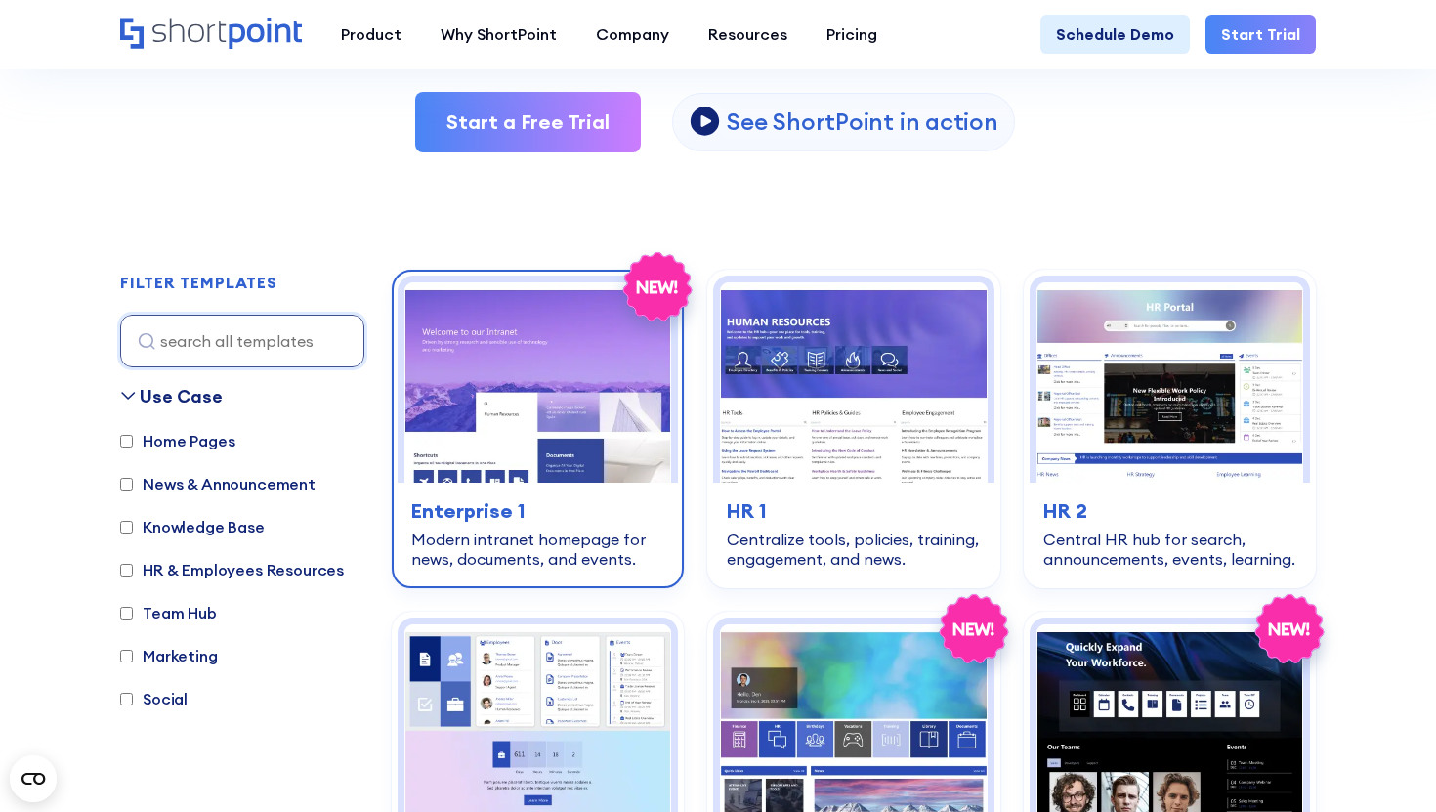
click at [491, 452] on img at bounding box center [537, 382] width 267 height 200
